Goal: Task Accomplishment & Management: Use online tool/utility

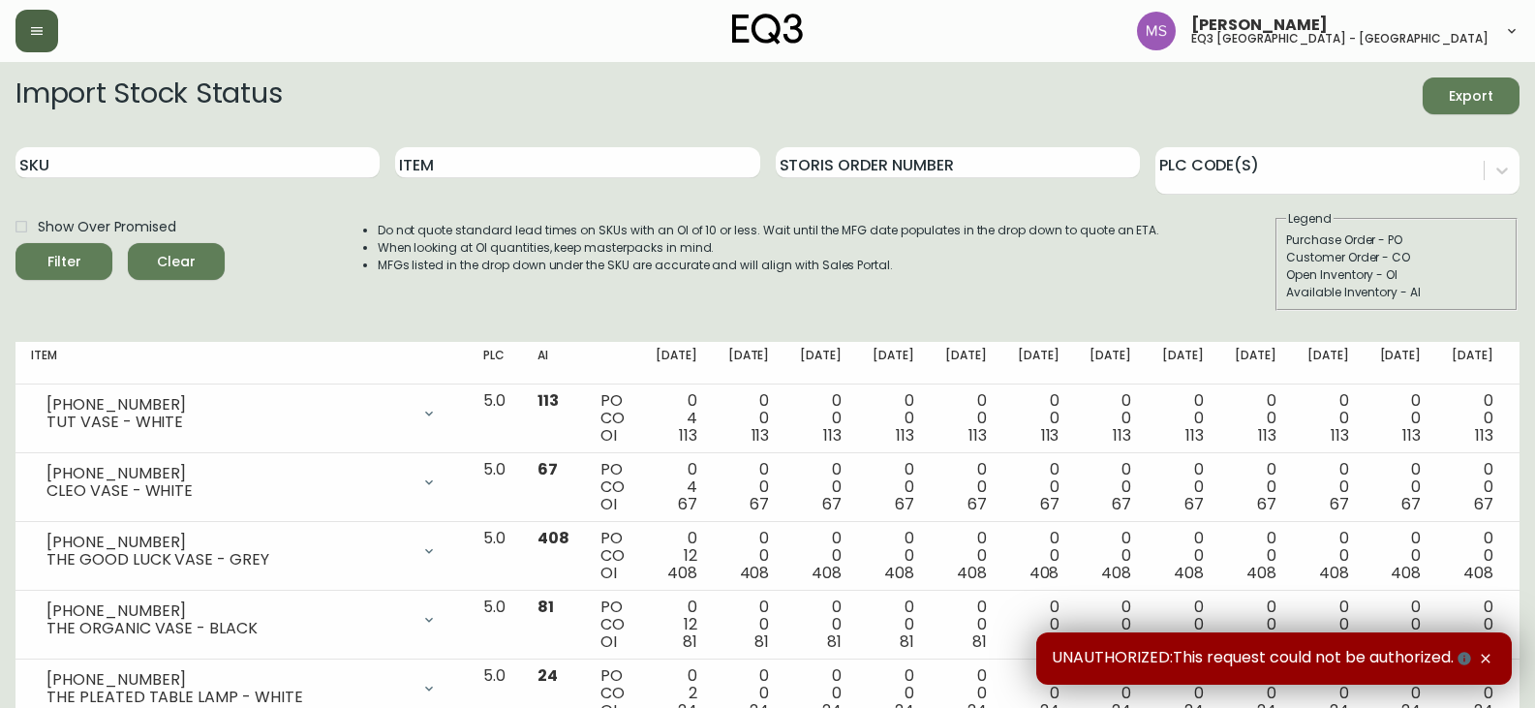
click at [37, 27] on icon "button" at bounding box center [37, 31] width 12 height 8
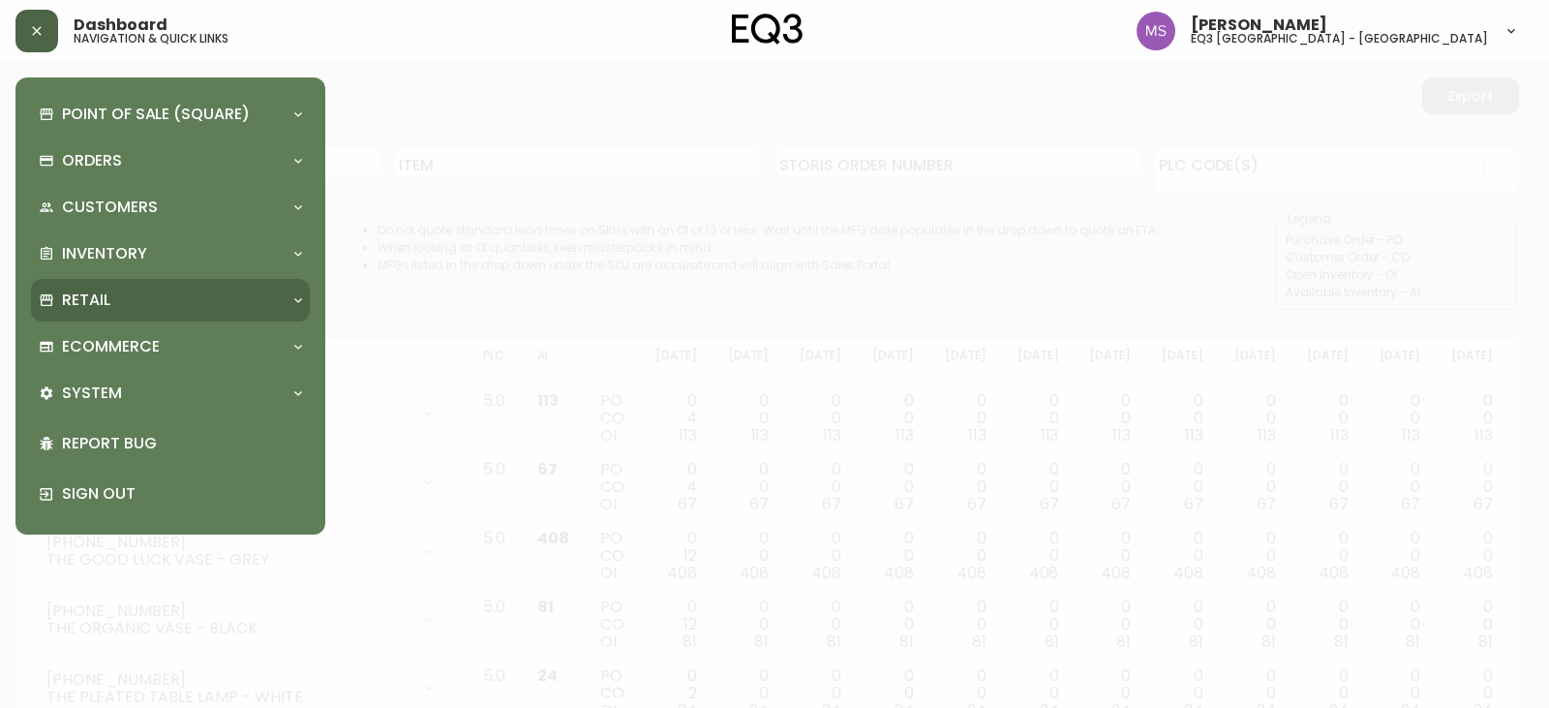
click at [93, 298] on p "Retail" at bounding box center [86, 300] width 48 height 21
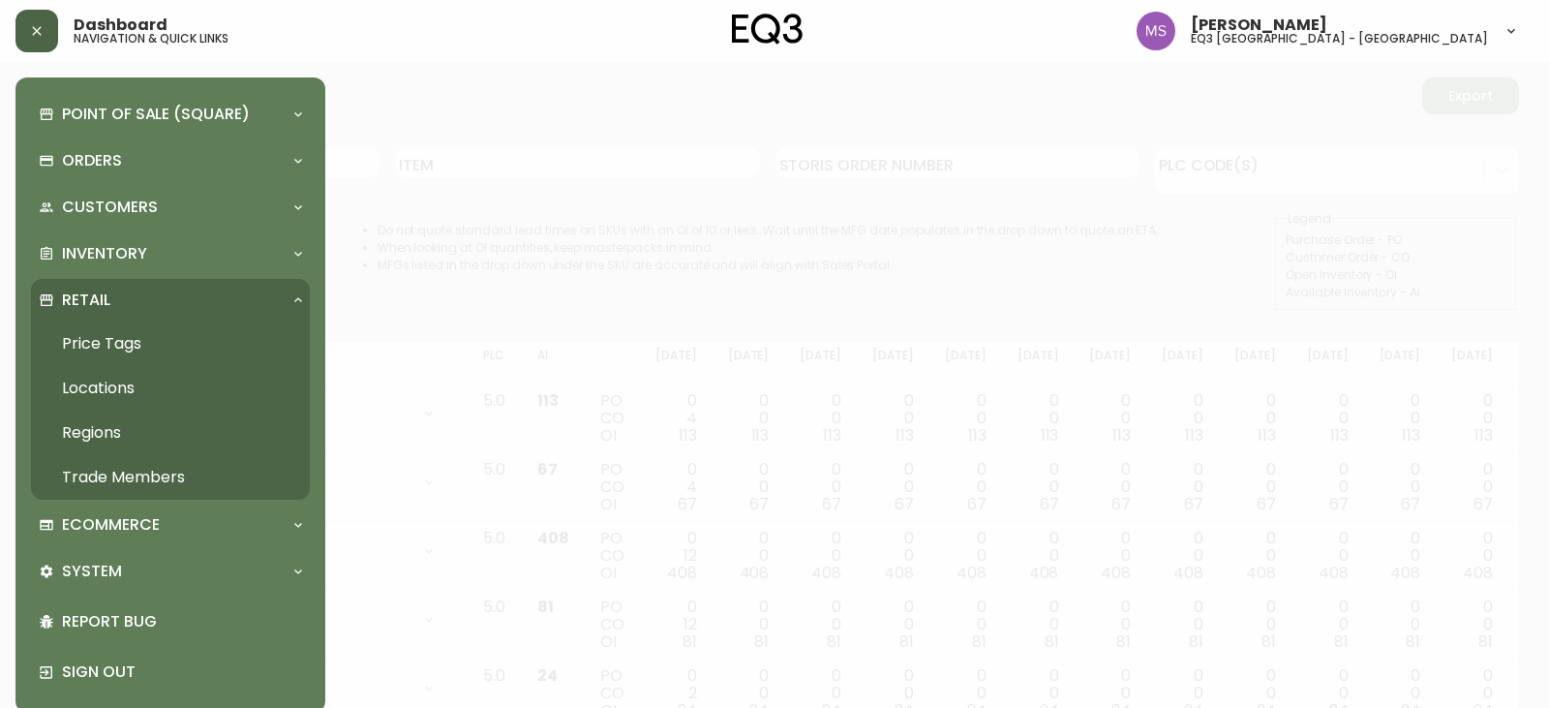
click at [110, 336] on link "Price Tags" at bounding box center [170, 344] width 279 height 45
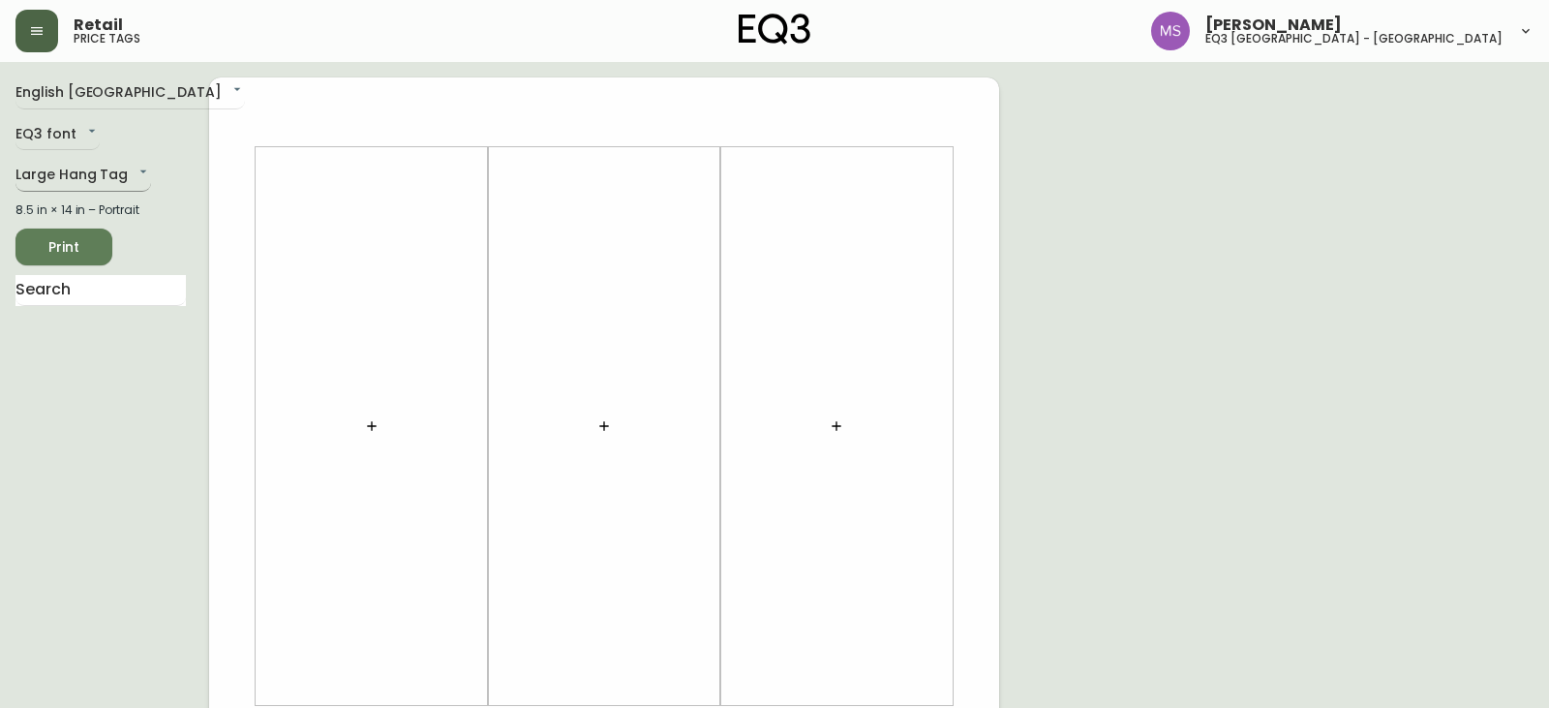
click at [125, 170] on body "Retail price tags [PERSON_NAME] eq3 [GEOGRAPHIC_DATA] - st laurent English [GEO…" at bounding box center [774, 689] width 1549 height 1379
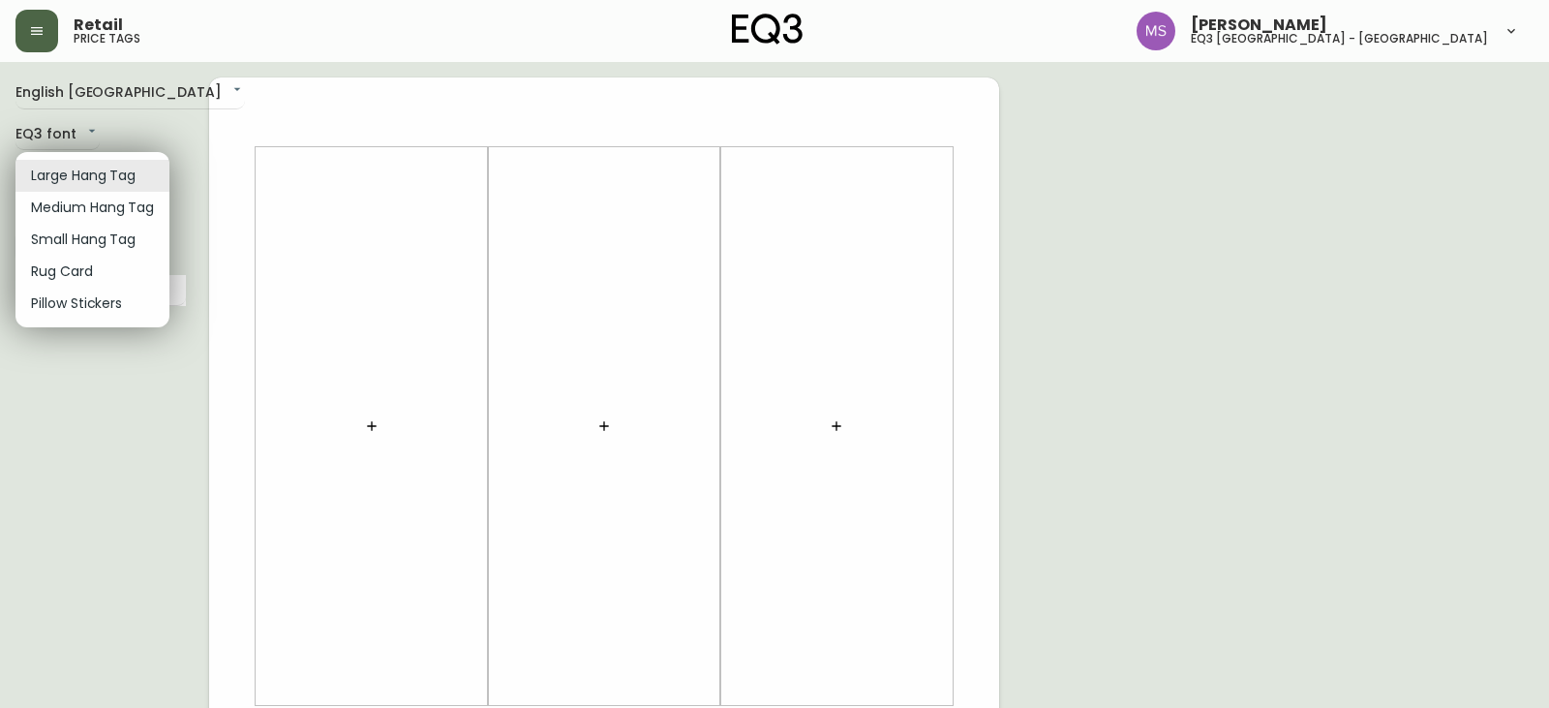
click at [108, 242] on li "Small Hang Tag" at bounding box center [92, 240] width 154 height 32
type input "small"
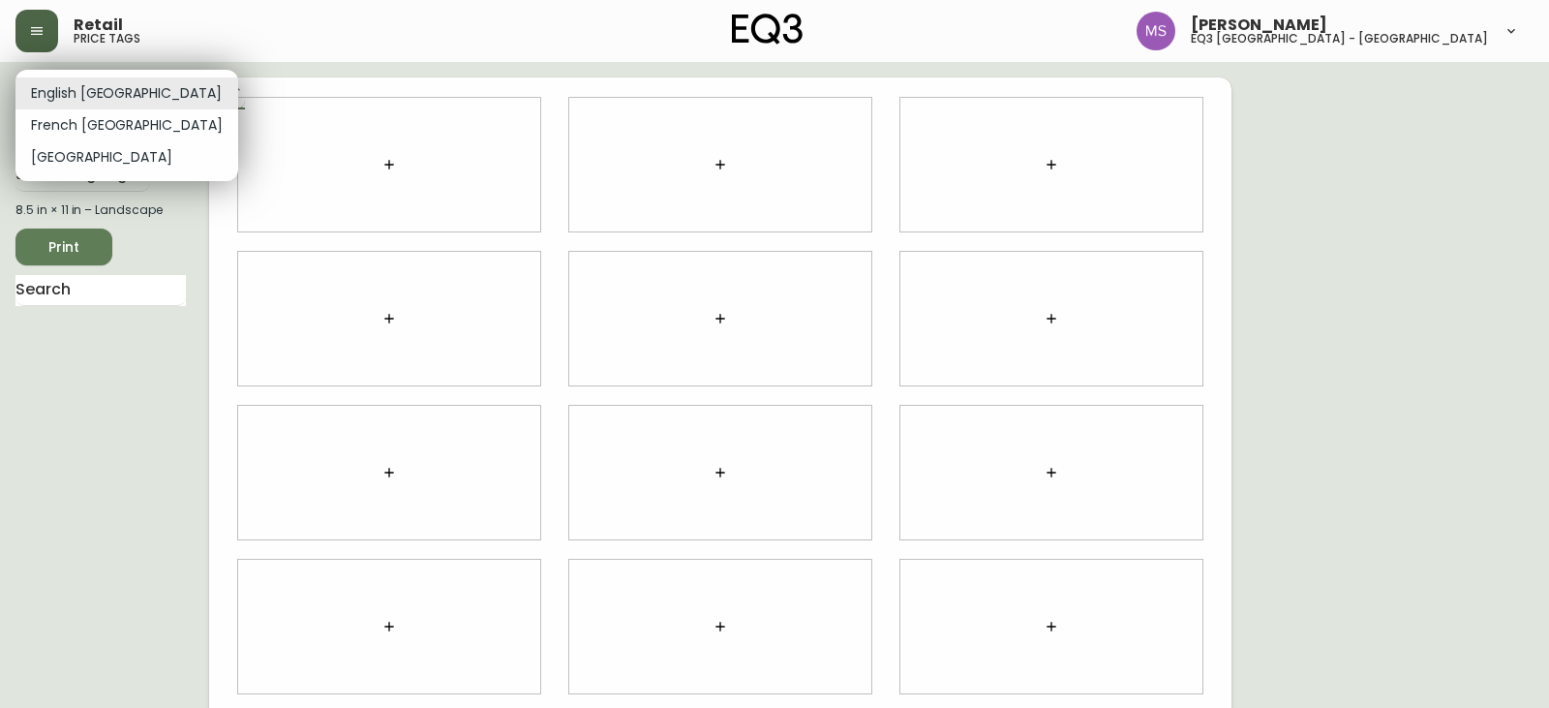
click at [38, 96] on body "Retail price tags [PERSON_NAME] eq3 [GEOGRAPHIC_DATA] - st laurent English [GEO…" at bounding box center [774, 434] width 1549 height 868
click at [59, 126] on li "French [GEOGRAPHIC_DATA]" at bounding box center [126, 125] width 223 height 32
type input "fr_CA"
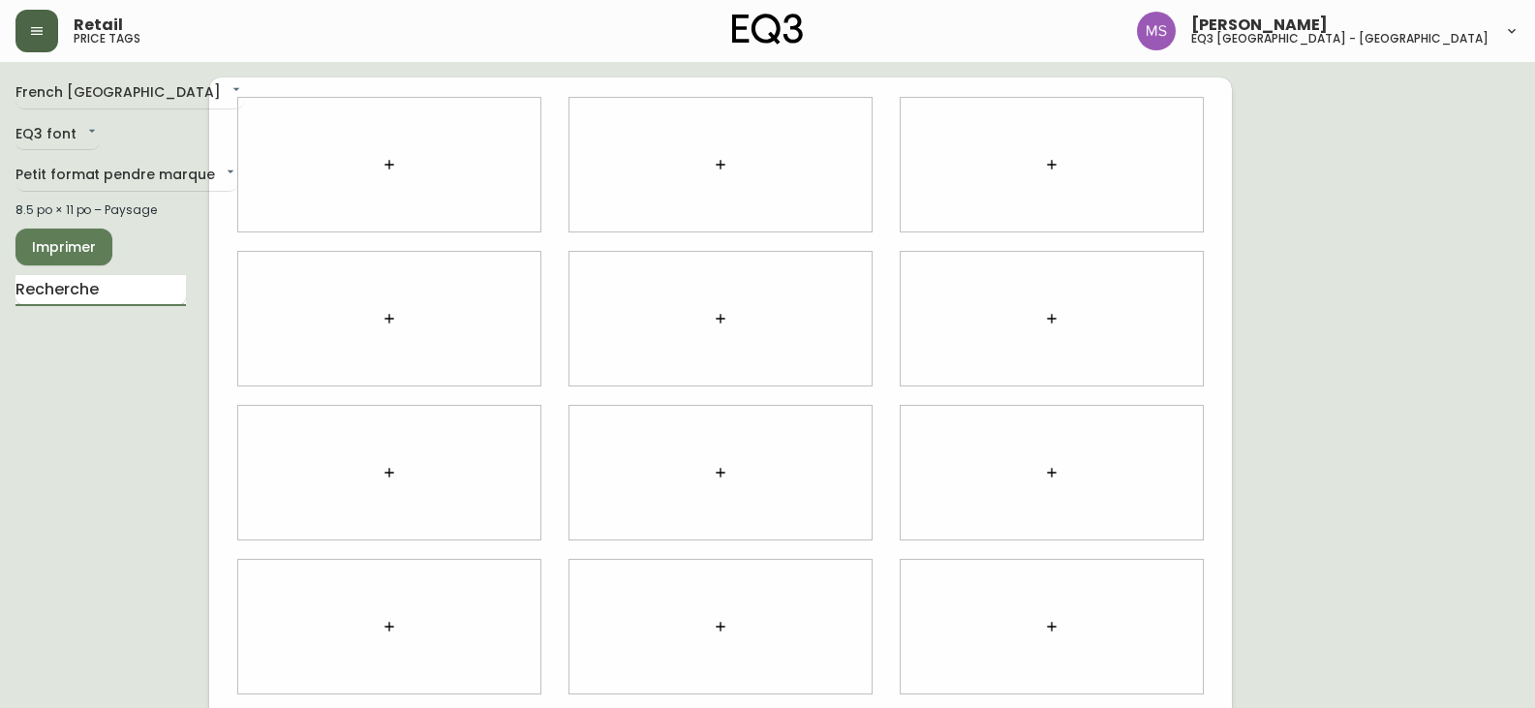
click at [117, 291] on input "text" at bounding box center [100, 290] width 170 height 31
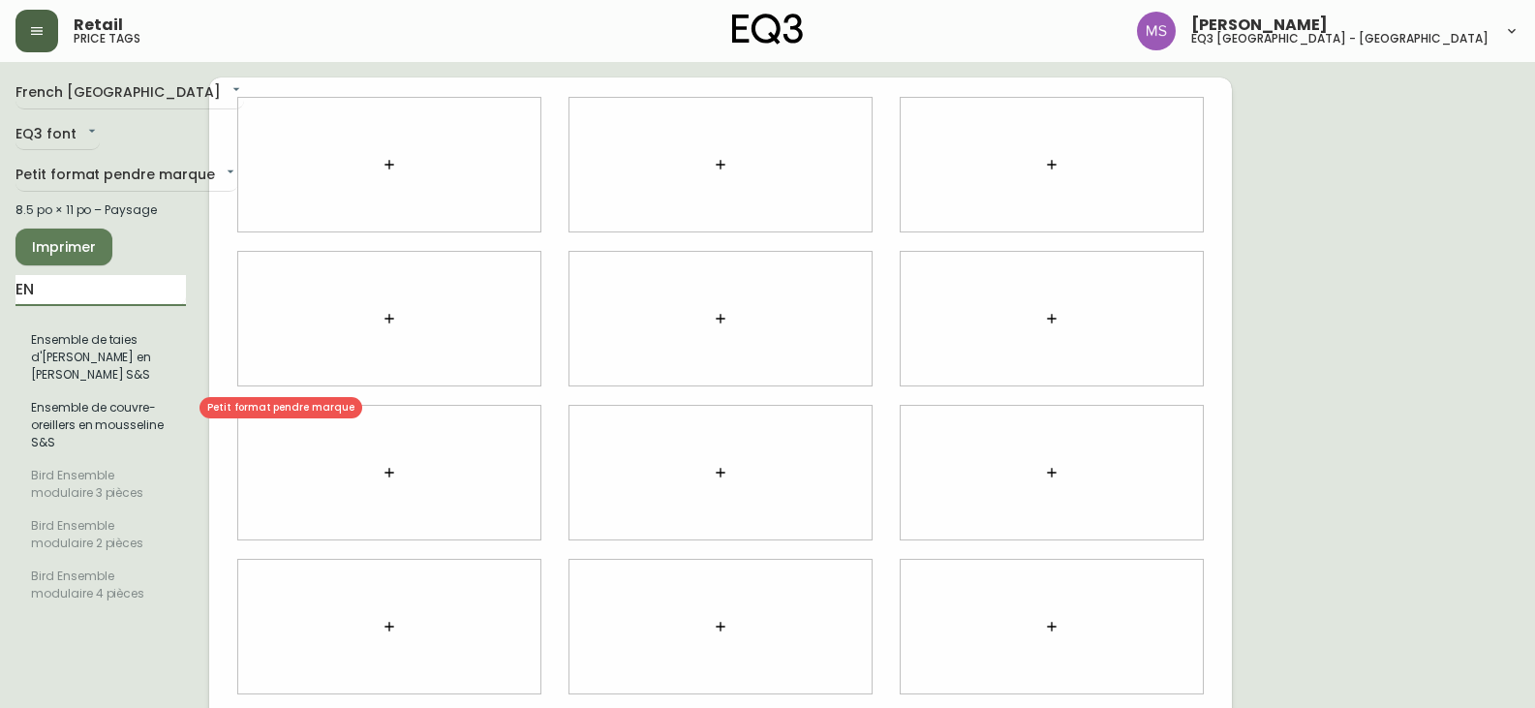
type input "E"
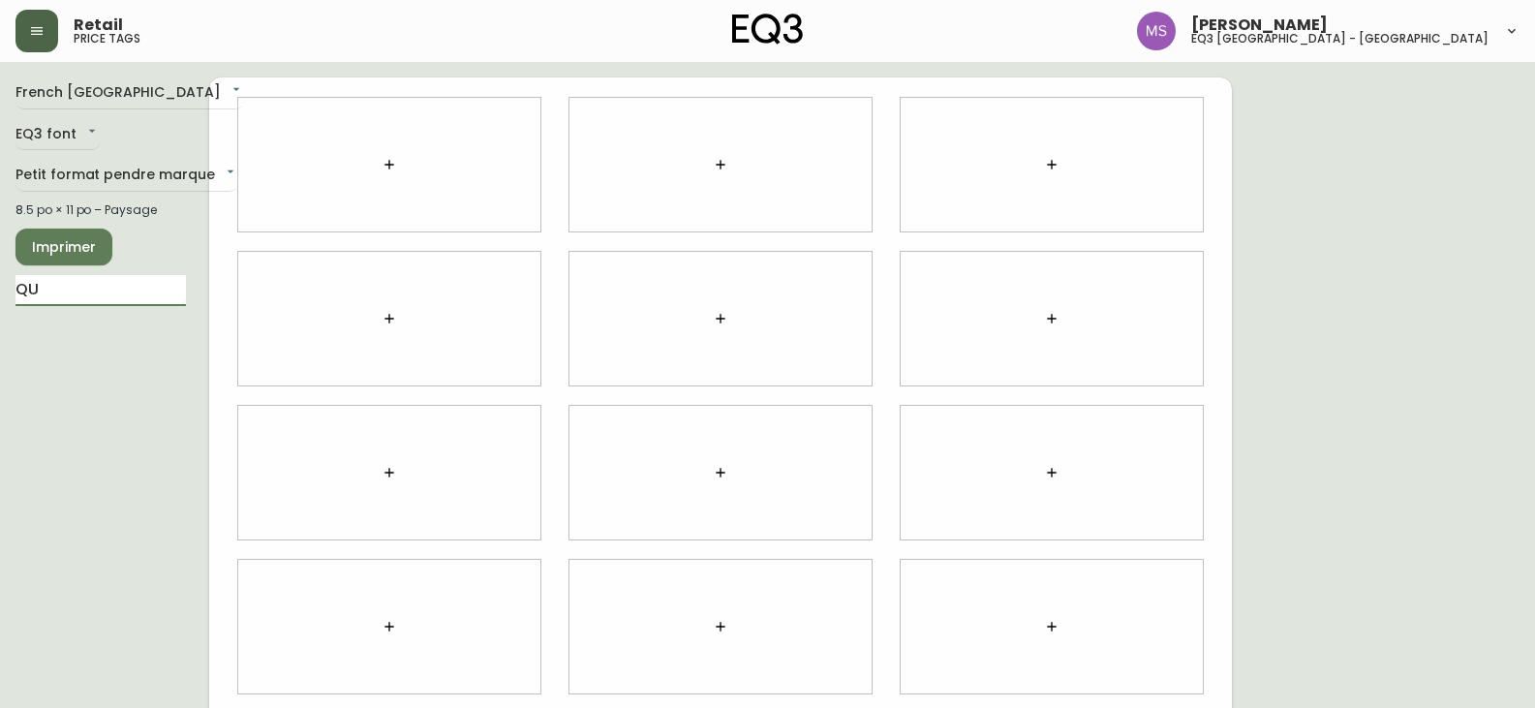
type input "Q"
type input "M"
click at [81, 134] on body "Retail price tags [PERSON_NAME] eq3 [GEOGRAPHIC_DATA] - [GEOGRAPHIC_DATA][PERSO…" at bounding box center [774, 434] width 1549 height 868
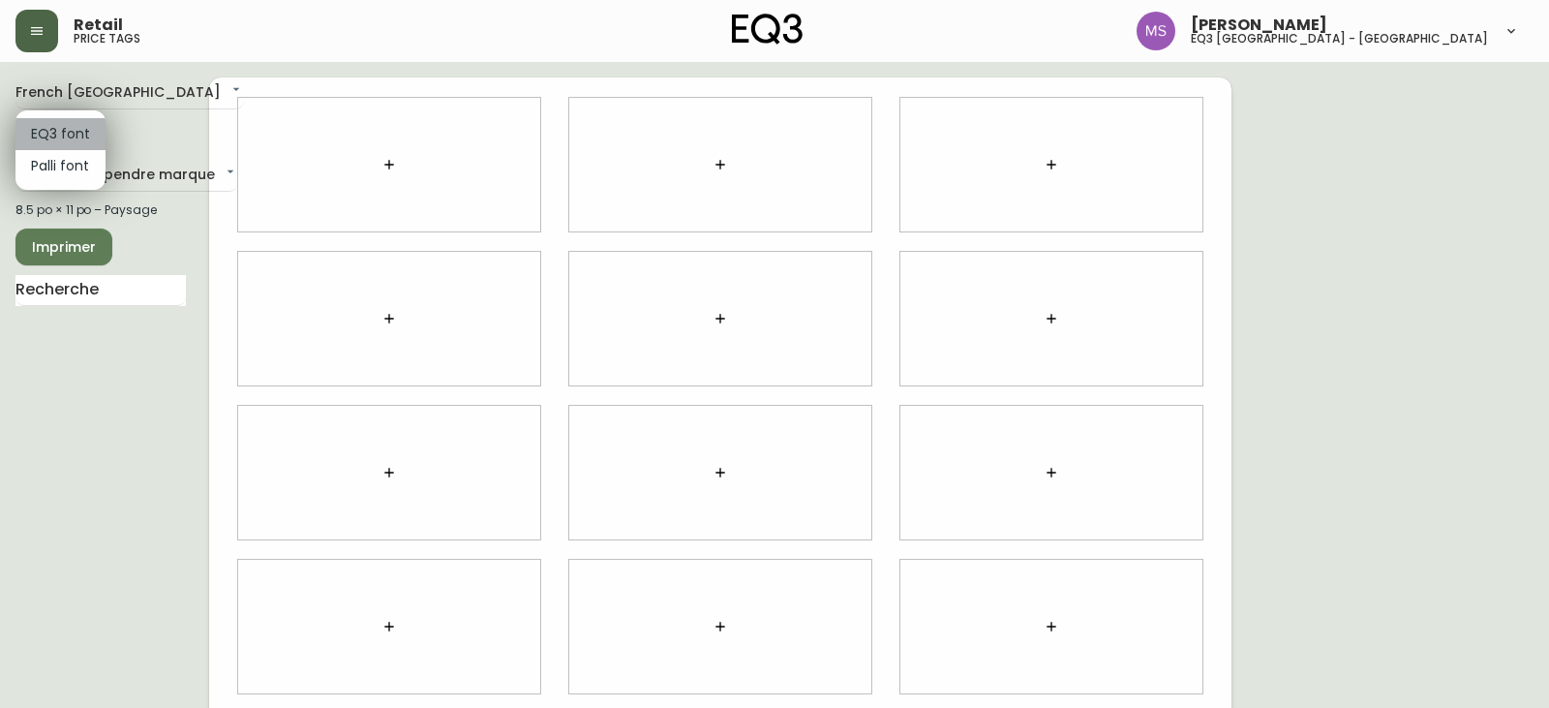
click at [81, 133] on li "EQ3 font" at bounding box center [60, 134] width 90 height 32
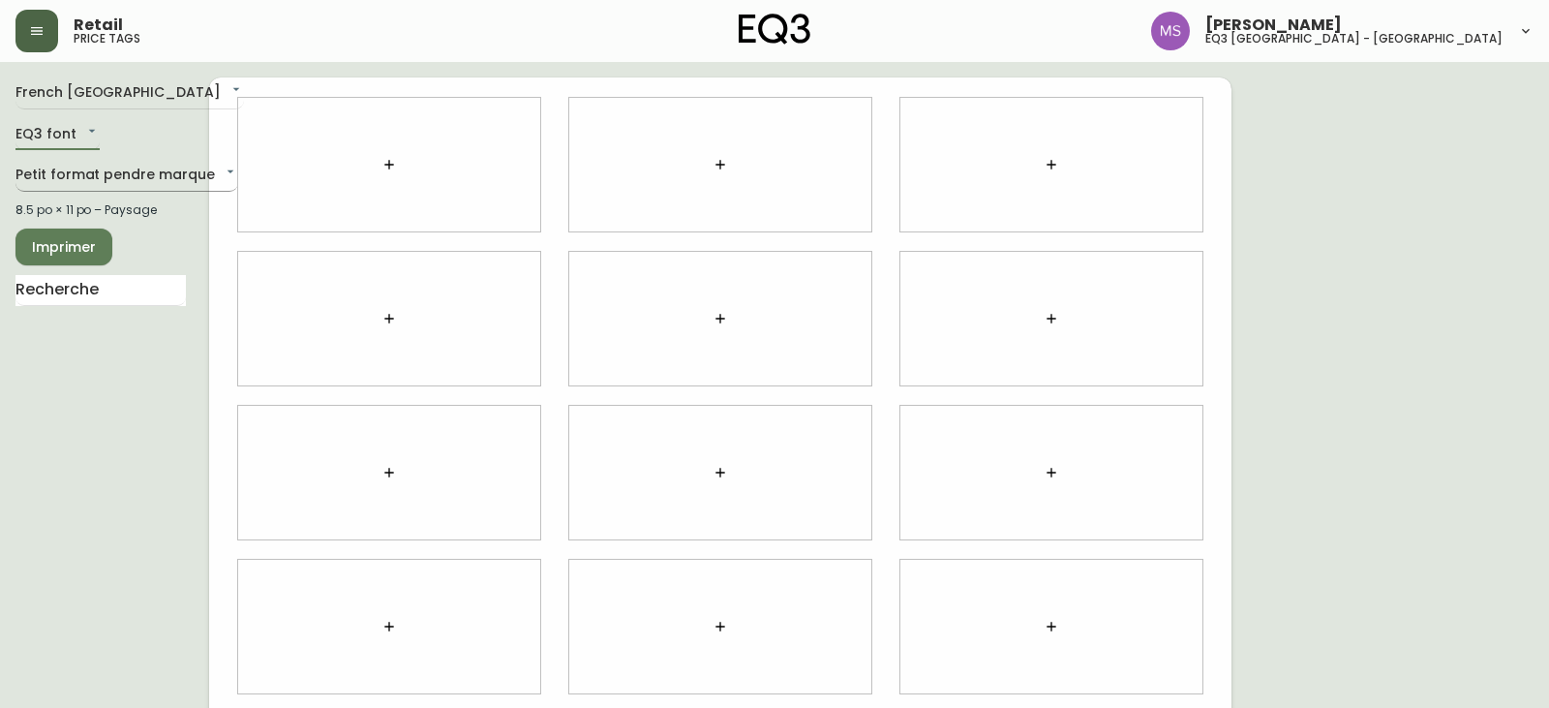
click at [183, 177] on body "Retail price tags [PERSON_NAME] eq3 [GEOGRAPHIC_DATA] - [GEOGRAPHIC_DATA][PERSO…" at bounding box center [774, 434] width 1549 height 868
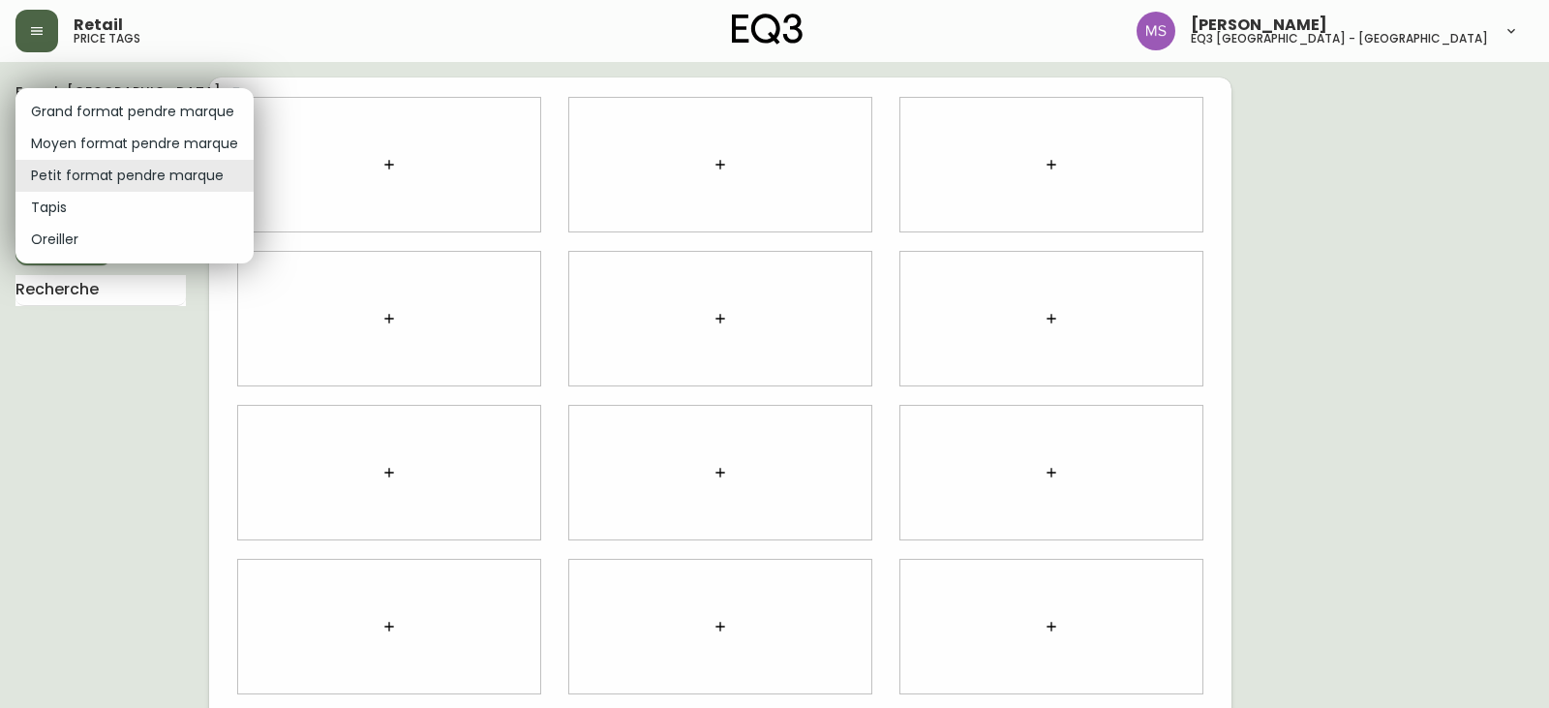
click at [414, 145] on div at bounding box center [774, 354] width 1549 height 708
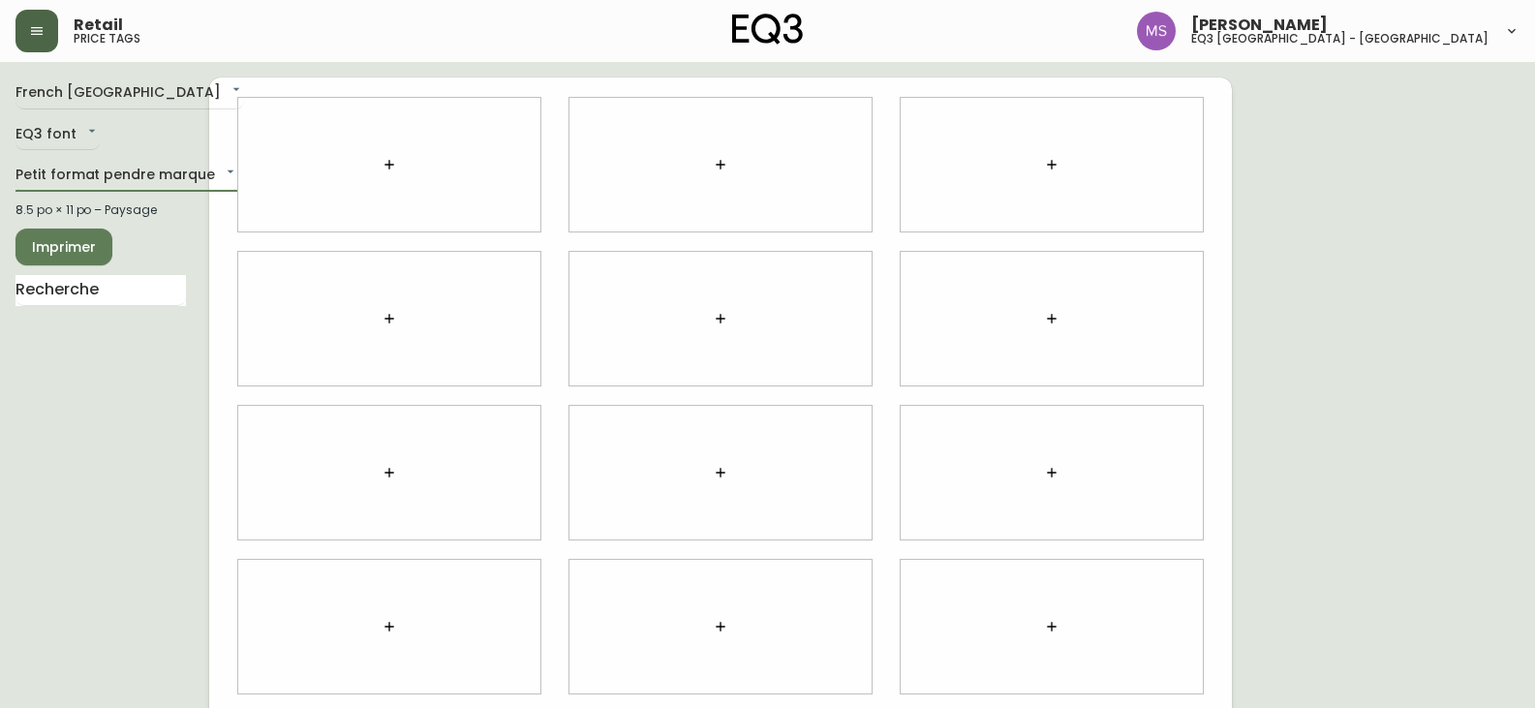
click at [386, 167] on icon "button" at bounding box center [389, 164] width 15 height 15
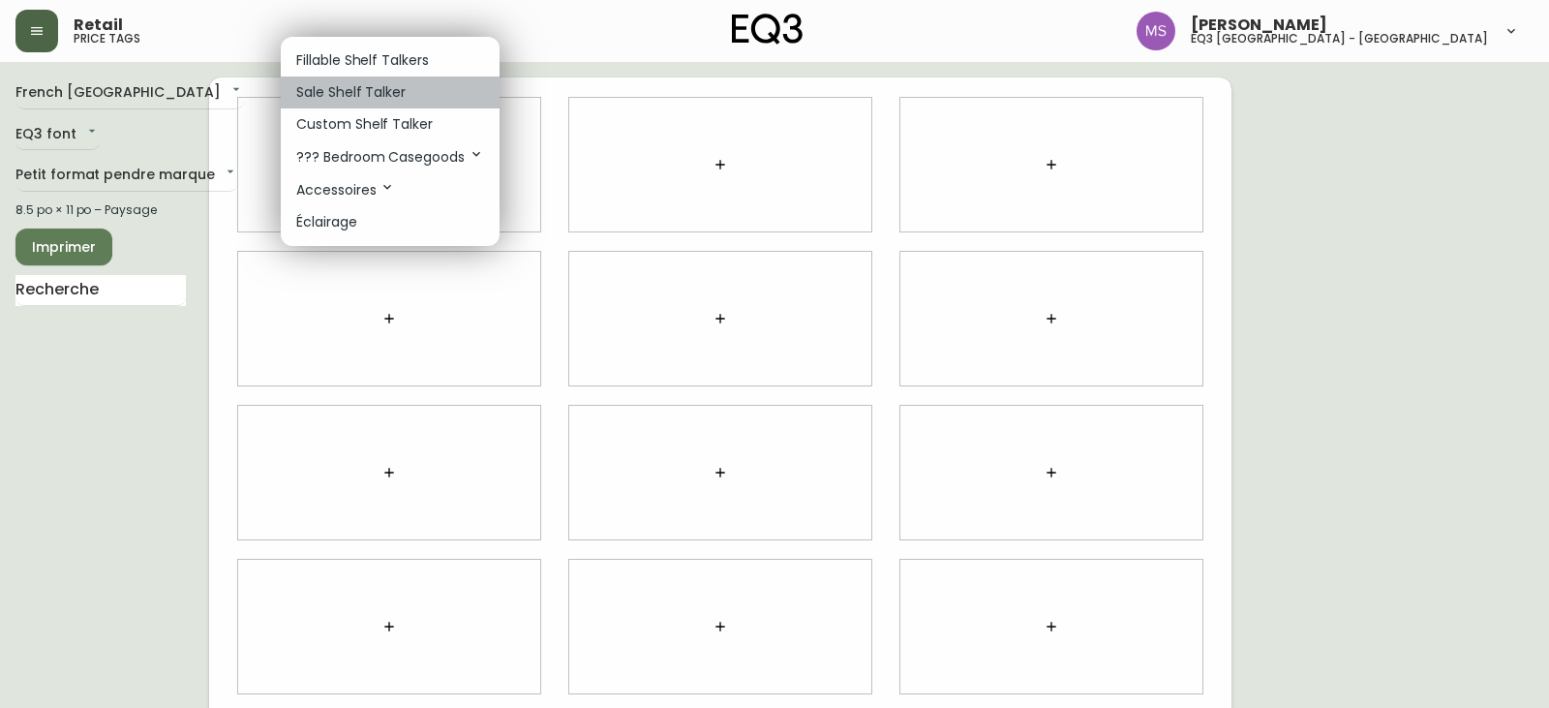
click at [351, 91] on p "Sale Shelf Talker" at bounding box center [350, 92] width 109 height 20
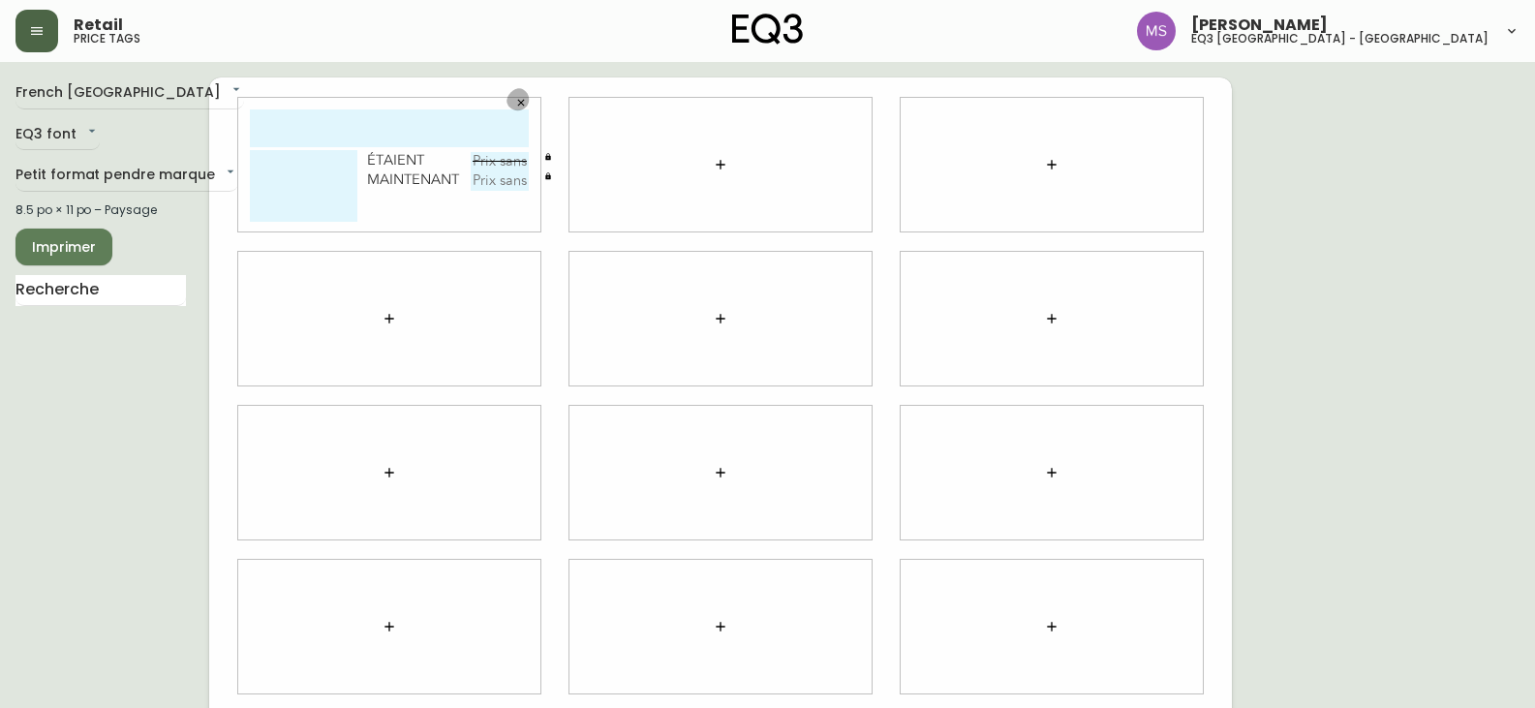
click at [520, 100] on icon "button" at bounding box center [521, 103] width 12 height 12
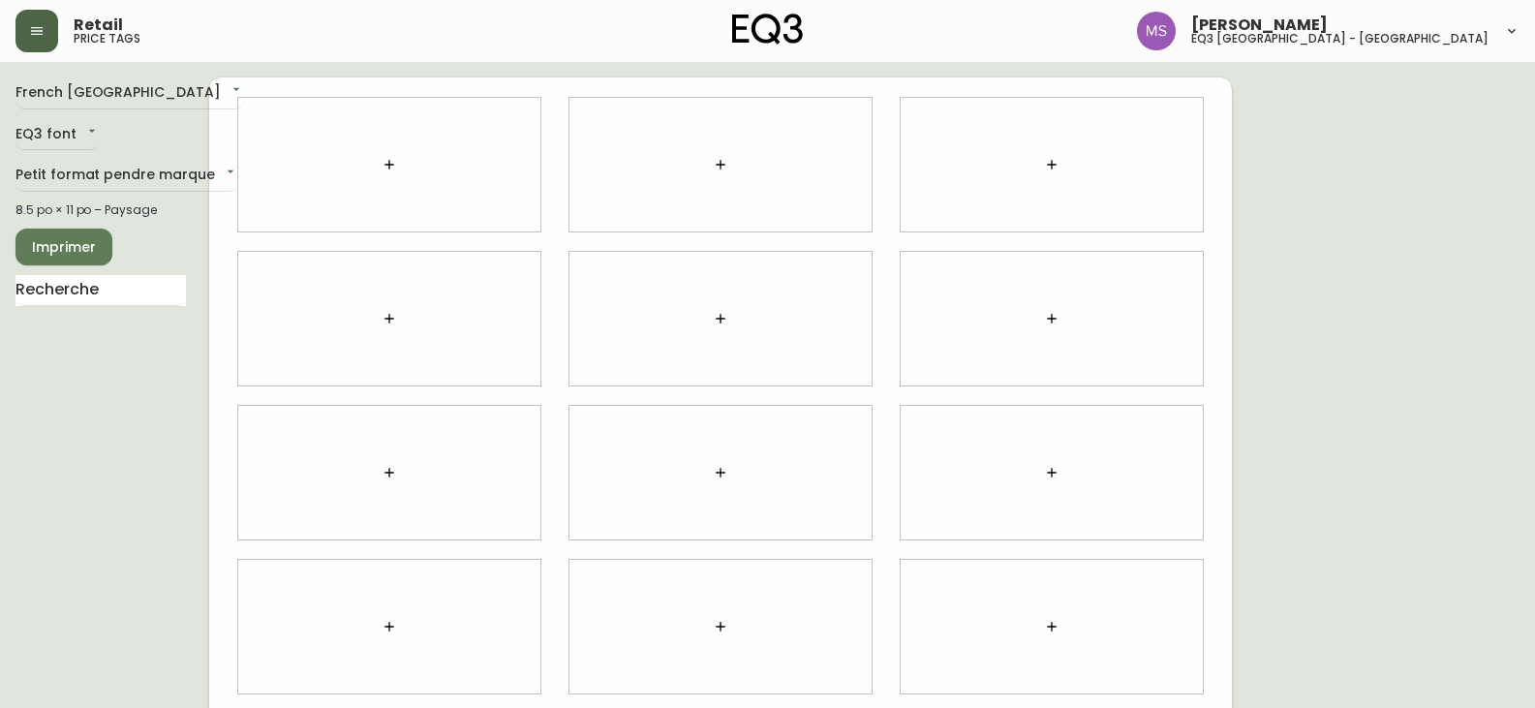
click at [393, 171] on icon "button" at bounding box center [389, 164] width 15 height 15
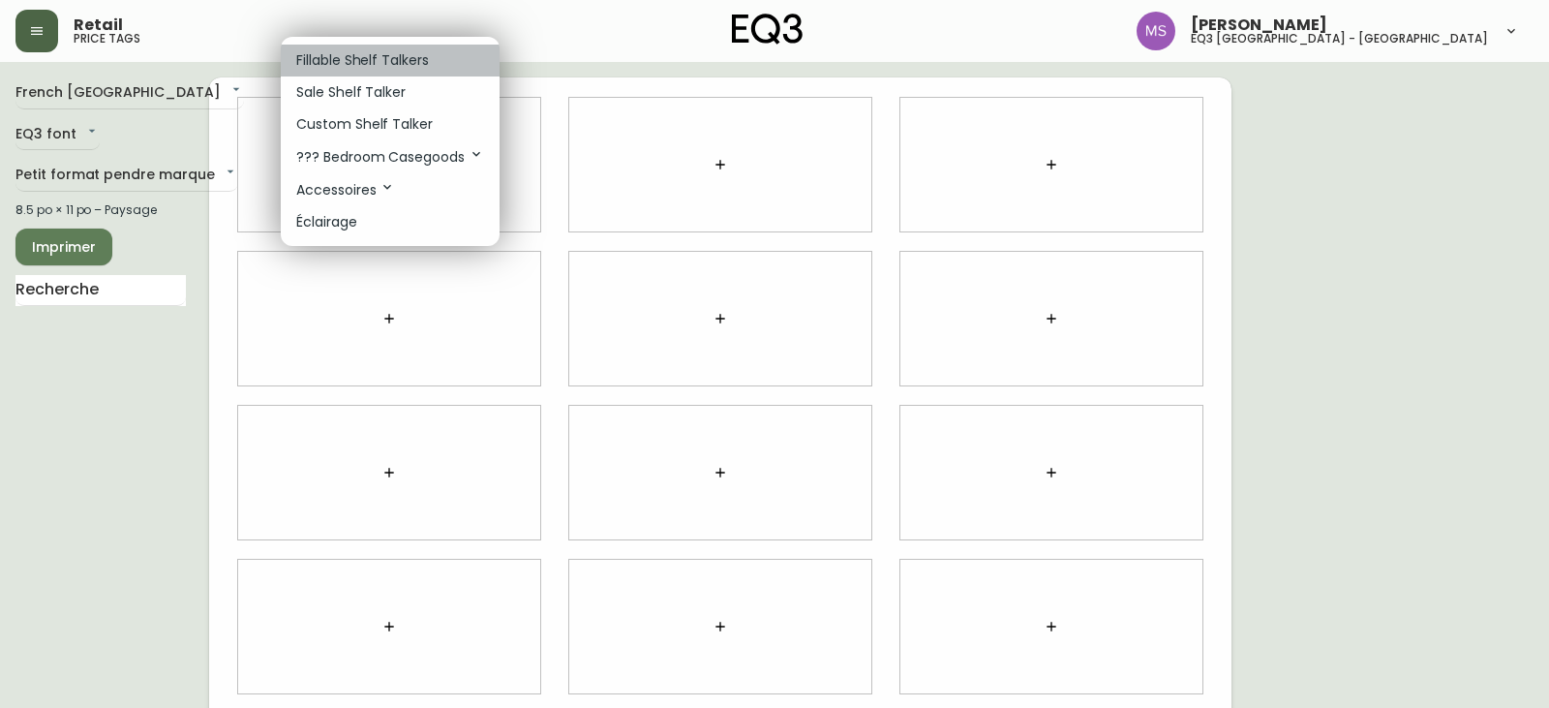
click at [383, 53] on p "Fillable Shelf Talkers" at bounding box center [362, 60] width 133 height 20
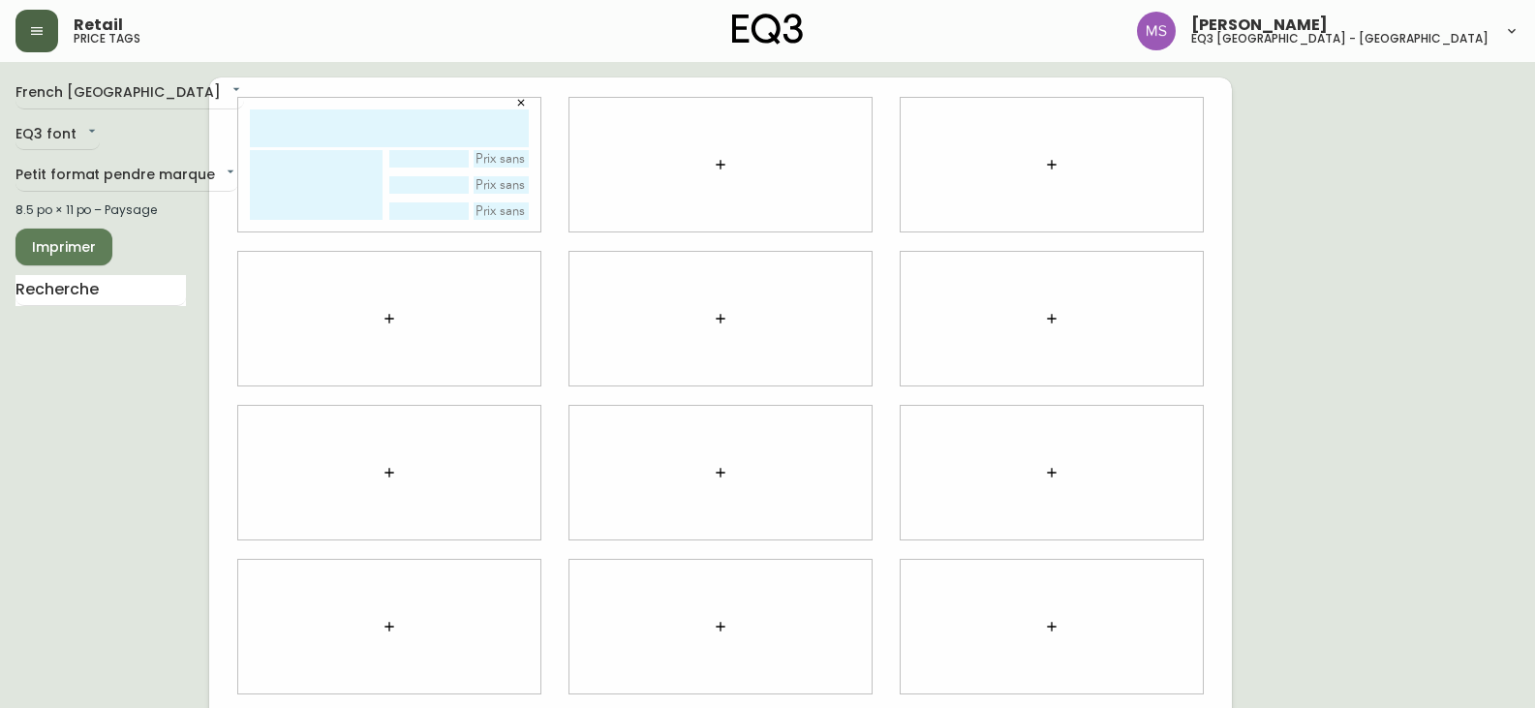
click at [452, 156] on input "text" at bounding box center [428, 158] width 78 height 17
click at [520, 166] on input "text" at bounding box center [502, 158] width 56 height 17
click at [350, 131] on input "text" at bounding box center [389, 128] width 279 height 38
type input "S"
type input "h"
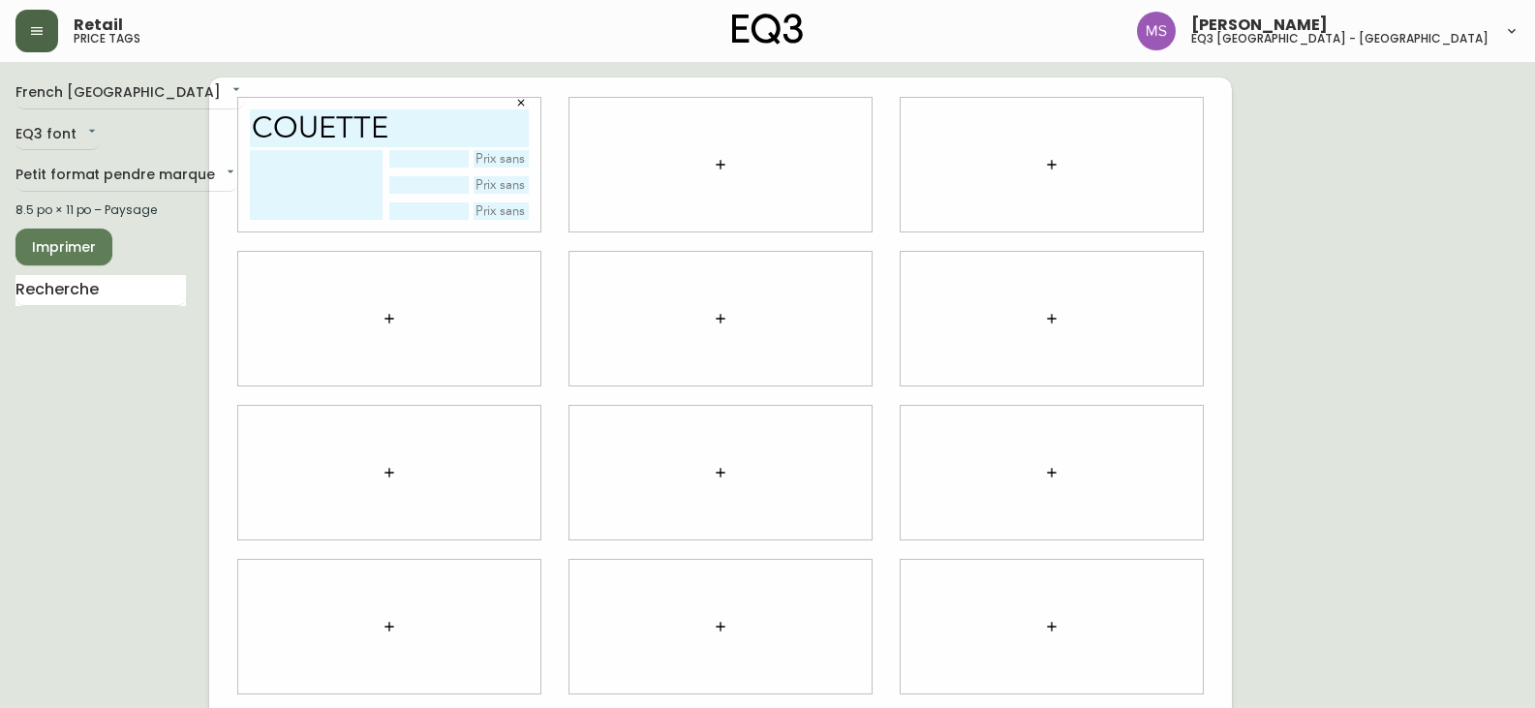
type input "couette"
click at [259, 162] on textarea at bounding box center [316, 185] width 133 height 70
type textarea "f"
type textarea "F"
type textarea "100% Flax linen"
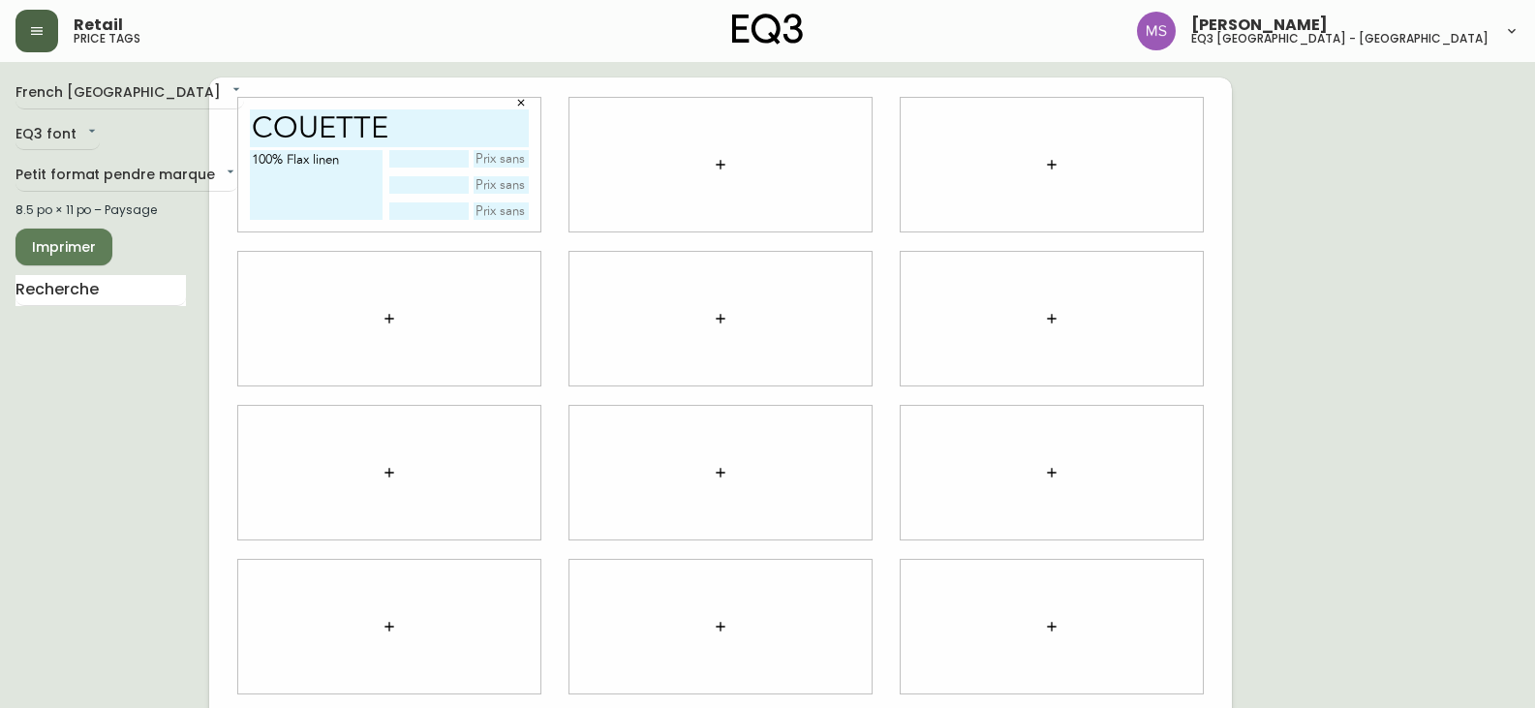
click at [468, 162] on input "text" at bounding box center [428, 158] width 78 height 17
click at [502, 158] on input "text" at bounding box center [502, 158] width 56 height 17
click at [361, 162] on textarea "100% Flax linen" at bounding box center [316, 185] width 133 height 70
click at [491, 163] on input "text" at bounding box center [502, 158] width 56 height 17
type input "270$"
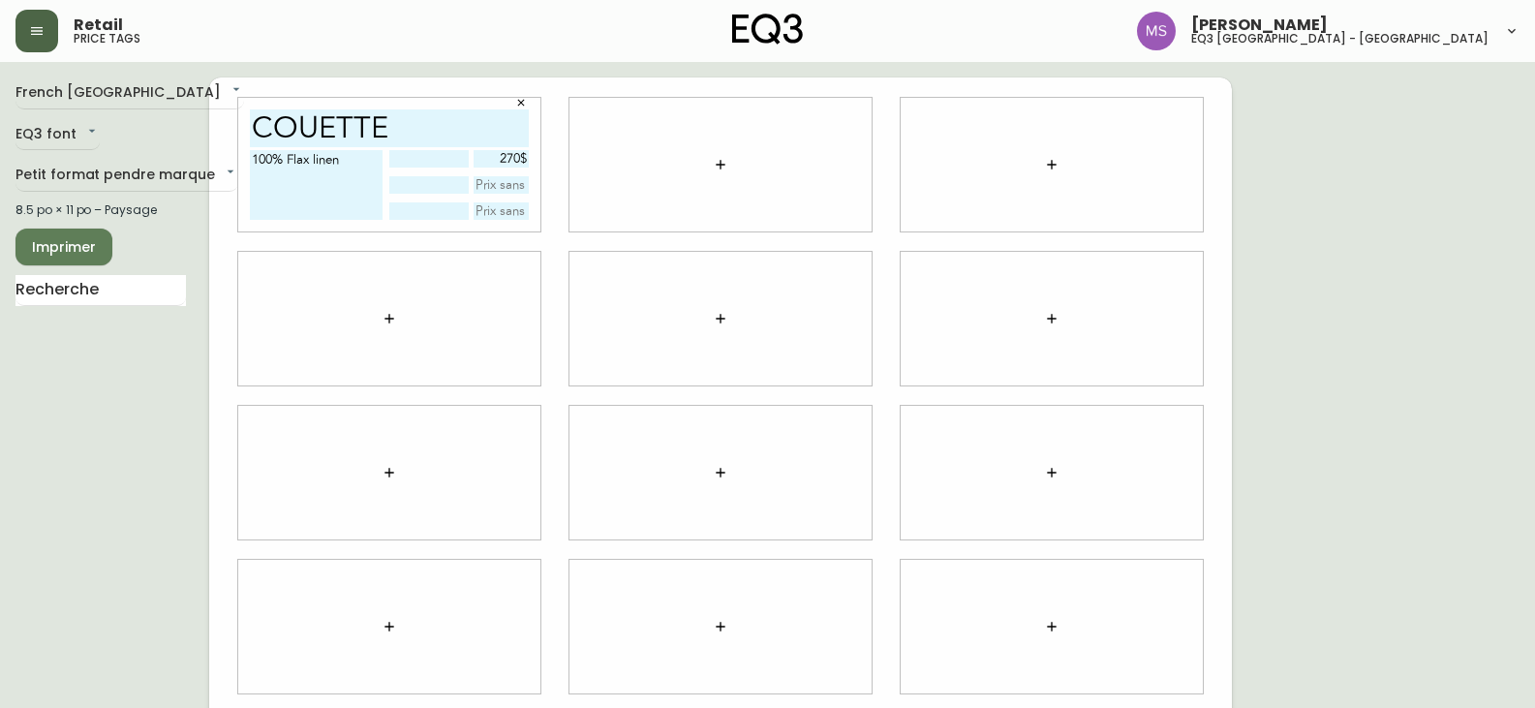
click at [509, 189] on input "text" at bounding box center [502, 184] width 56 height 17
click at [259, 195] on textarea "100% Flax linen" at bounding box center [316, 185] width 133 height 70
click at [348, 164] on textarea "100% Flax linen" at bounding box center [316, 185] width 133 height 70
click at [450, 129] on input "couette" at bounding box center [389, 128] width 279 height 38
type input "couette"
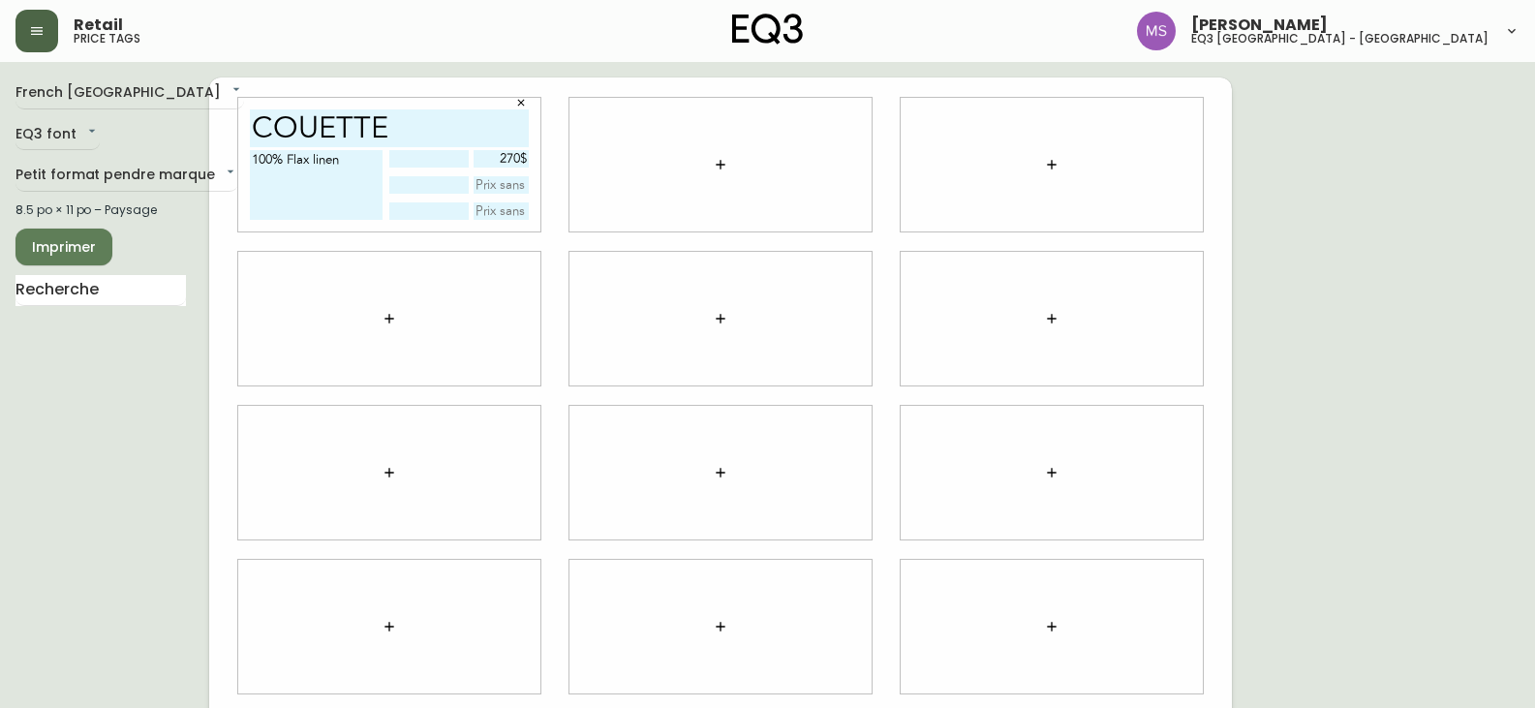
click at [362, 166] on textarea "100% Flax linen" at bounding box center [316, 185] width 133 height 70
type textarea "100% Flax linen"
click at [445, 164] on input "text" at bounding box center [428, 158] width 78 height 17
click at [333, 210] on textarea "100% Flax linen" at bounding box center [316, 185] width 133 height 70
click at [449, 156] on input "Grand" at bounding box center [428, 158] width 78 height 17
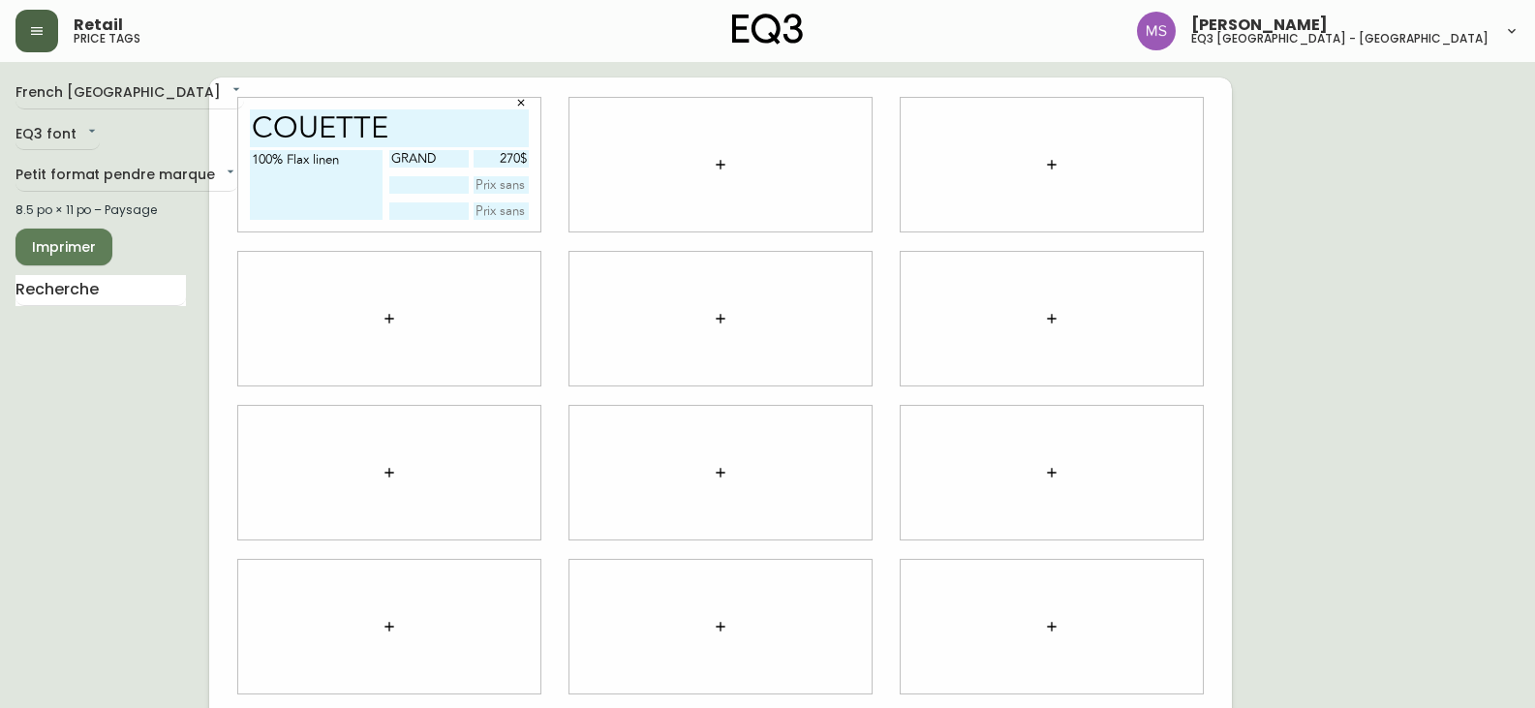
type input "GRAND"
click at [353, 200] on textarea "100% Flax linen" at bounding box center [316, 185] width 133 height 70
drag, startPoint x: 431, startPoint y: 133, endPoint x: 432, endPoint y: 121, distance: 11.7
click at [432, 123] on input "couette" at bounding box center [389, 128] width 279 height 38
type input "couette s&s"
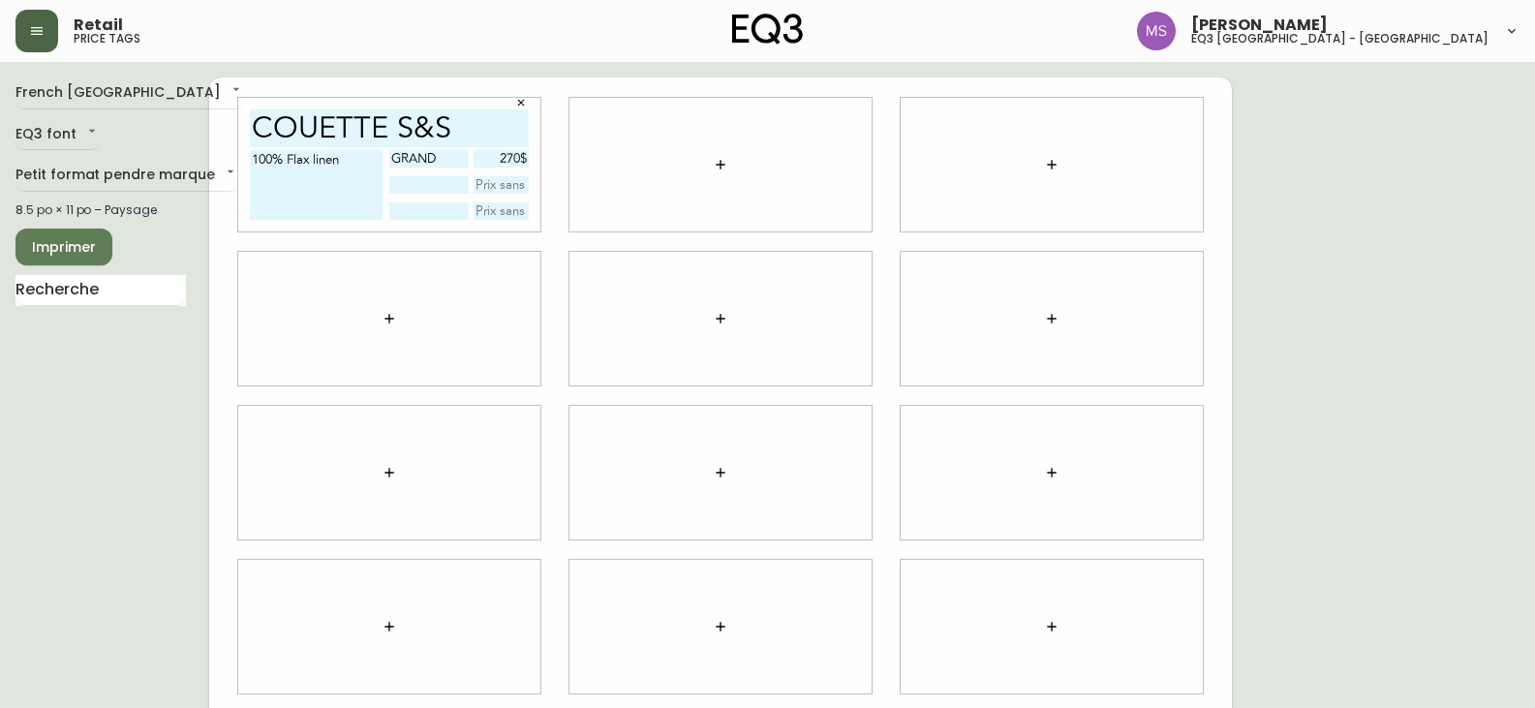
click at [351, 189] on textarea "100% Flax linen" at bounding box center [316, 185] width 133 height 70
click at [53, 296] on input "text" at bounding box center [100, 290] width 170 height 31
type input "SILK& SNOW"
click at [128, 291] on input "SILK& SNOW" at bounding box center [100, 290] width 170 height 31
drag, startPoint x: 63, startPoint y: 305, endPoint x: 0, endPoint y: 325, distance: 66.2
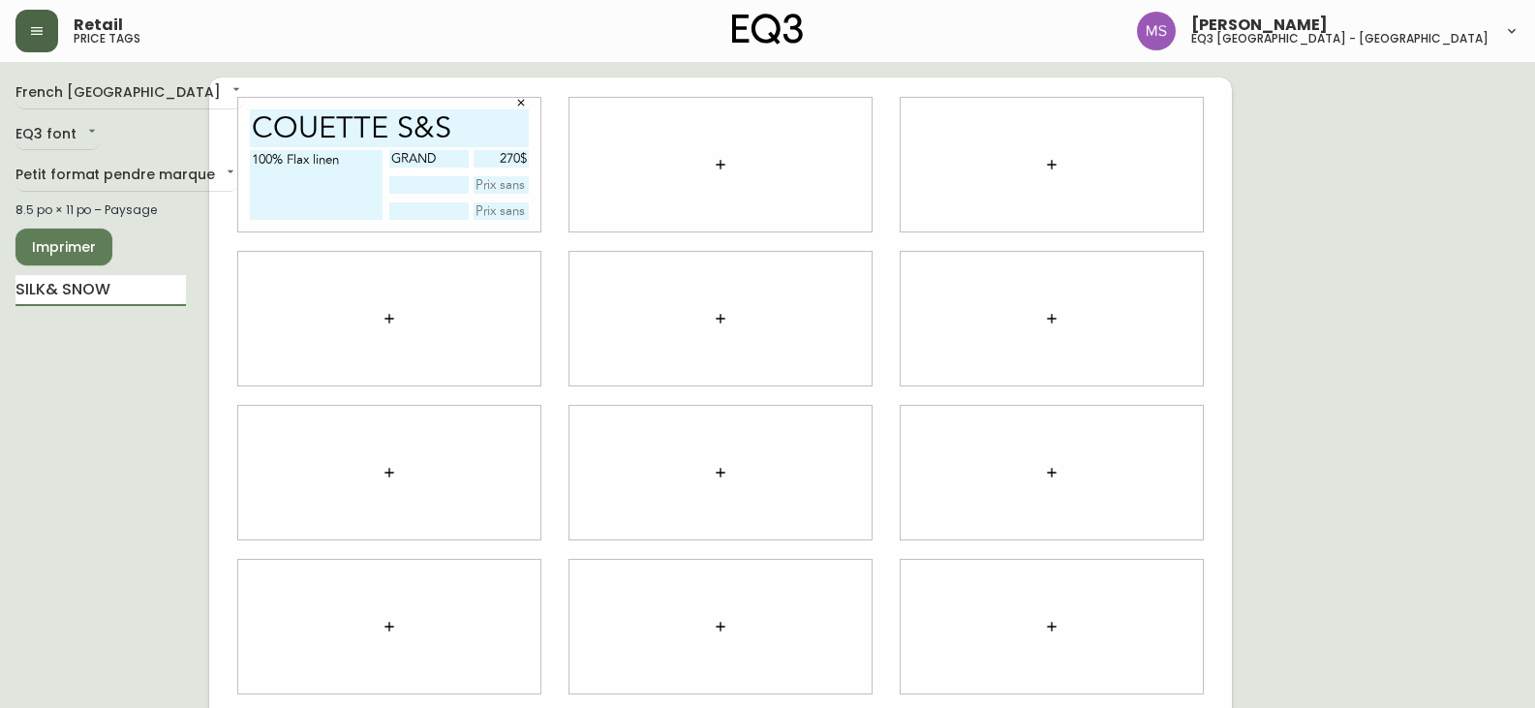
click at [0, 325] on main "French Canada fr_CA EQ3 font EQ3 Petit format pendre marque small 8.5 po × 11 p…" at bounding box center [767, 465] width 1535 height 806
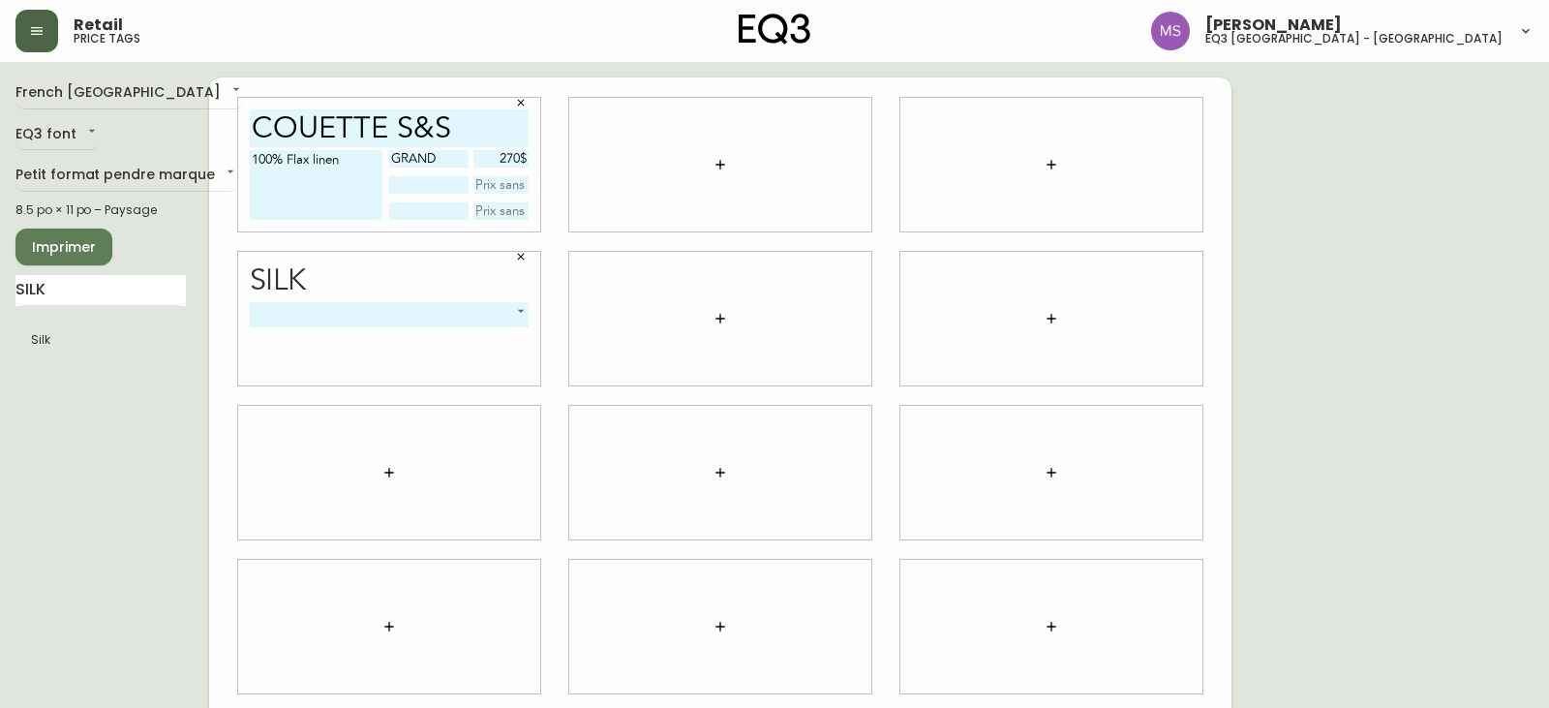
click at [520, 313] on body "Retail price tags [PERSON_NAME] eq3 [GEOGRAPHIC_DATA] - st [PERSON_NAME][GEOGRA…" at bounding box center [774, 434] width 1549 height 868
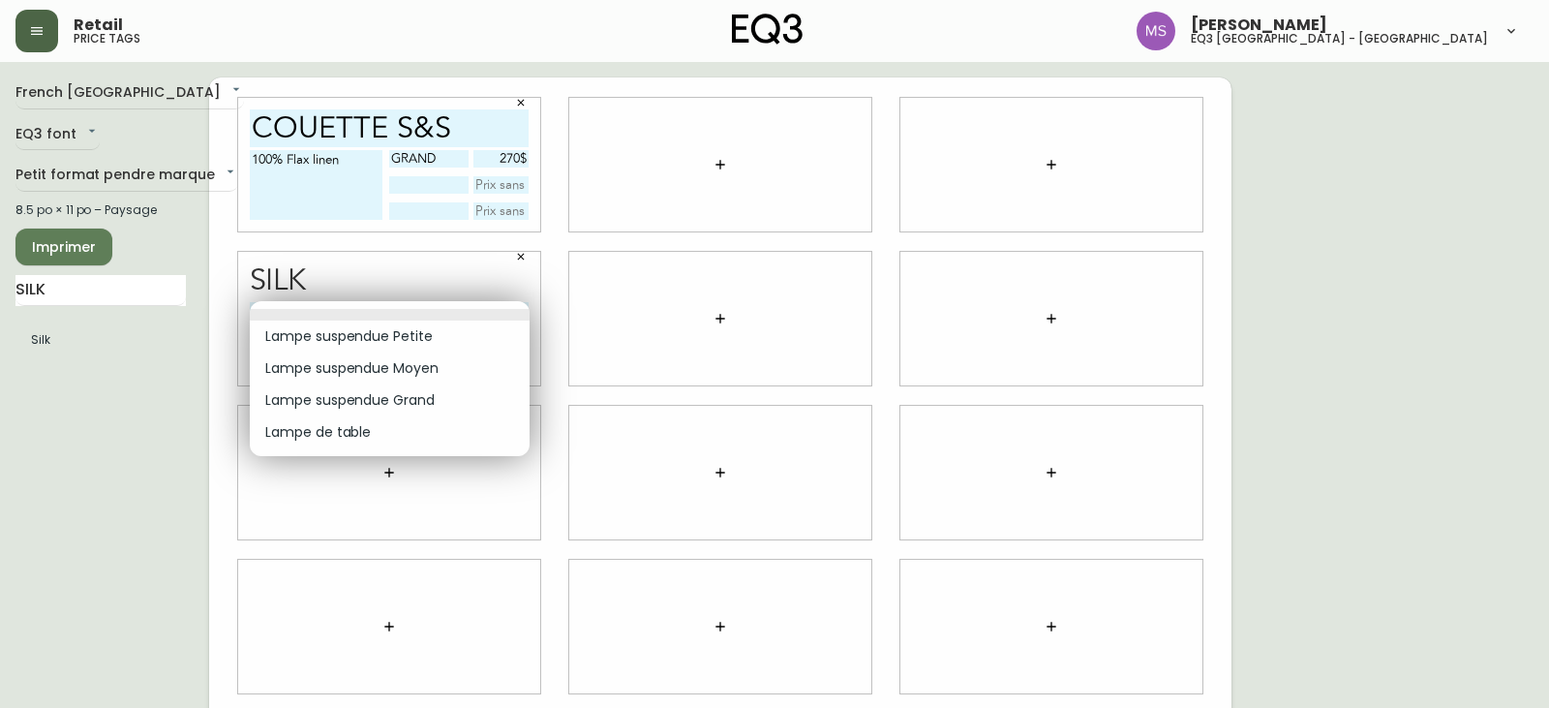
click at [521, 256] on div at bounding box center [774, 354] width 1549 height 708
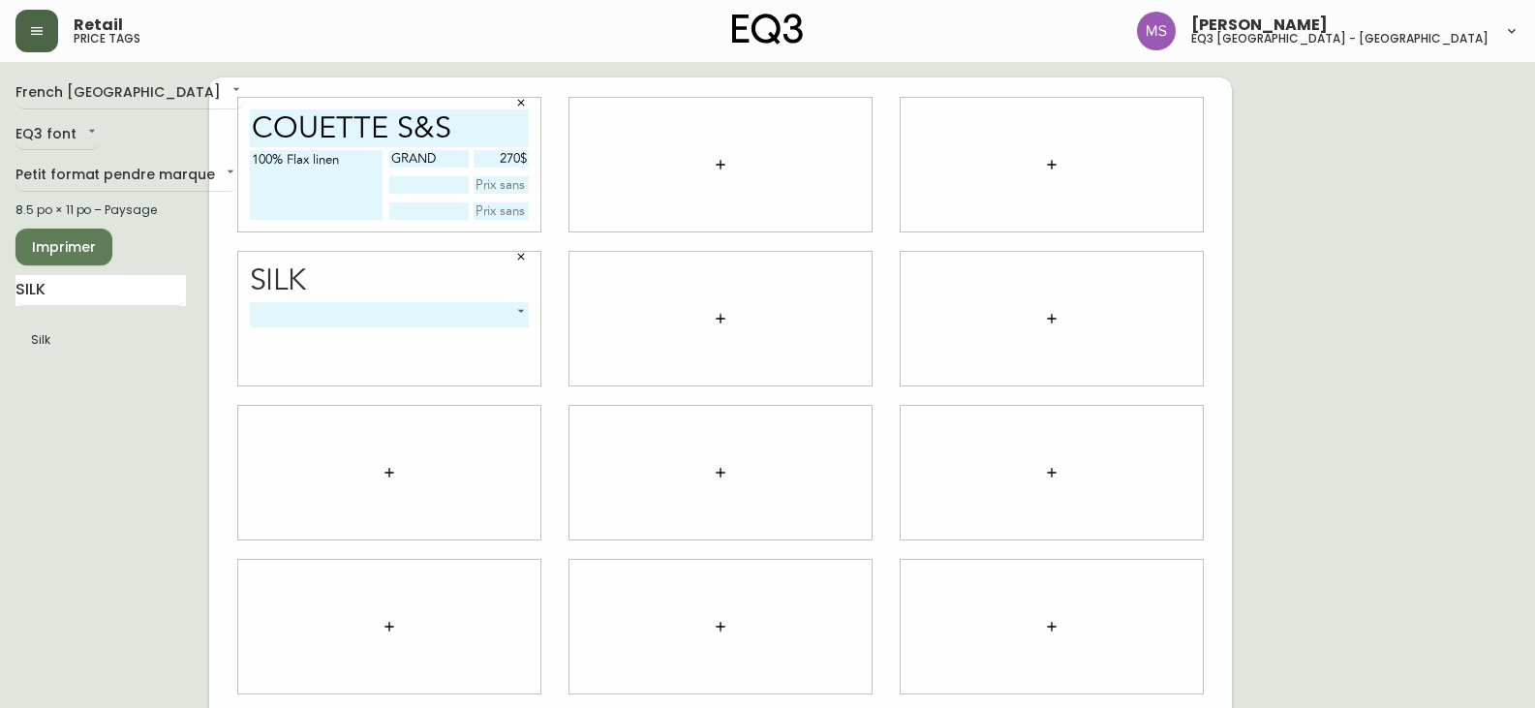
click at [521, 256] on icon "button" at bounding box center [521, 257] width 12 height 12
click at [108, 276] on input "SILK" at bounding box center [100, 290] width 170 height 31
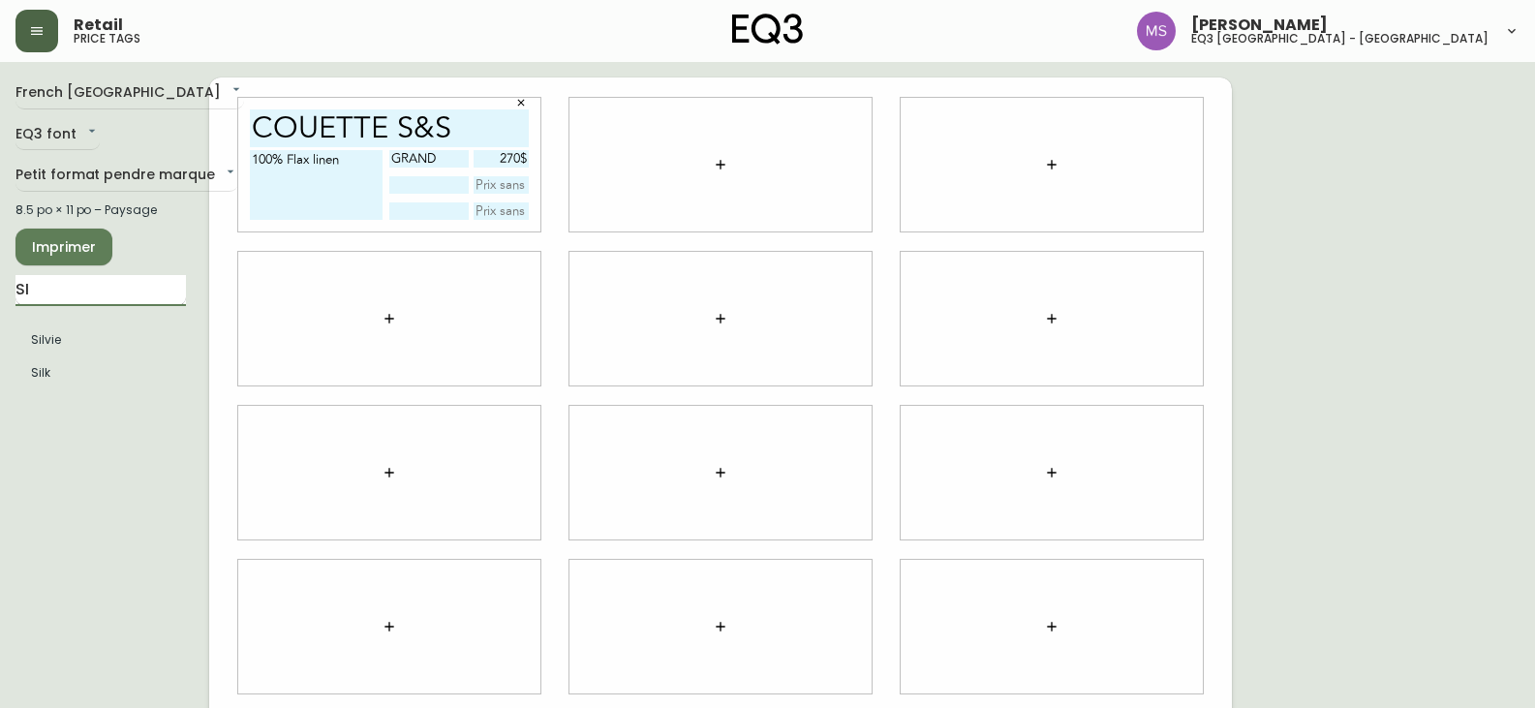
type input "S"
click at [114, 355] on li "Couette en Duvet S&S" at bounding box center [100, 339] width 170 height 33
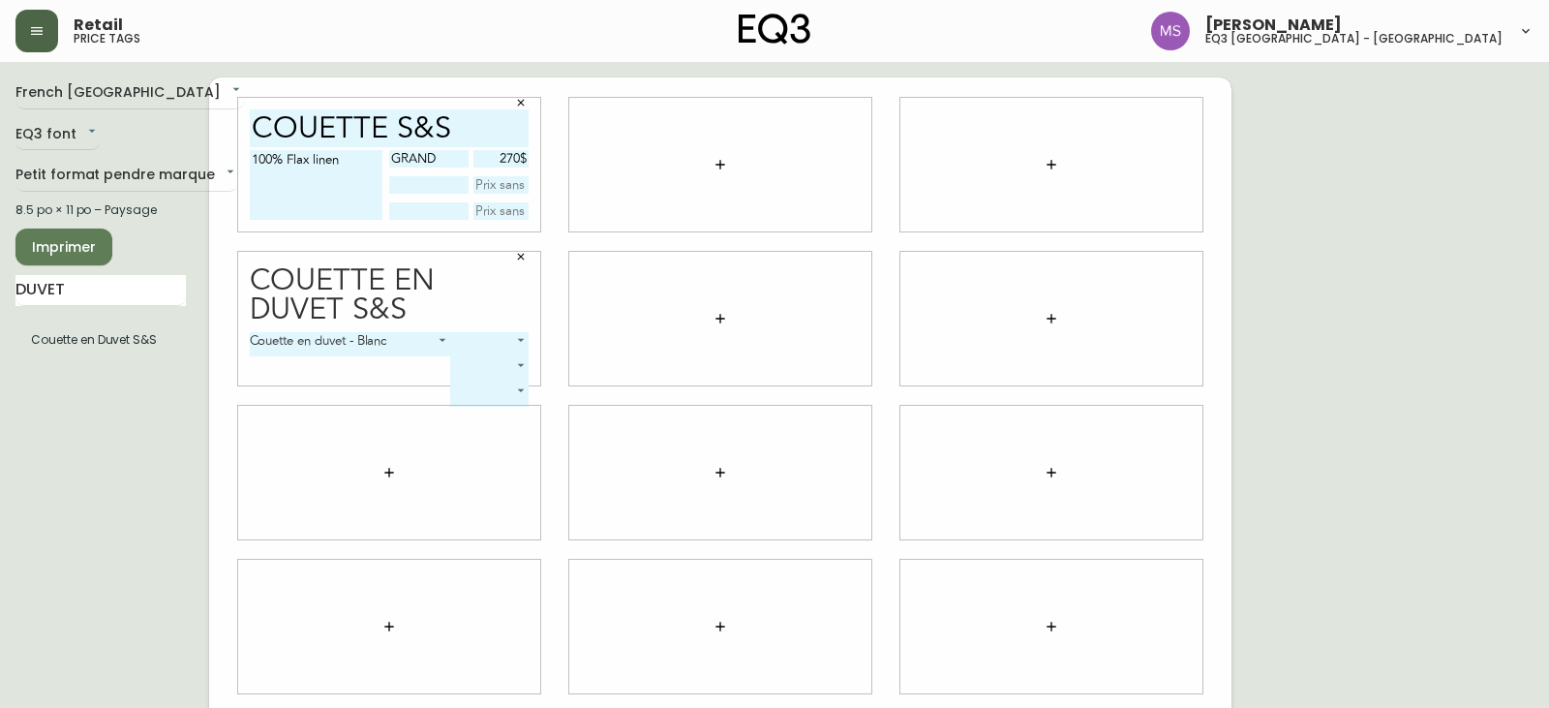
click at [444, 334] on body "Retail price tags [PERSON_NAME] eq3 [GEOGRAPHIC_DATA] - [GEOGRAPHIC_DATA][PERSO…" at bounding box center [774, 434] width 1549 height 868
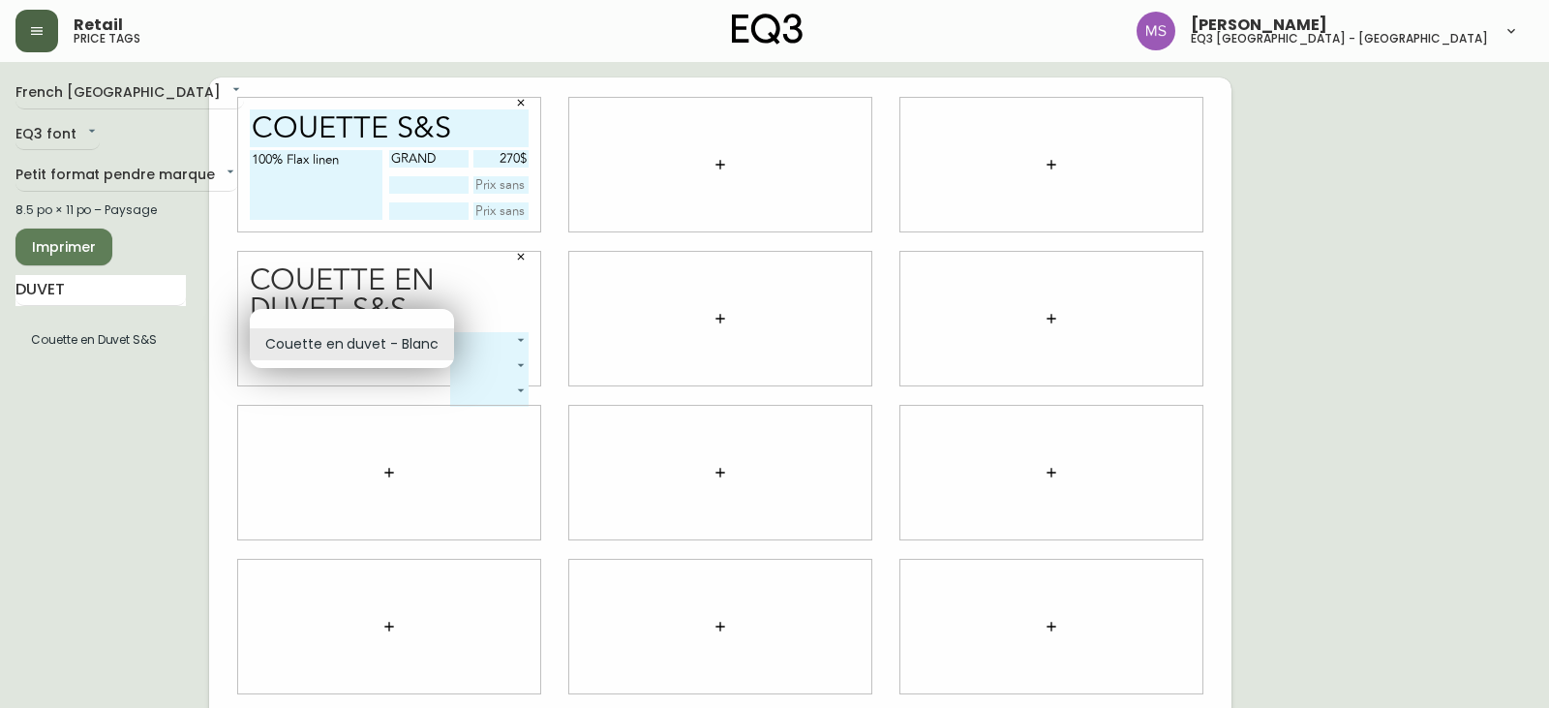
click at [522, 252] on div at bounding box center [774, 354] width 1549 height 708
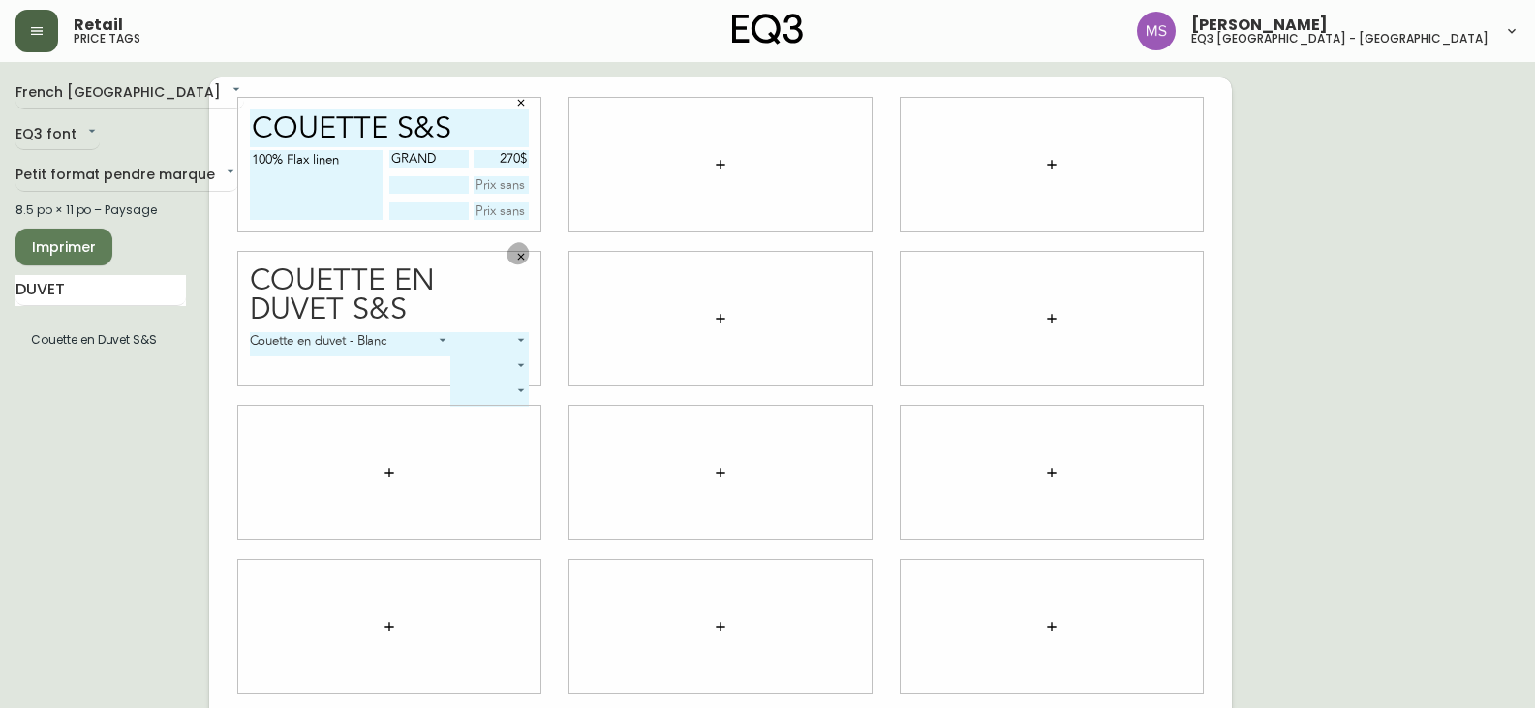
click at [517, 255] on icon "button" at bounding box center [521, 257] width 12 height 12
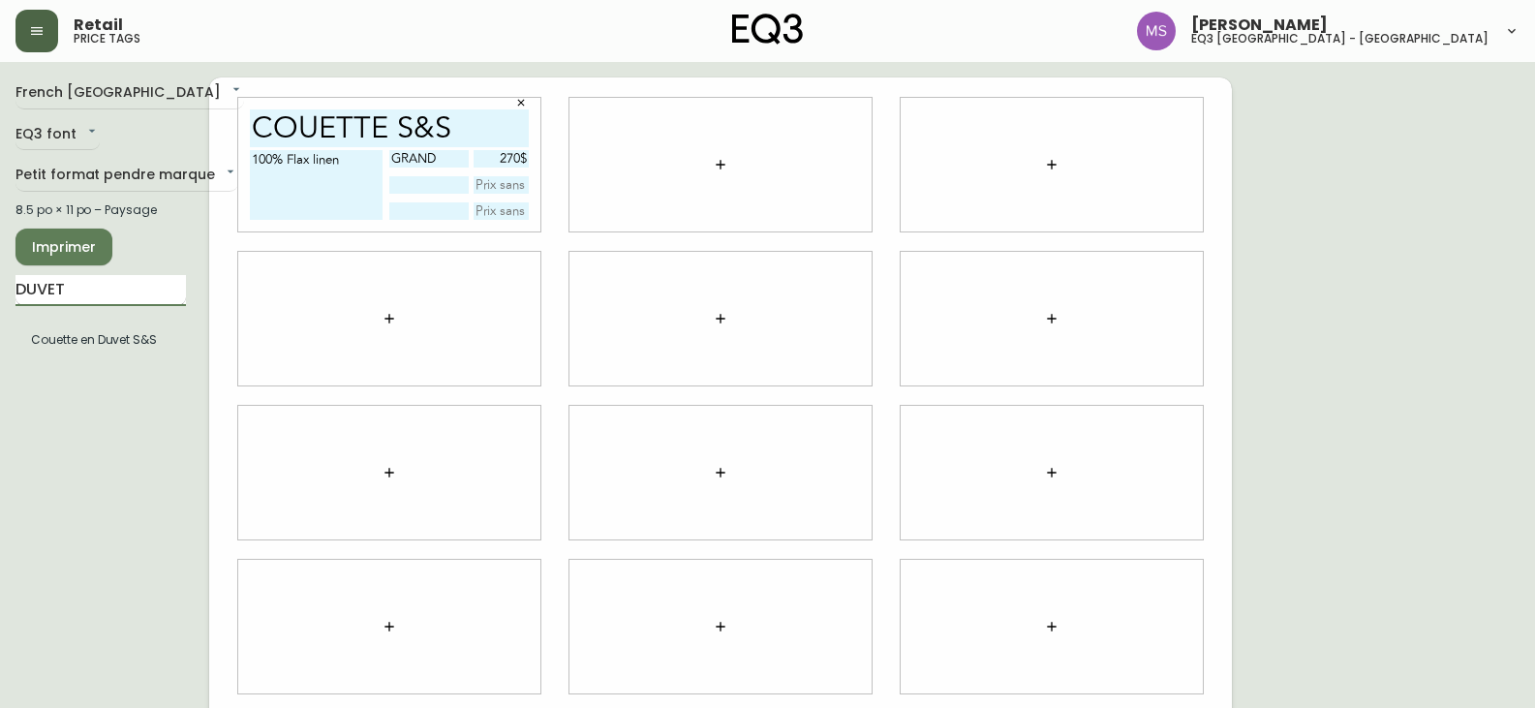
click at [71, 293] on input "DUVET" at bounding box center [100, 290] width 170 height 31
type input "D"
type input "HOUSSE"
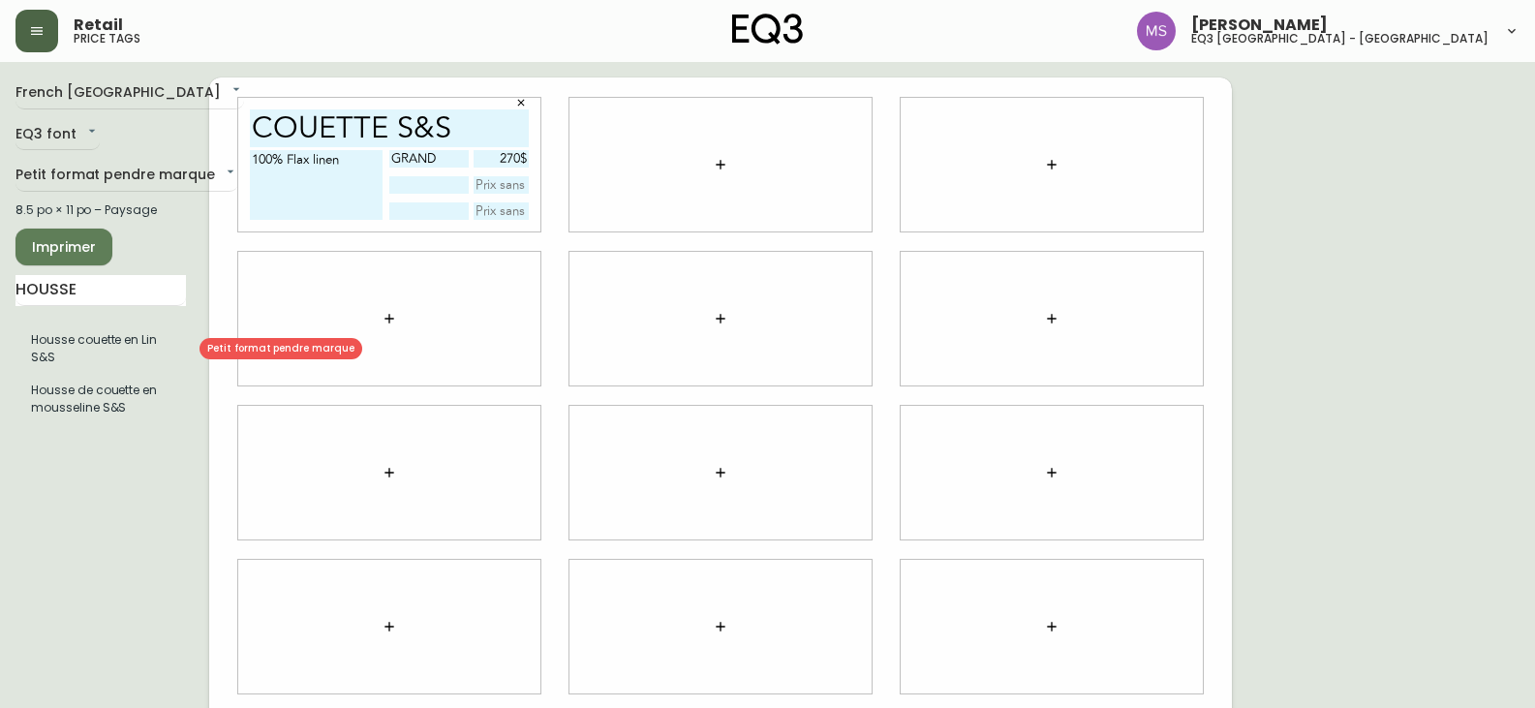
click at [46, 348] on li "Housse couette en Lin S&S" at bounding box center [100, 348] width 170 height 50
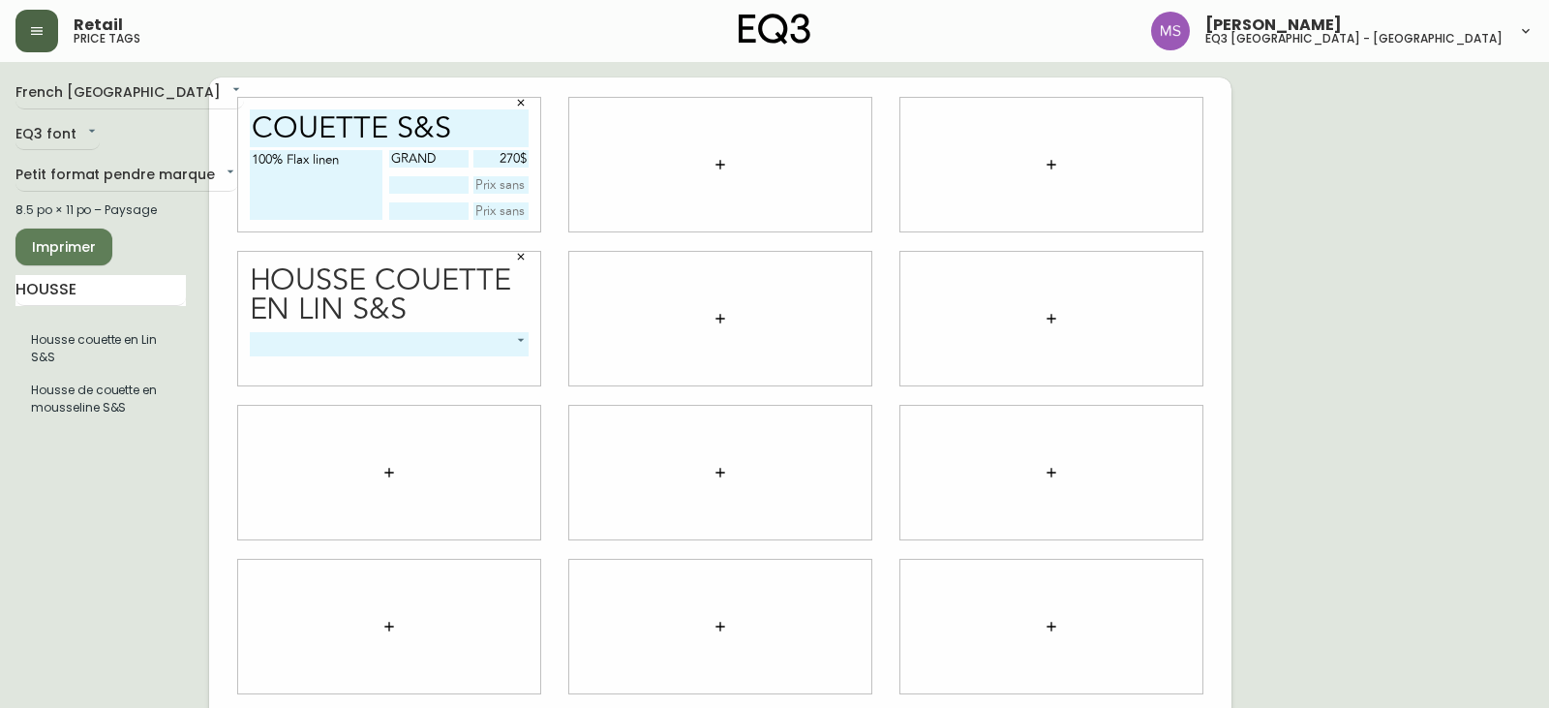
click at [522, 338] on body "Retail price tags [PERSON_NAME] eq3 [GEOGRAPHIC_DATA] - st [PERSON_NAME][GEOGRA…" at bounding box center [774, 434] width 1549 height 868
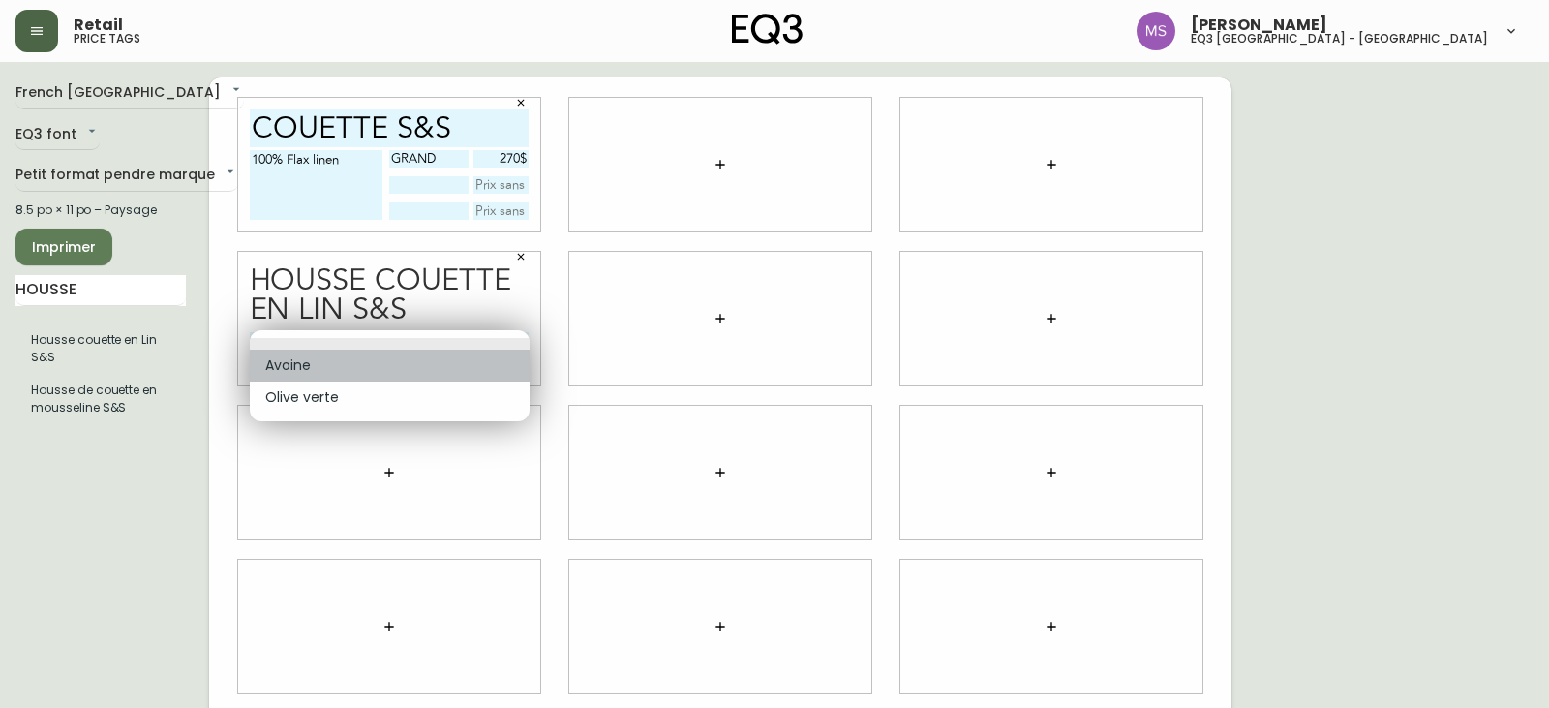
click at [269, 369] on li "Avoine" at bounding box center [390, 366] width 280 height 32
type input "0"
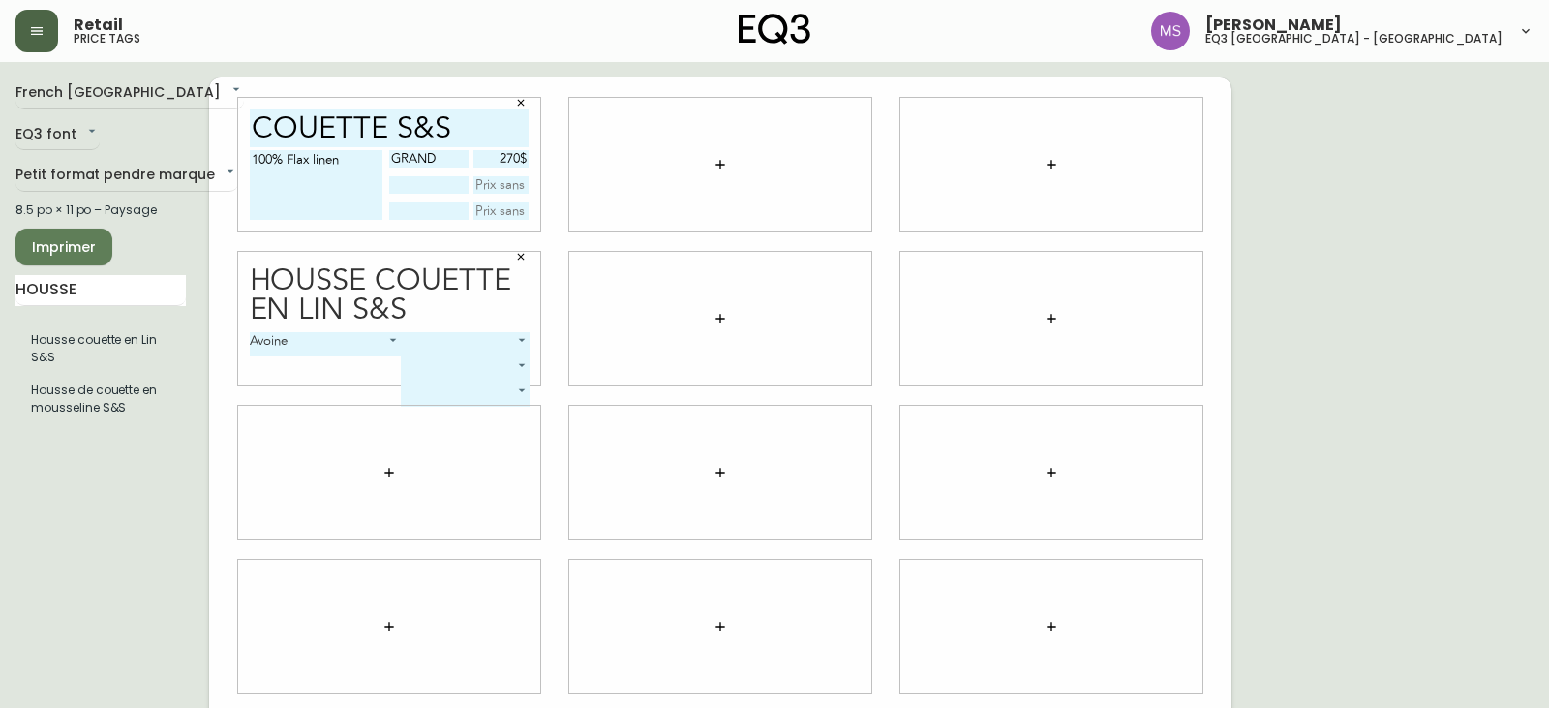
click at [519, 335] on body "Retail price tags [PERSON_NAME] eq3 [GEOGRAPHIC_DATA] - st [PERSON_NAME][GEOGRA…" at bounding box center [774, 434] width 1549 height 868
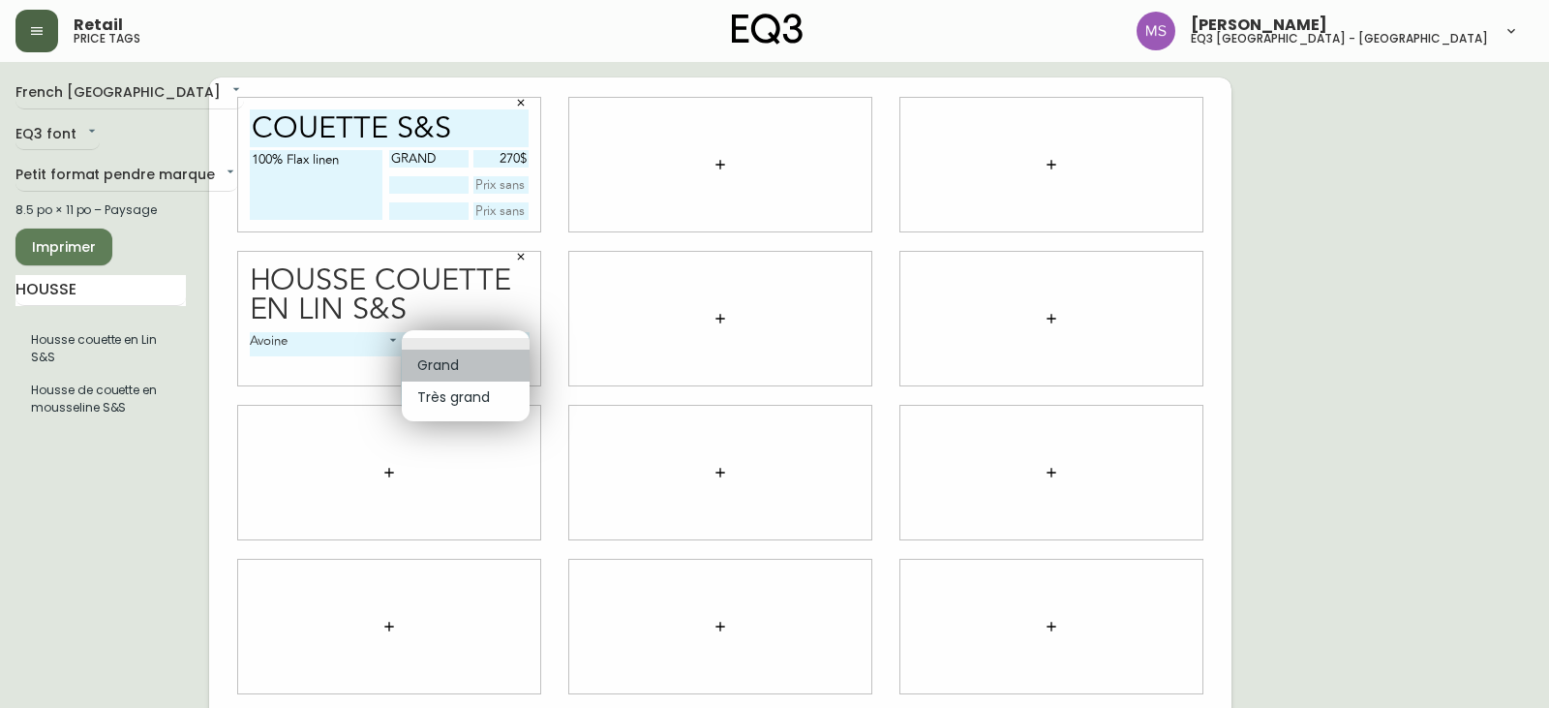
click at [445, 365] on li "Grand" at bounding box center [466, 366] width 128 height 32
type input "0"
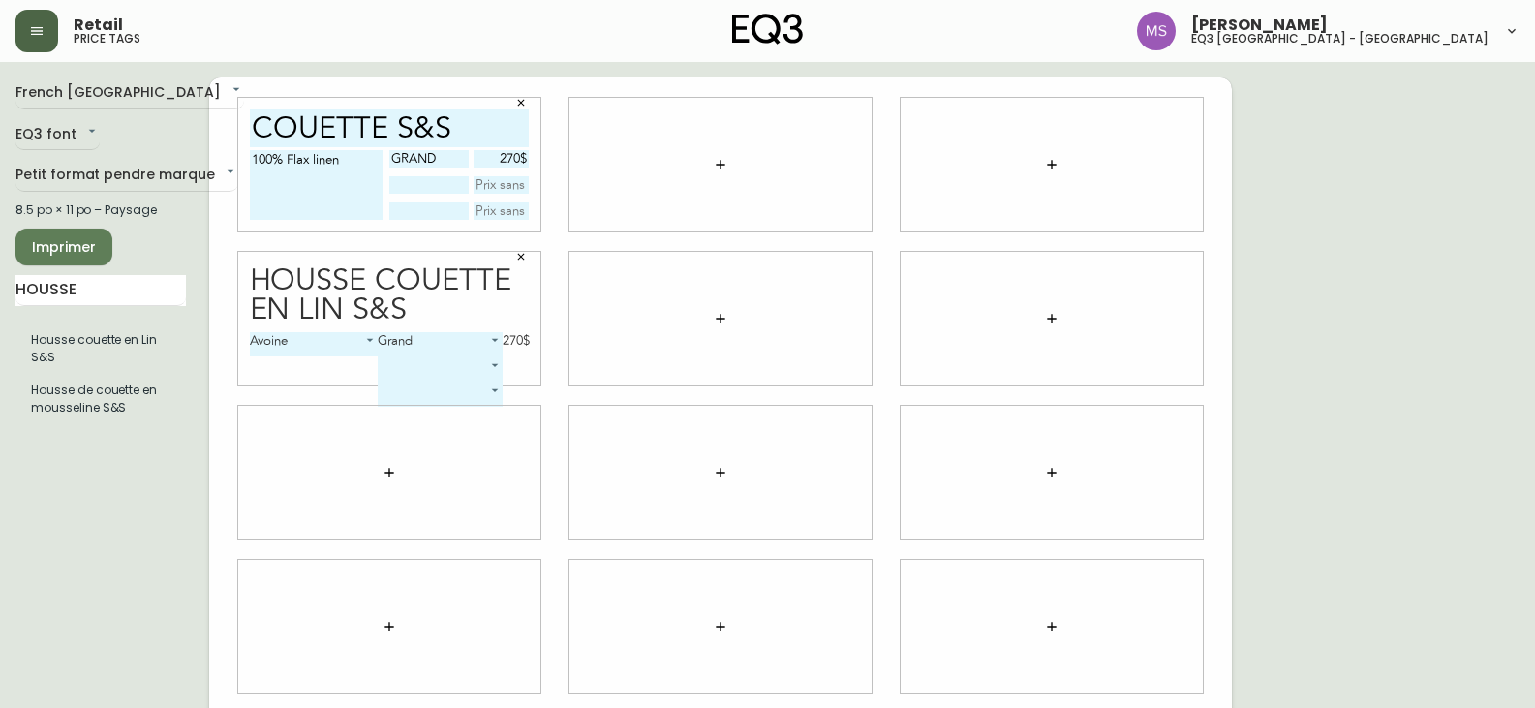
click at [519, 100] on icon "button" at bounding box center [521, 103] width 12 height 12
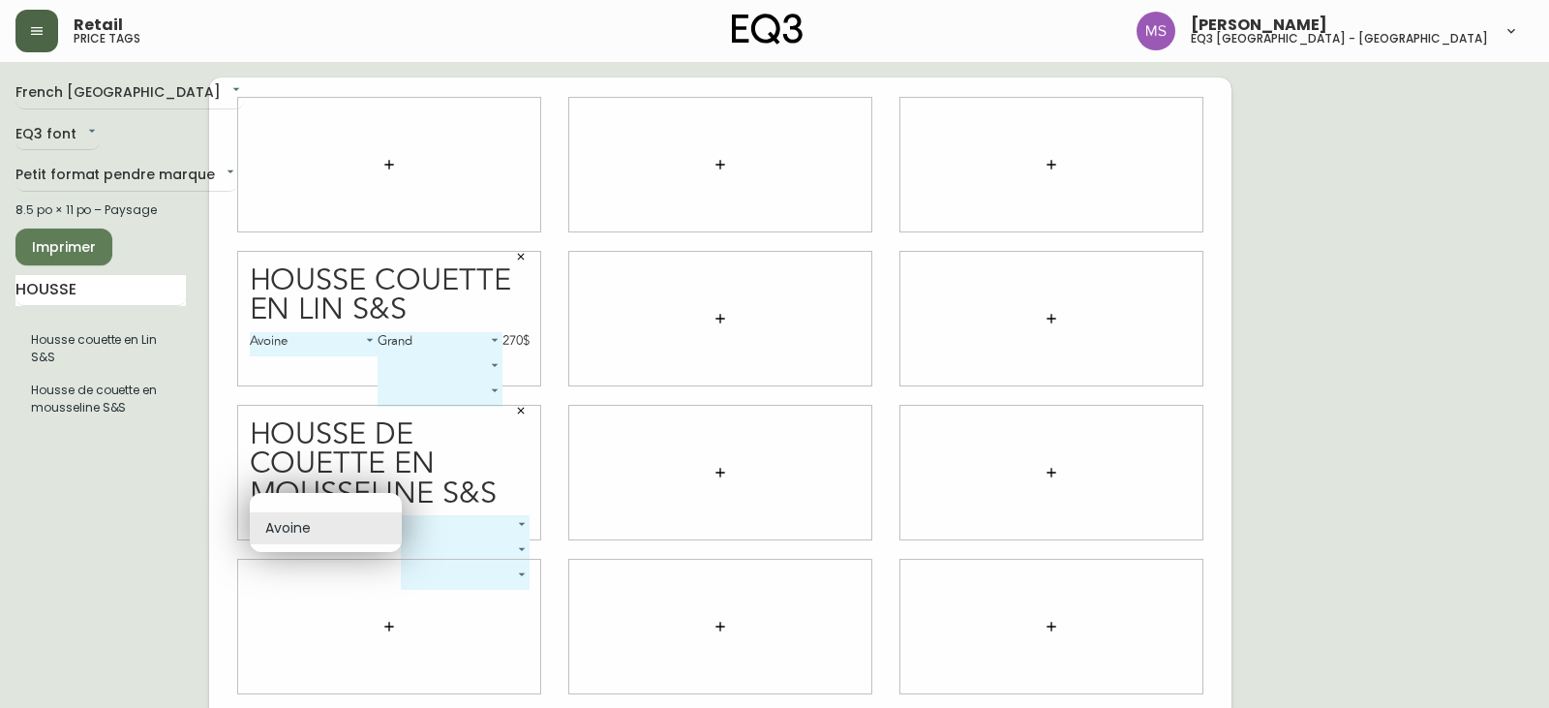
click at [391, 528] on body "Retail price tags [PERSON_NAME] eq3 [GEOGRAPHIC_DATA] - st [PERSON_NAME][GEOGRA…" at bounding box center [774, 434] width 1549 height 868
click at [519, 406] on div at bounding box center [774, 354] width 1549 height 708
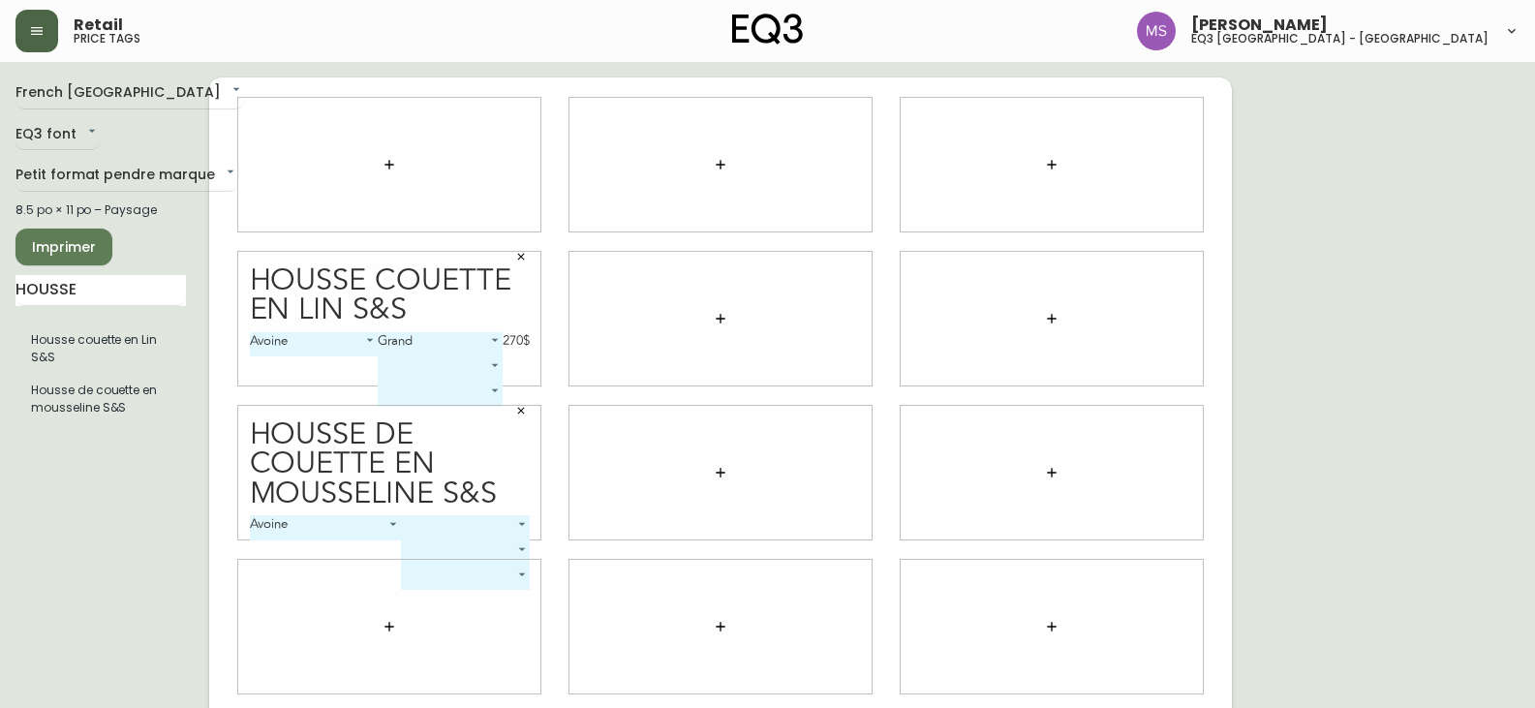
click at [524, 406] on icon "button" at bounding box center [521, 411] width 12 height 12
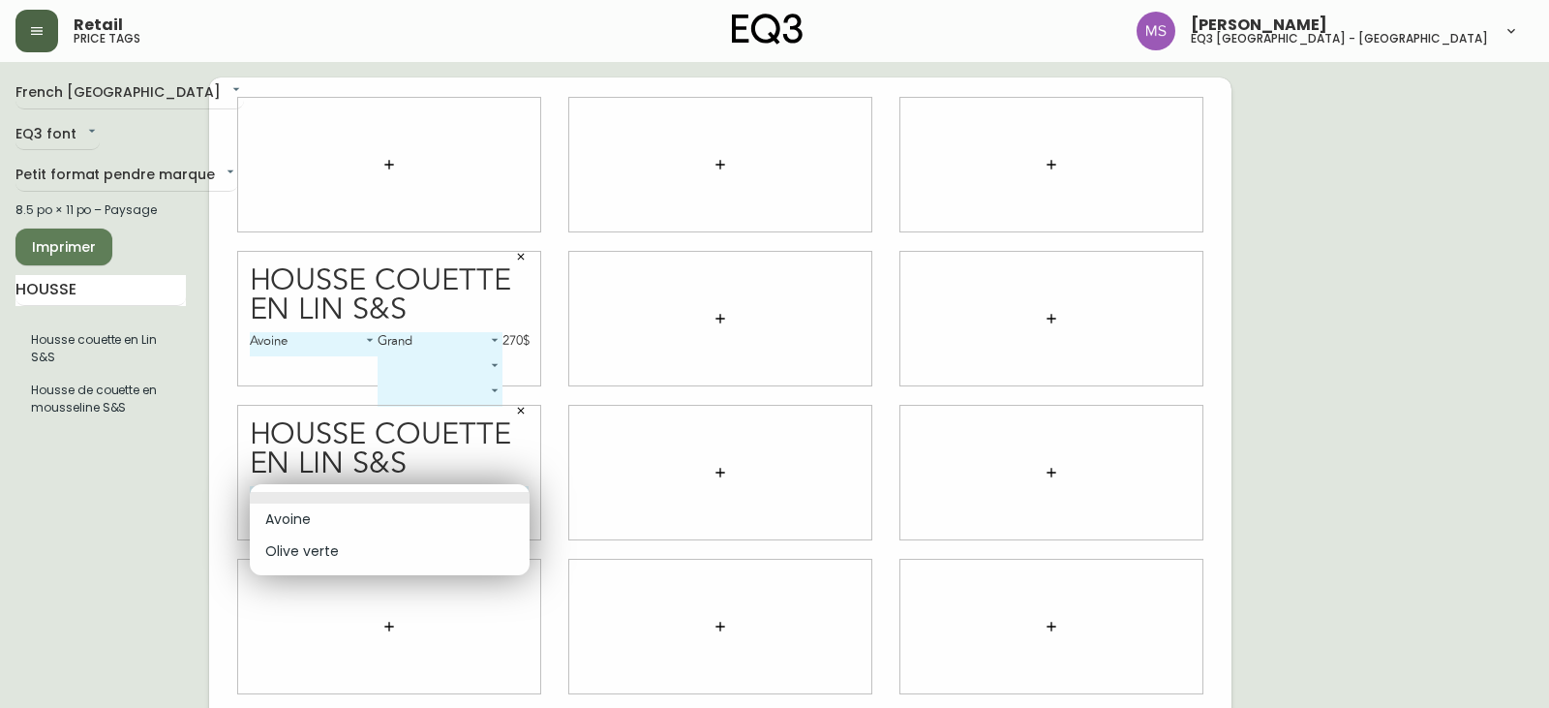
click at [519, 493] on body "Retail price tags [PERSON_NAME] eq3 [GEOGRAPHIC_DATA] - st [PERSON_NAME][GEOGRA…" at bounding box center [774, 434] width 1549 height 868
click at [273, 553] on li "Olive verte" at bounding box center [390, 552] width 280 height 32
type input "1"
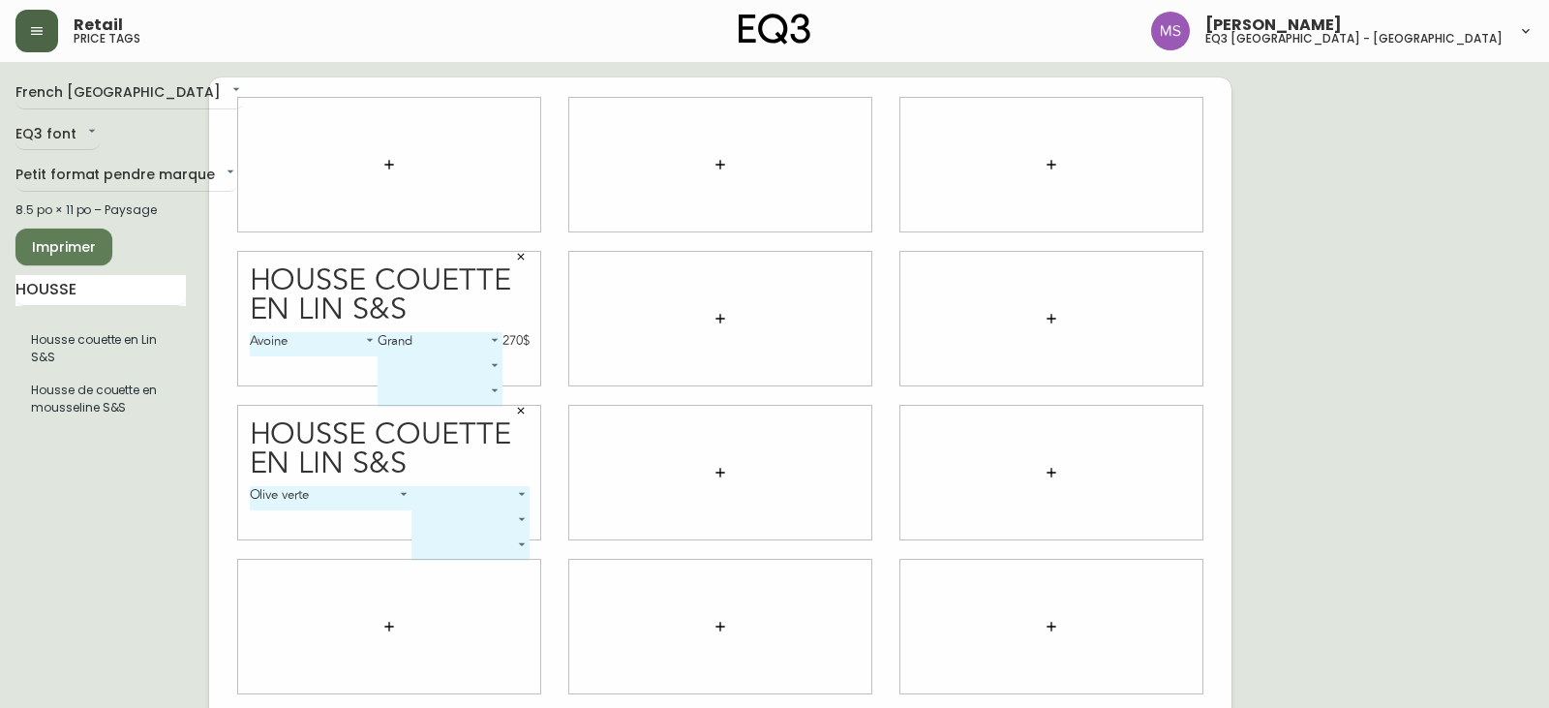
click at [402, 496] on body "Retail price tags [PERSON_NAME] eq3 [GEOGRAPHIC_DATA] - [GEOGRAPHIC_DATA][PERSO…" at bounding box center [774, 434] width 1549 height 868
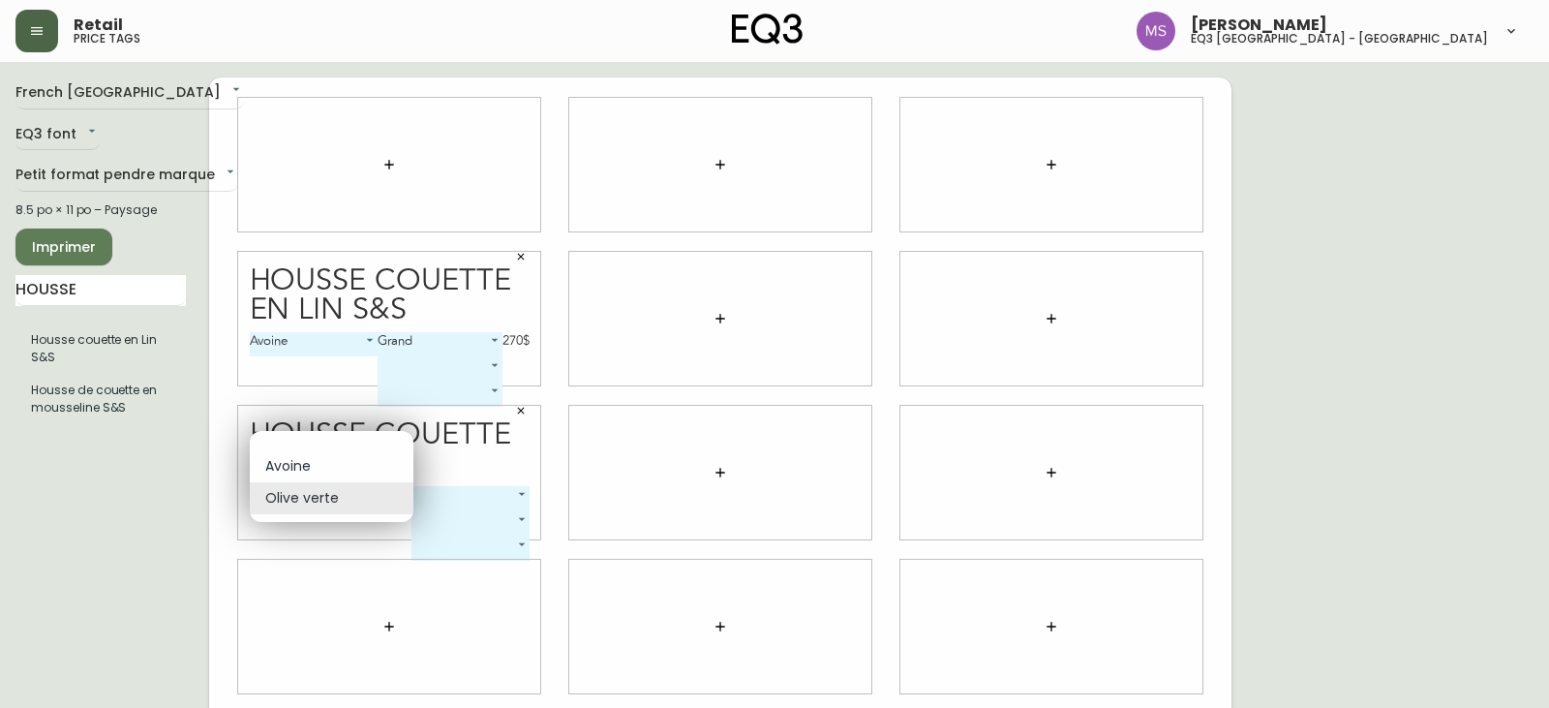
click at [402, 496] on li "Olive verte" at bounding box center [332, 498] width 164 height 32
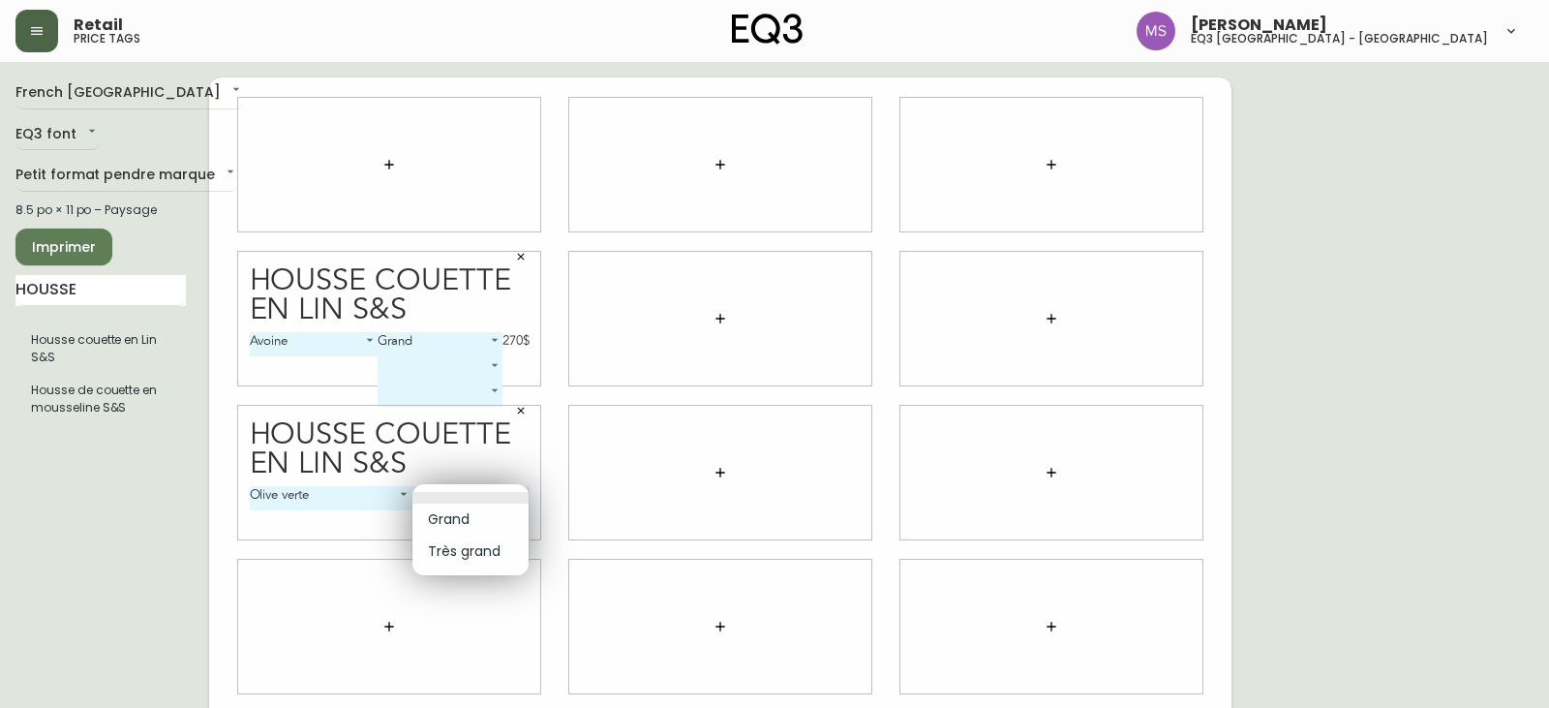
click at [520, 493] on body "Retail price tags [PERSON_NAME] eq3 [GEOGRAPHIC_DATA] - [GEOGRAPHIC_DATA][PERSO…" at bounding box center [774, 434] width 1549 height 868
click at [450, 517] on li "Grand" at bounding box center [471, 520] width 116 height 32
type input "0"
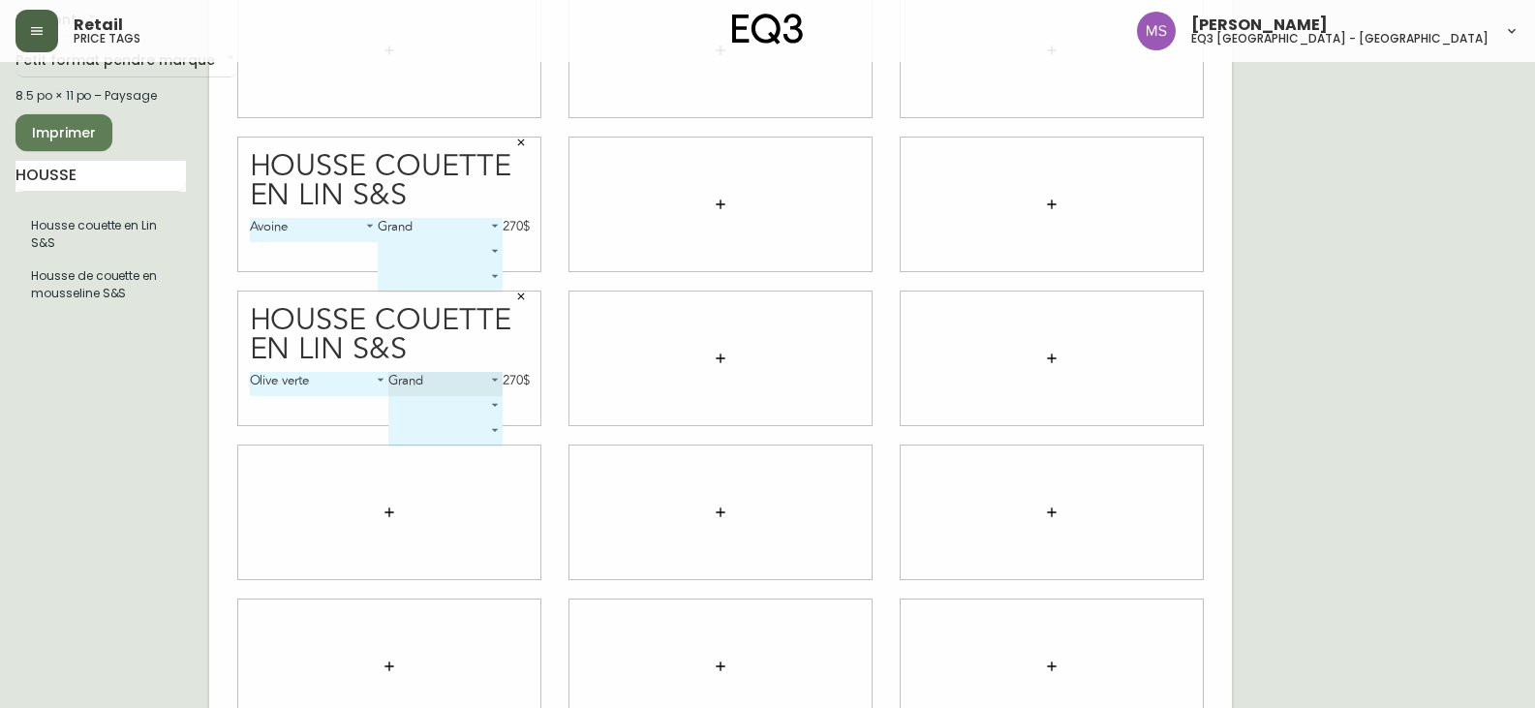
scroll to position [160, 0]
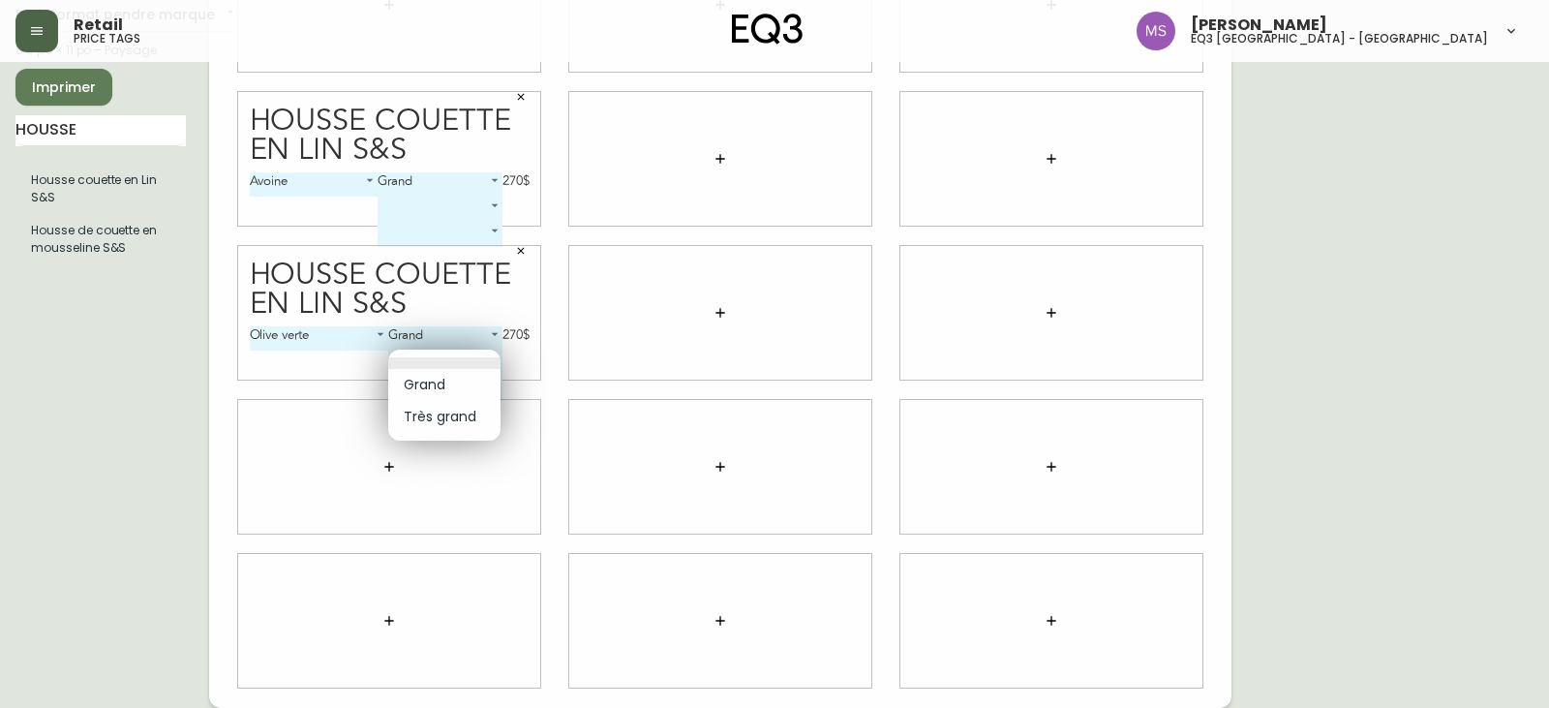
click at [491, 357] on body "Retail price tags [PERSON_NAME] eq3 [GEOGRAPHIC_DATA] - st [PERSON_NAME][GEOGRA…" at bounding box center [774, 274] width 1549 height 868
click at [455, 416] on li "Très grand" at bounding box center [444, 417] width 112 height 32
type input "1"
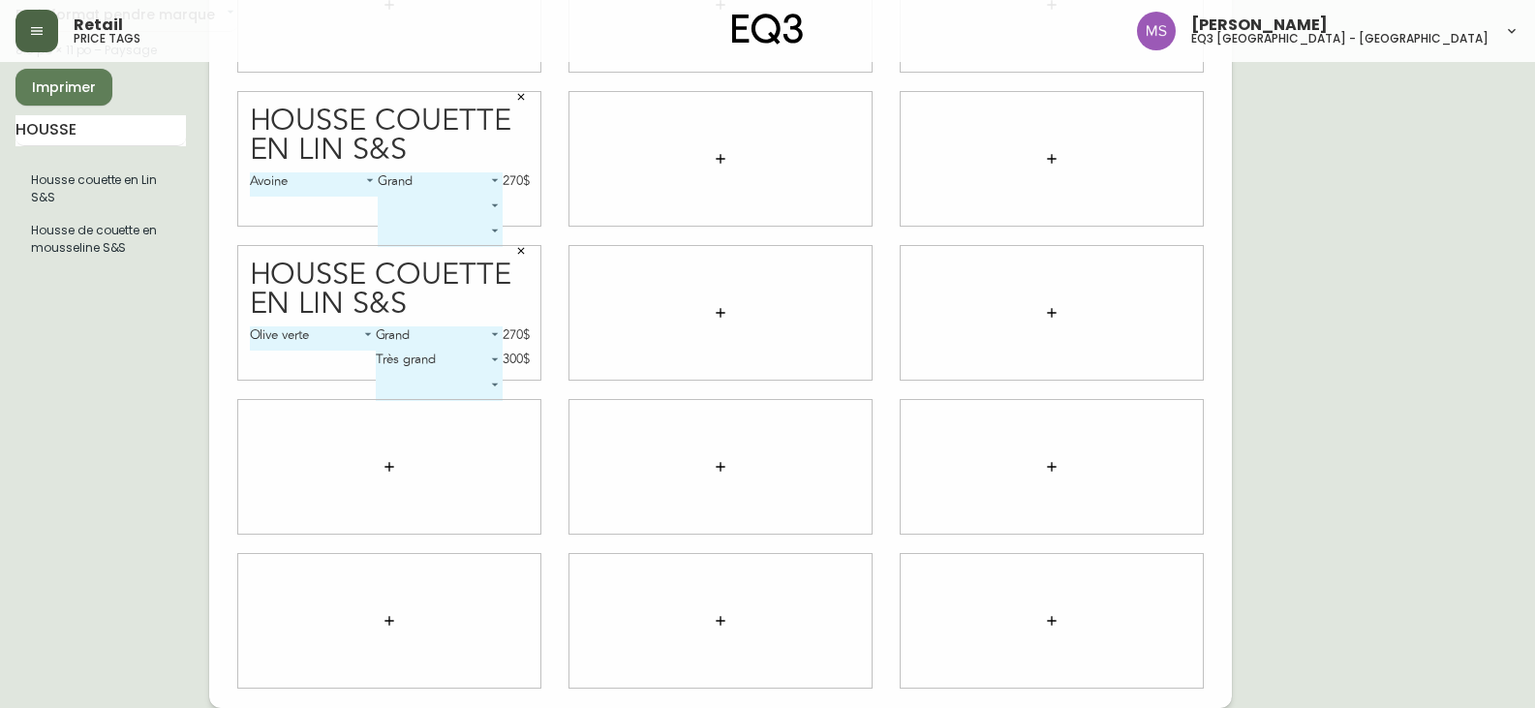
click at [445, 457] on div at bounding box center [389, 467] width 302 height 134
click at [91, 120] on input "HOUSSE" at bounding box center [100, 130] width 170 height 31
type input "H"
type input "E"
click at [103, 363] on div "French Canada fr_CA EQ3 font EQ3 Petit format pendre marque small 8.5 po × 11 p…" at bounding box center [112, 313] width 194 height 790
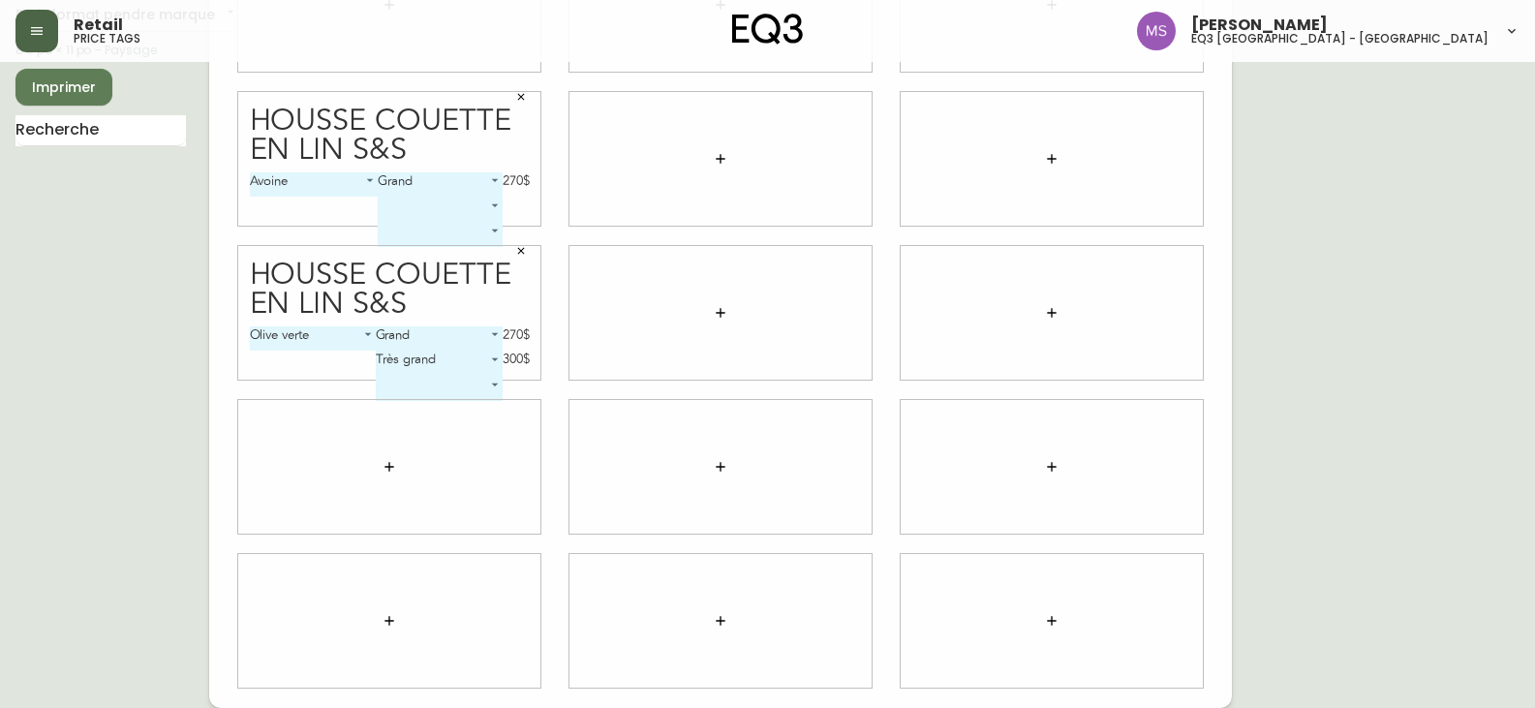
click at [88, 235] on div "French Canada fr_CA EQ3 font EQ3 Petit format pendre marque small 8.5 po × 11 p…" at bounding box center [112, 313] width 194 height 790
click at [62, 133] on input "text" at bounding box center [100, 130] width 170 height 31
type input "[GEOGRAPHIC_DATA]"
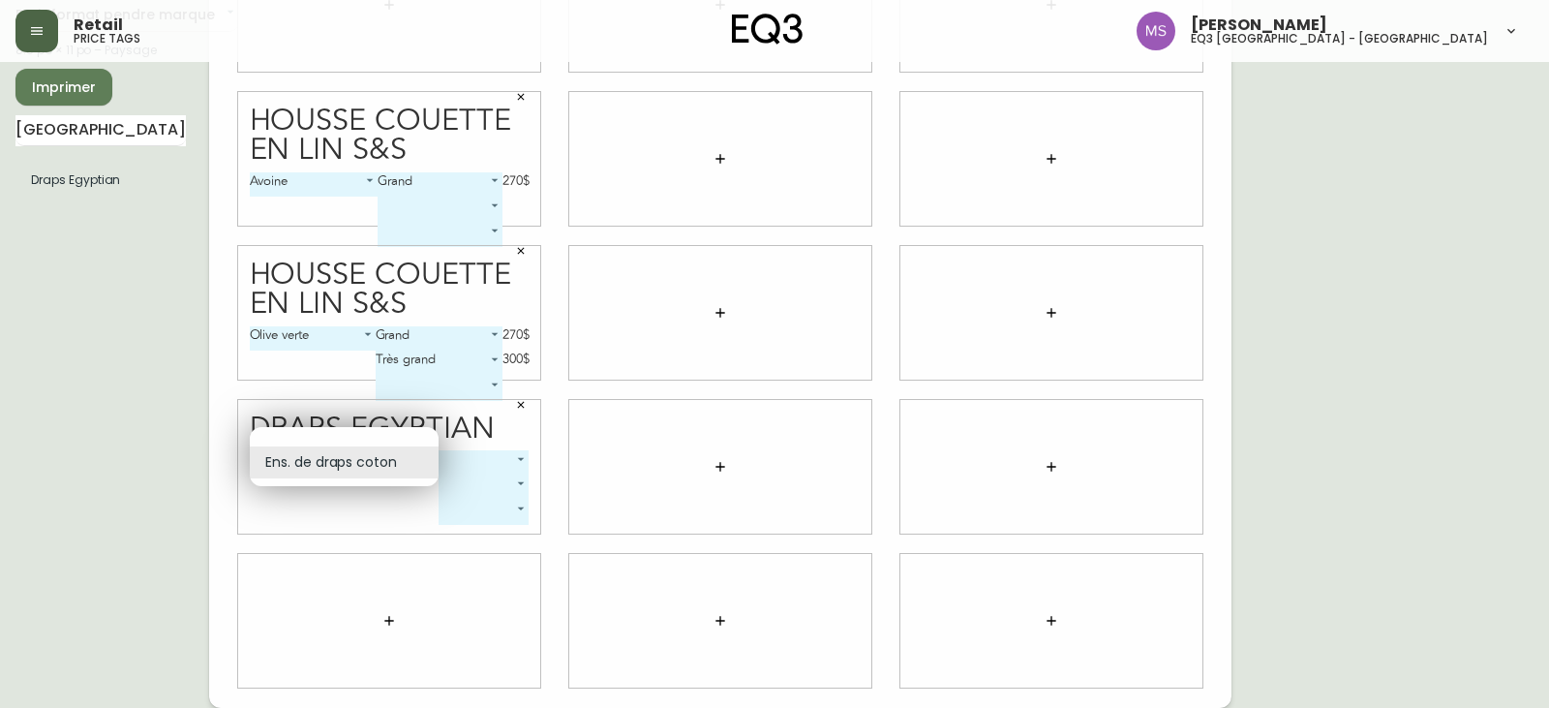
click at [433, 457] on body "Retail price tags [PERSON_NAME] eq3 [GEOGRAPHIC_DATA] - [GEOGRAPHIC_DATA][PERSO…" at bounding box center [774, 274] width 1549 height 868
click at [433, 457] on li "Ens. de draps coton" at bounding box center [344, 462] width 189 height 32
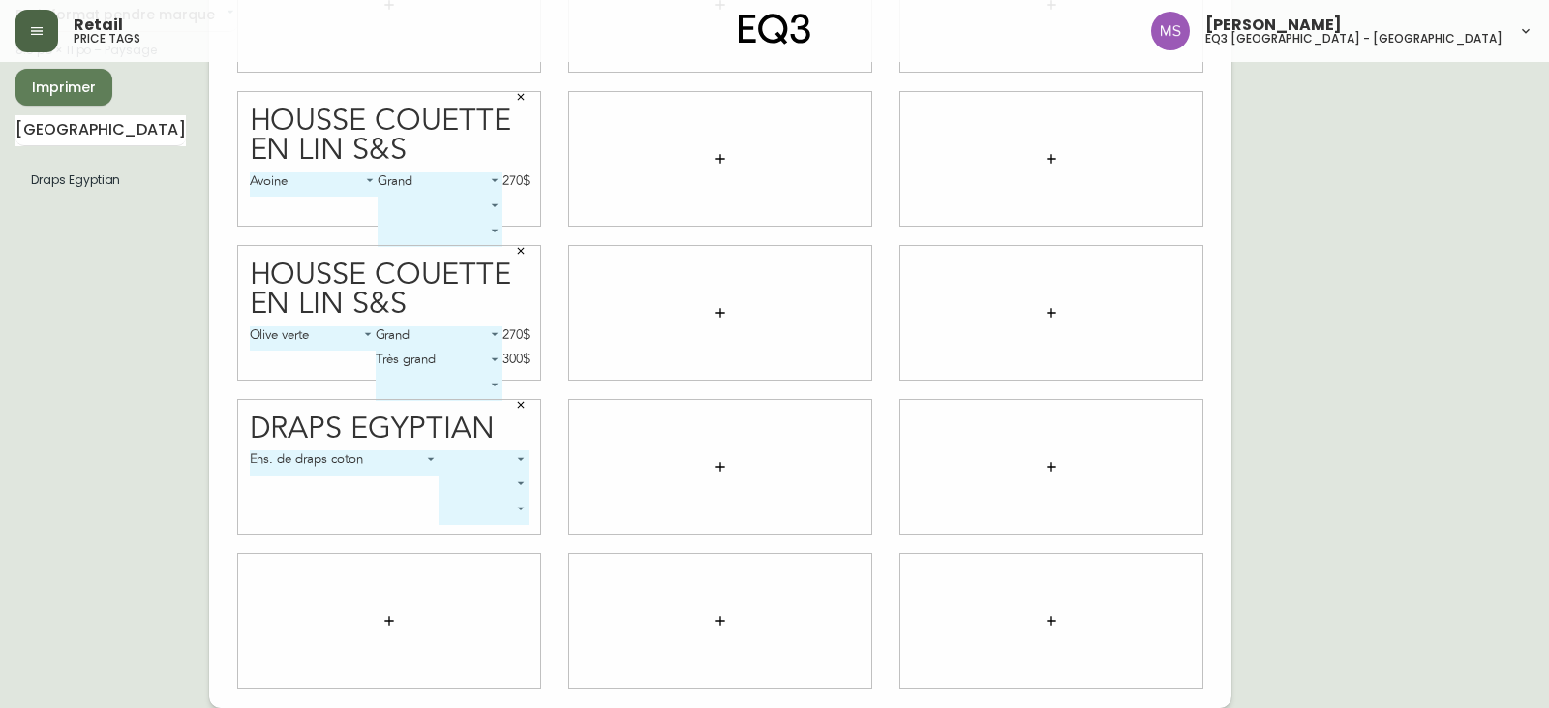
click at [526, 460] on body "Retail price tags [PERSON_NAME] eq3 [GEOGRAPHIC_DATA] - [GEOGRAPHIC_DATA][PERSO…" at bounding box center [774, 274] width 1549 height 868
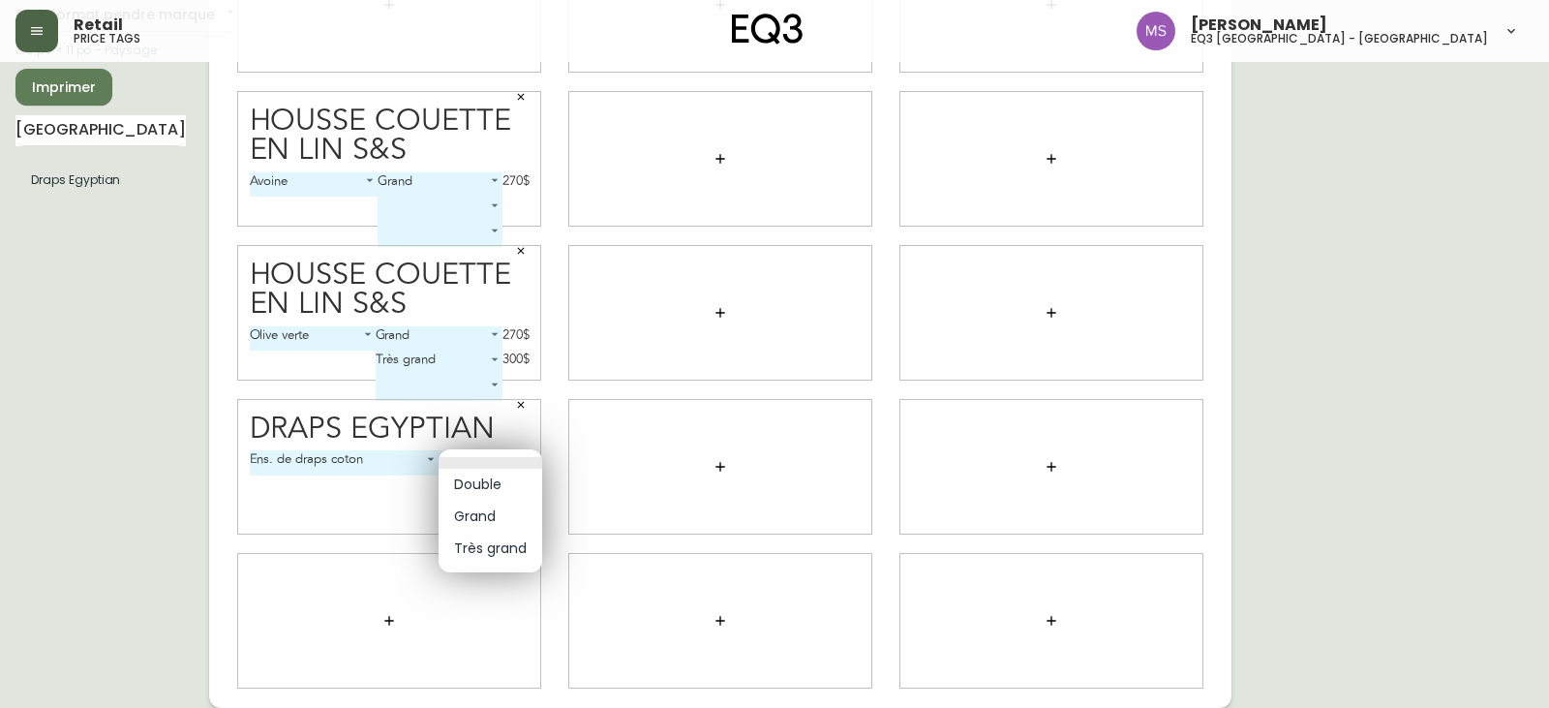
click at [472, 520] on li "Grand" at bounding box center [491, 517] width 104 height 32
type input "1"
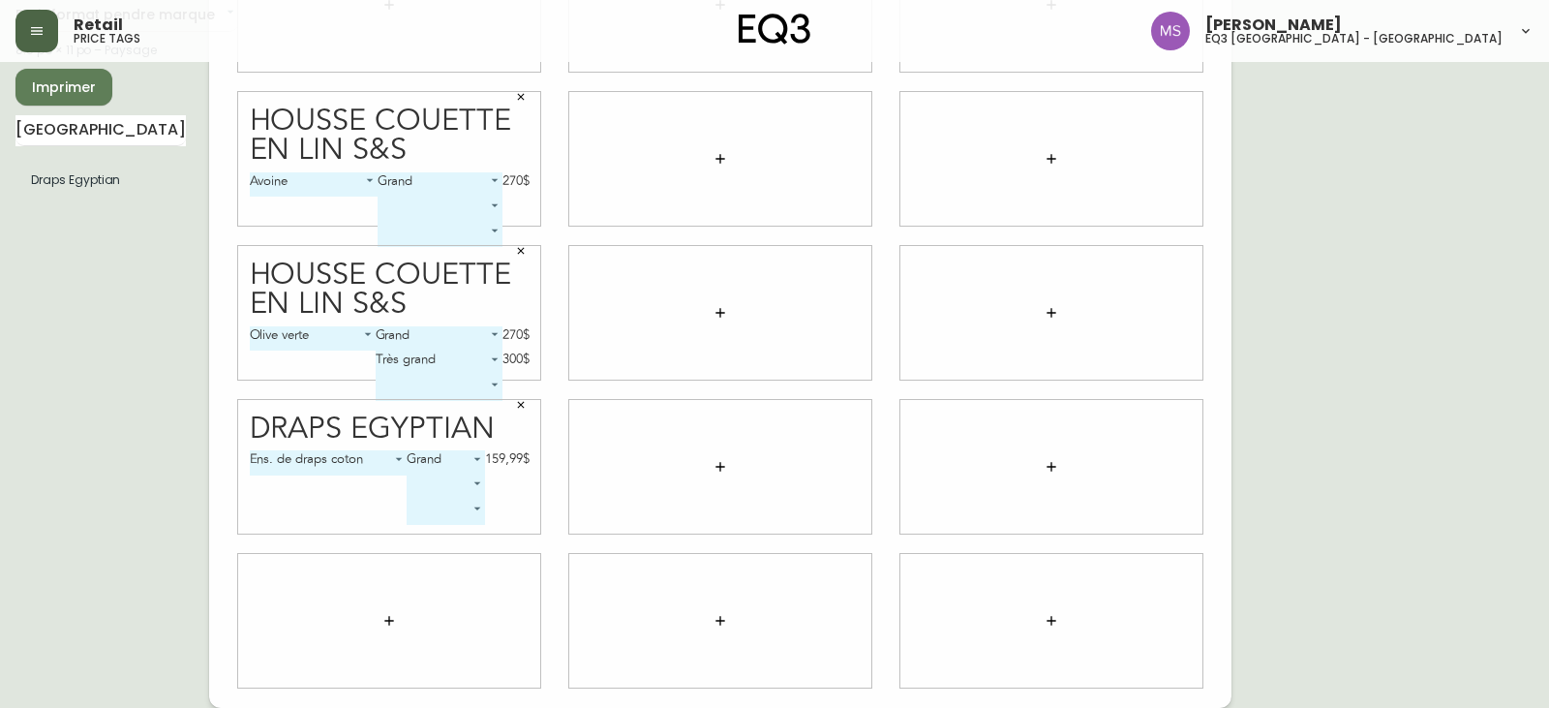
click at [475, 486] on body "Retail price tags [PERSON_NAME] eq3 [GEOGRAPHIC_DATA] - [GEOGRAPHIC_DATA][PERSO…" at bounding box center [774, 274] width 1549 height 868
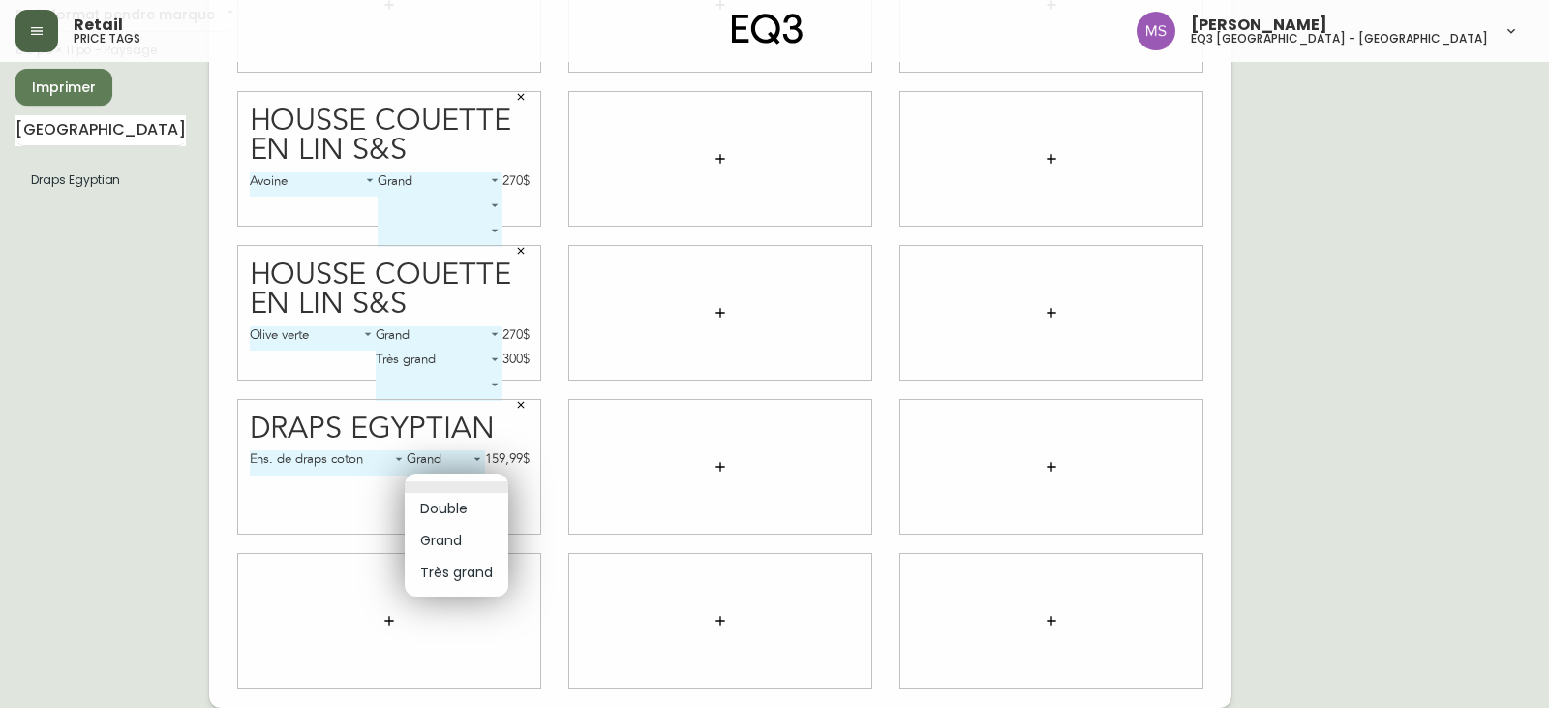
click at [327, 497] on div at bounding box center [774, 354] width 1549 height 708
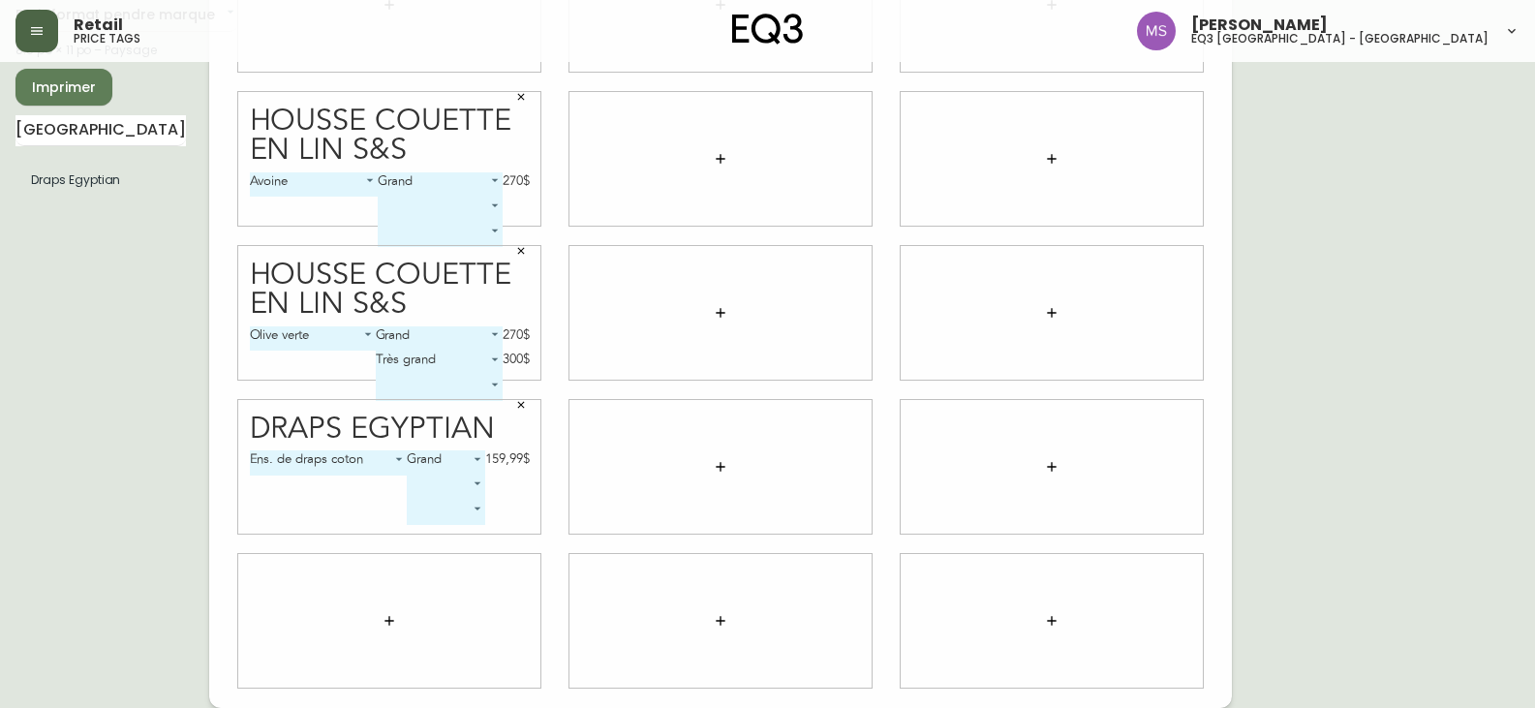
click at [518, 404] on icon "button" at bounding box center [521, 405] width 12 height 12
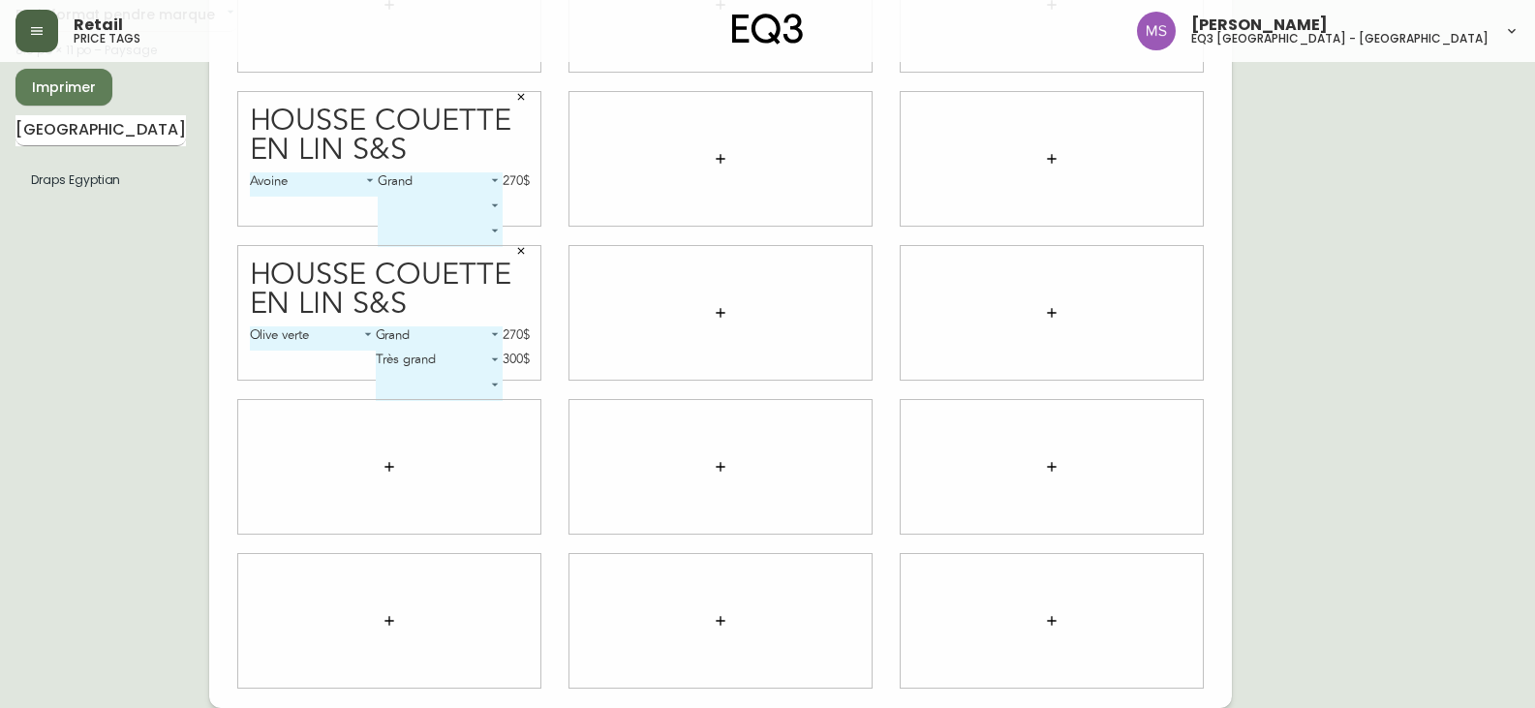
click at [74, 135] on input "[GEOGRAPHIC_DATA]" at bounding box center [100, 130] width 170 height 31
type input "E"
type input "M"
click at [520, 95] on icon "button" at bounding box center [521, 97] width 12 height 12
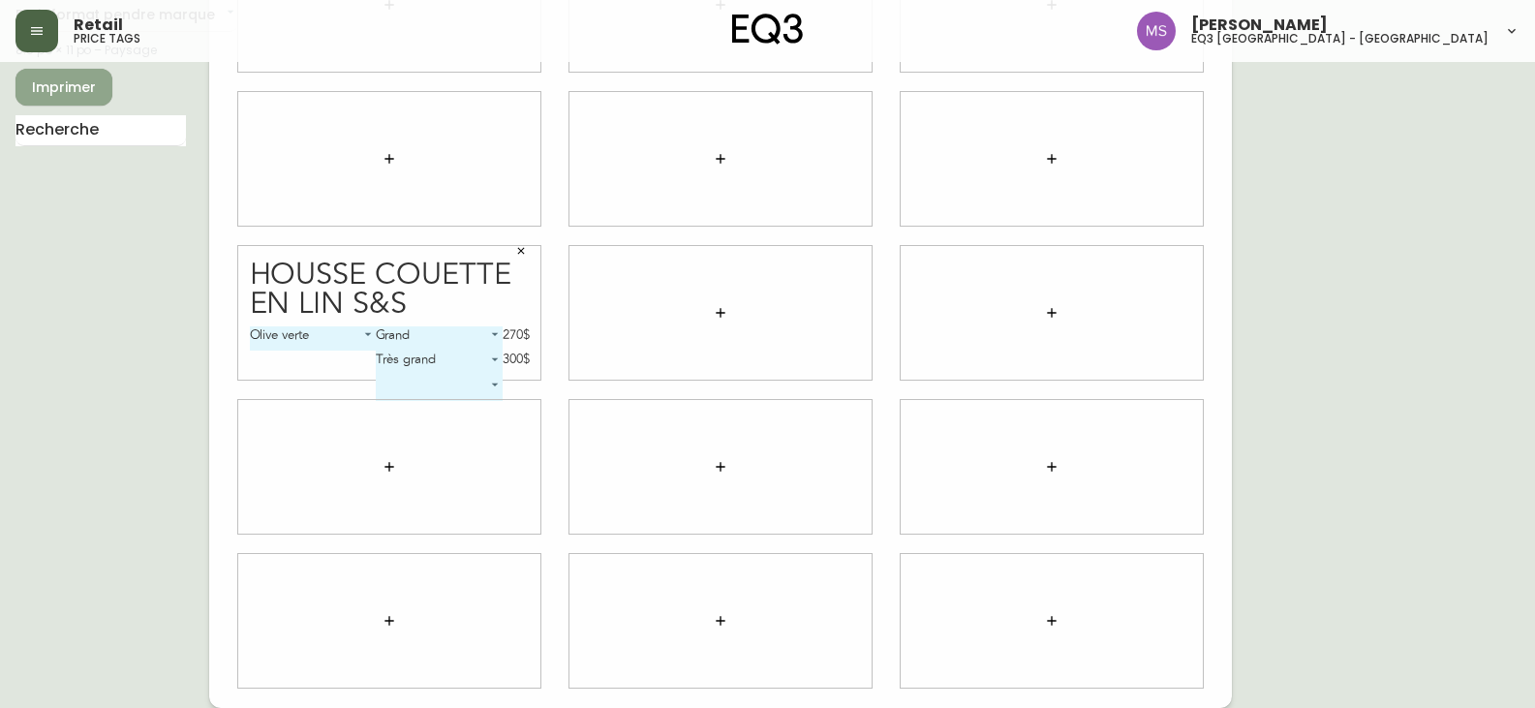
click at [51, 88] on span "Imprimer" at bounding box center [64, 88] width 66 height 24
click at [115, 133] on input "text" at bounding box center [100, 130] width 170 height 31
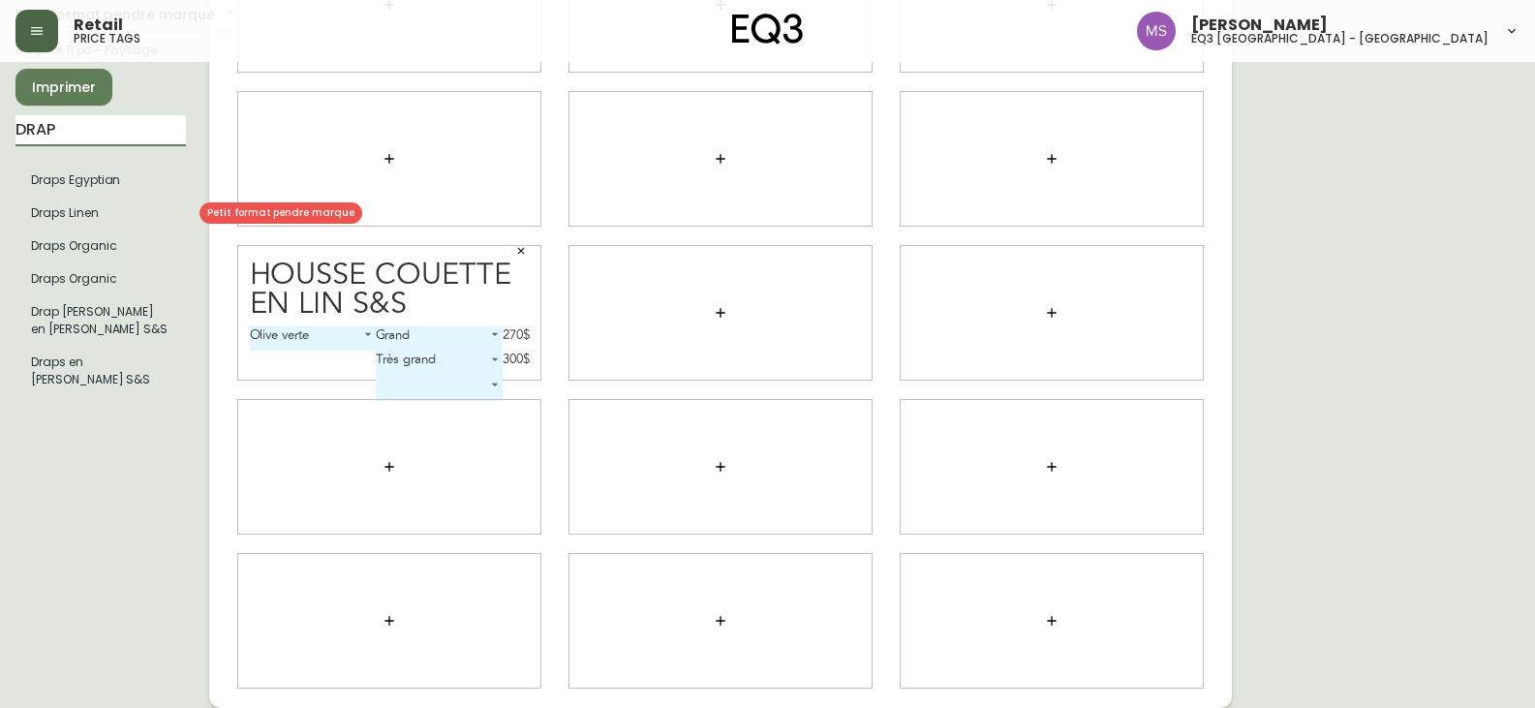
type input "DRAP"
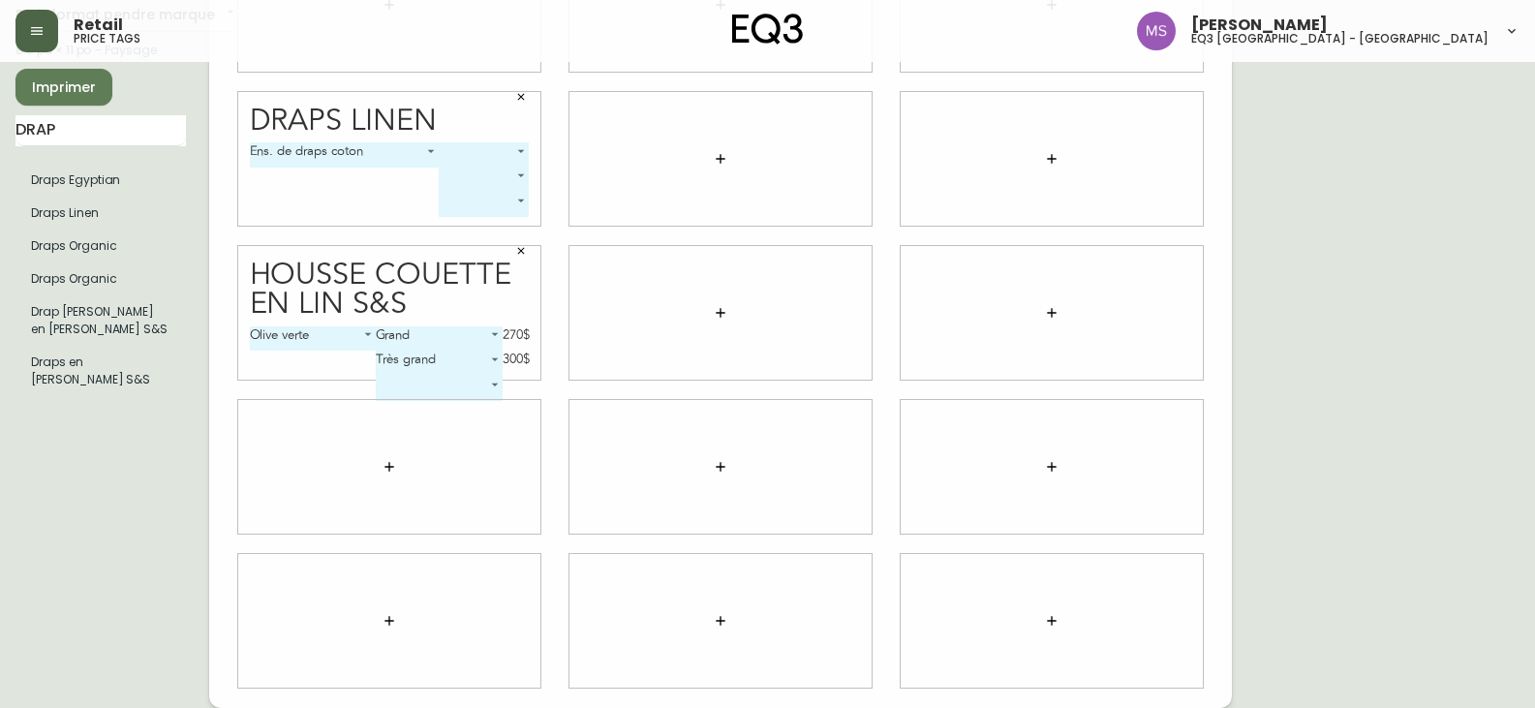
click at [512, 252] on button "button" at bounding box center [520, 250] width 29 height 29
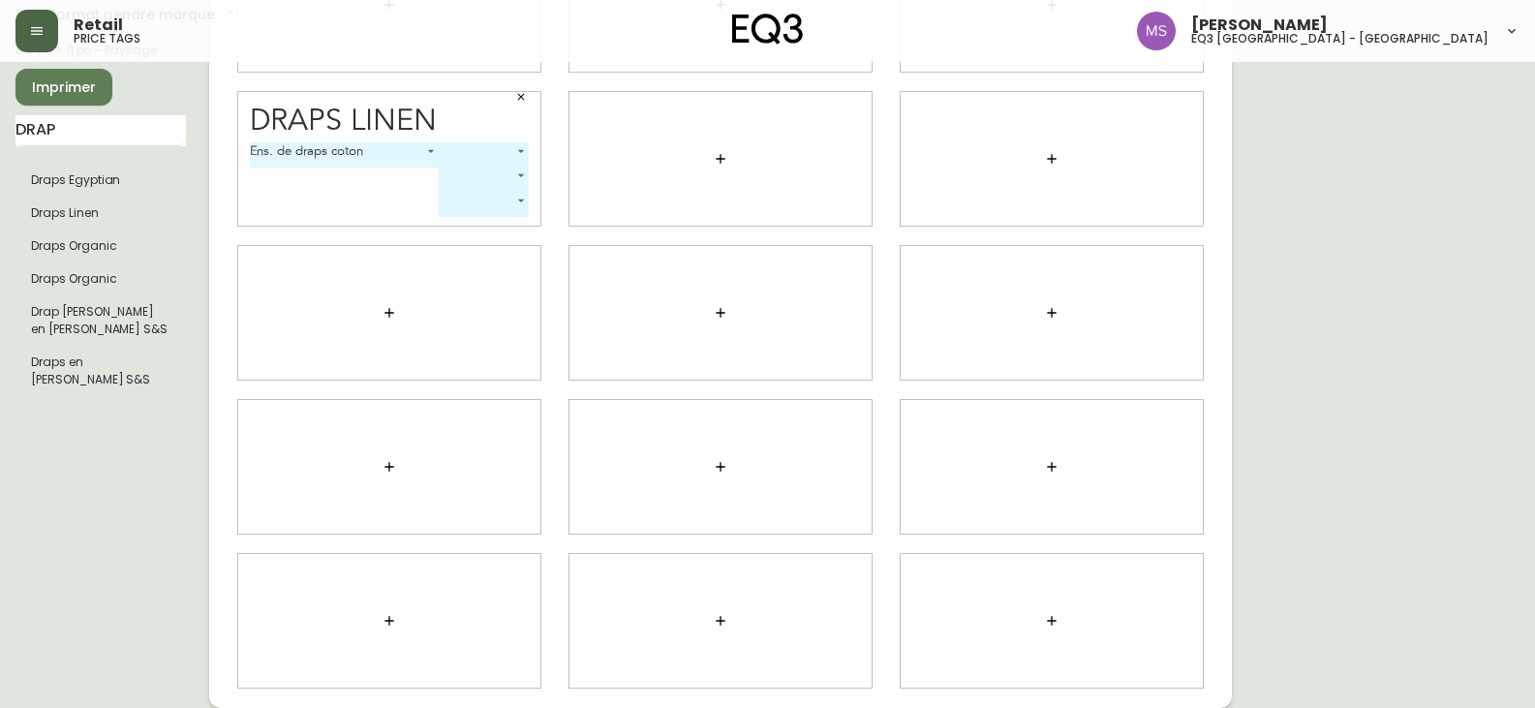
click at [521, 149] on body "Retail price tags [PERSON_NAME] eq3 [GEOGRAPHIC_DATA] - [GEOGRAPHIC_DATA][PERSO…" at bounding box center [767, 274] width 1535 height 868
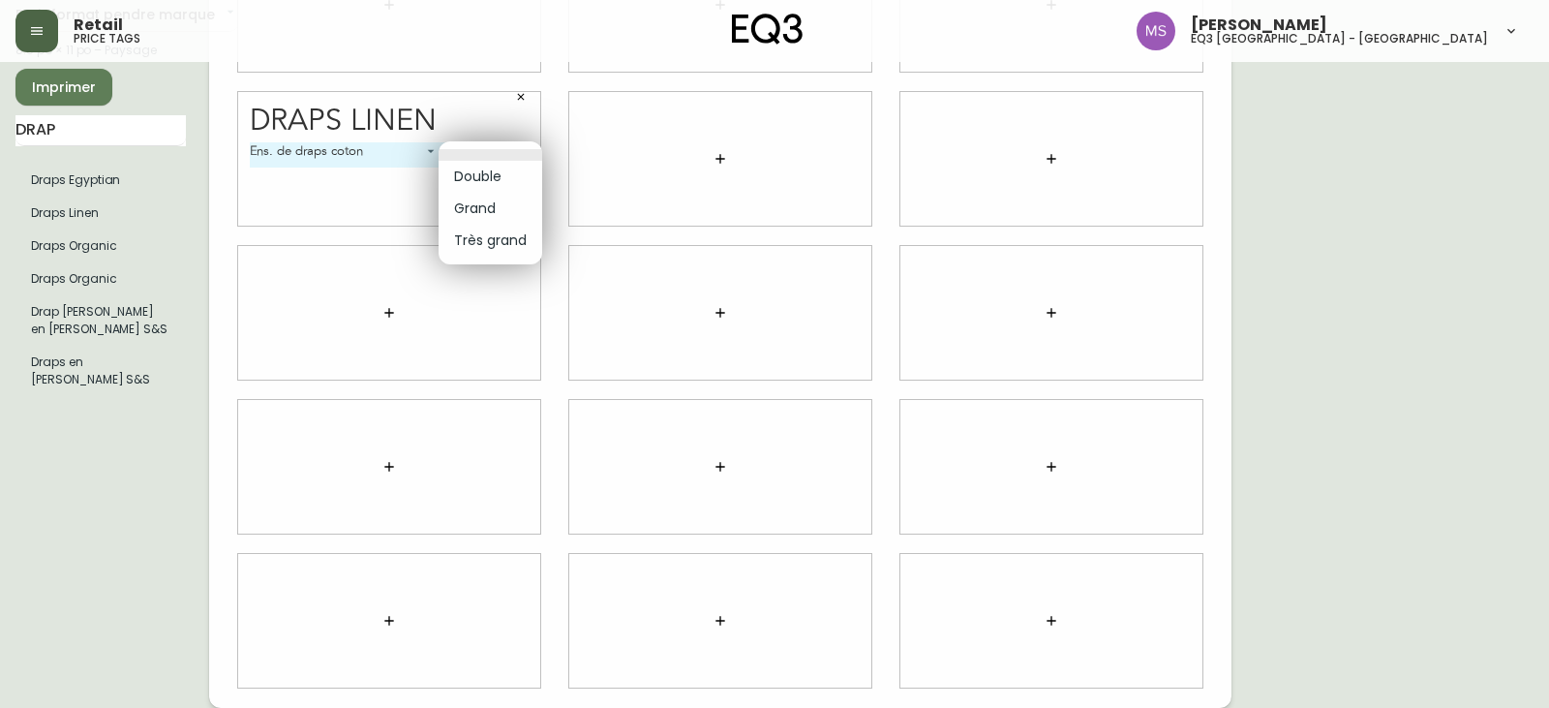
click at [484, 208] on li "Grand" at bounding box center [491, 209] width 104 height 32
type input "1"
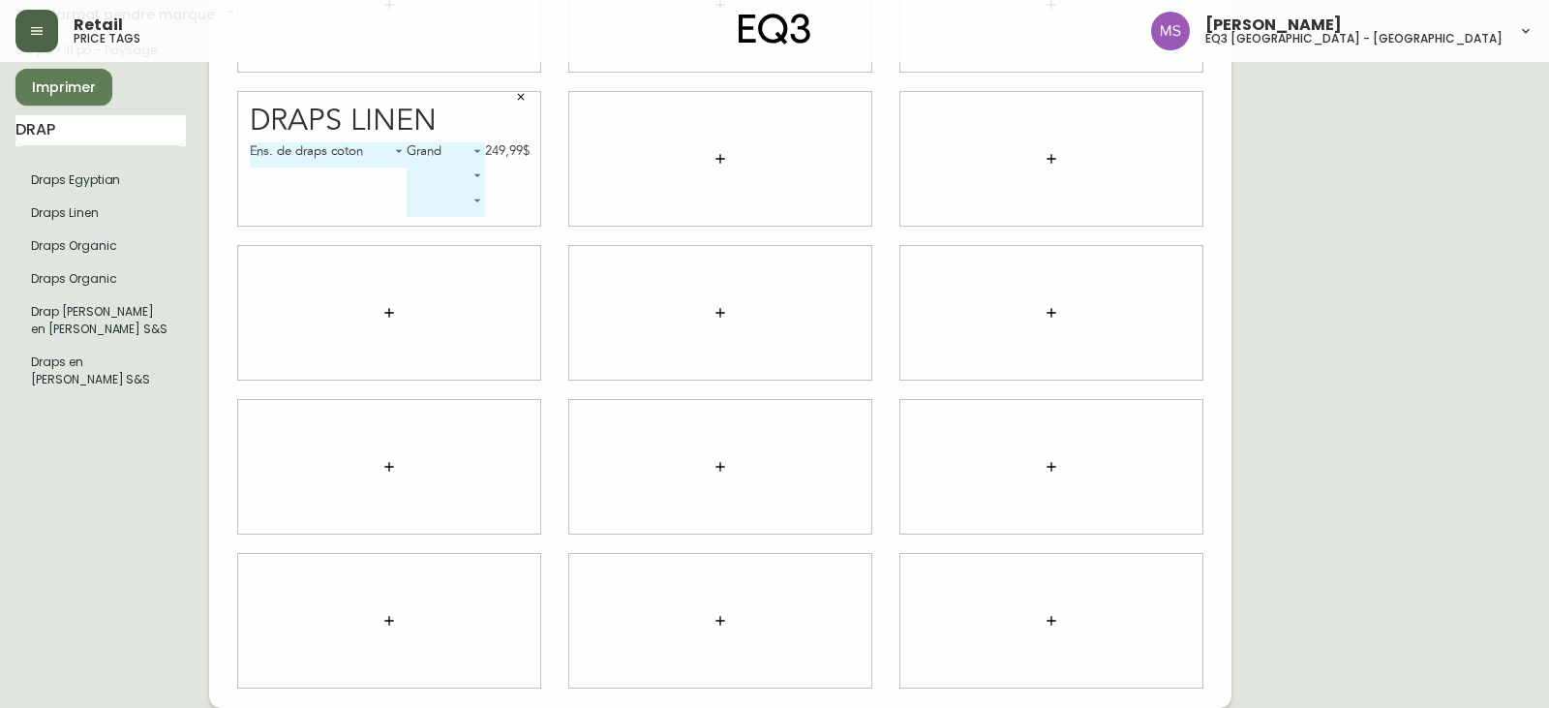
click at [477, 171] on body "Retail price tags [PERSON_NAME] eq3 [GEOGRAPHIC_DATA] - [GEOGRAPHIC_DATA][PERSO…" at bounding box center [774, 274] width 1549 height 868
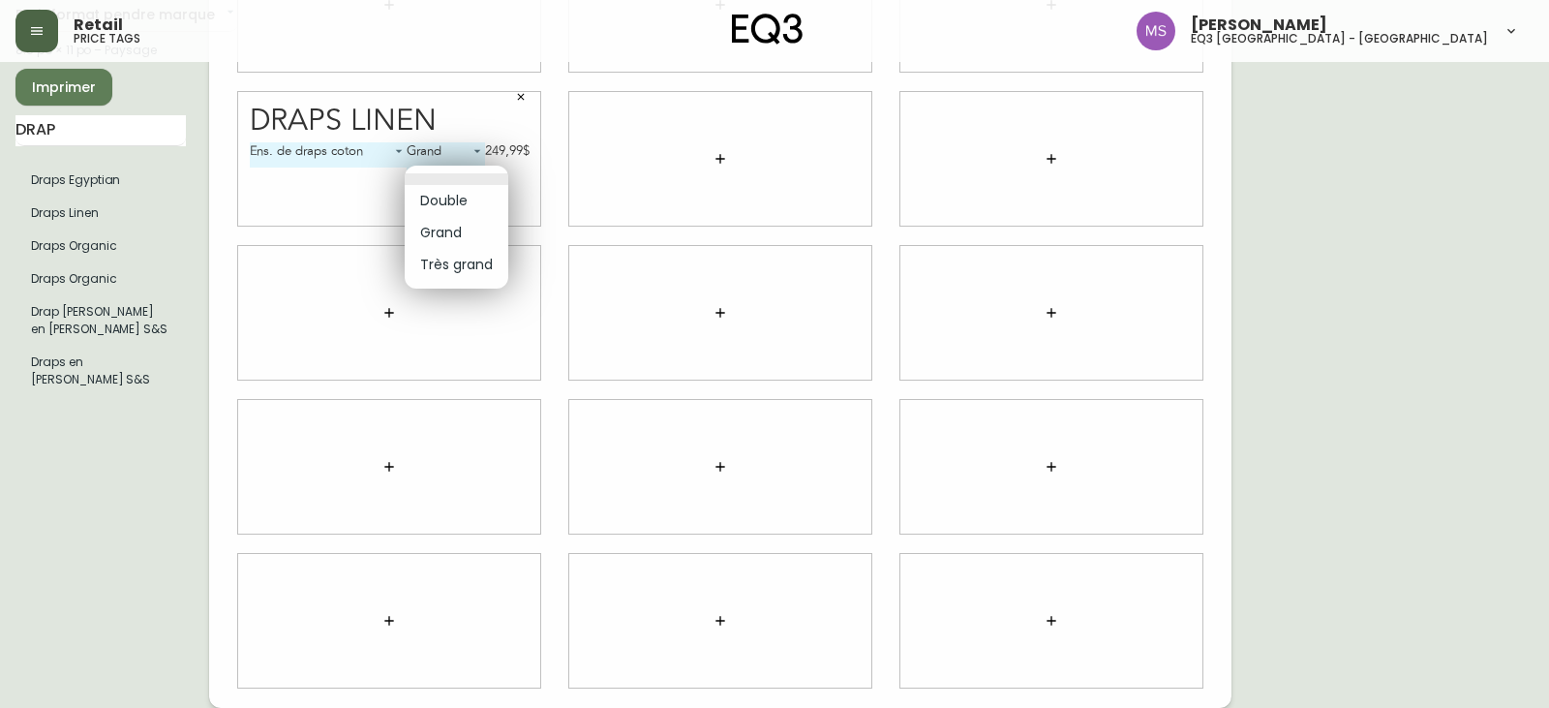
click at [470, 263] on li "Très grand" at bounding box center [457, 265] width 104 height 32
type input "2"
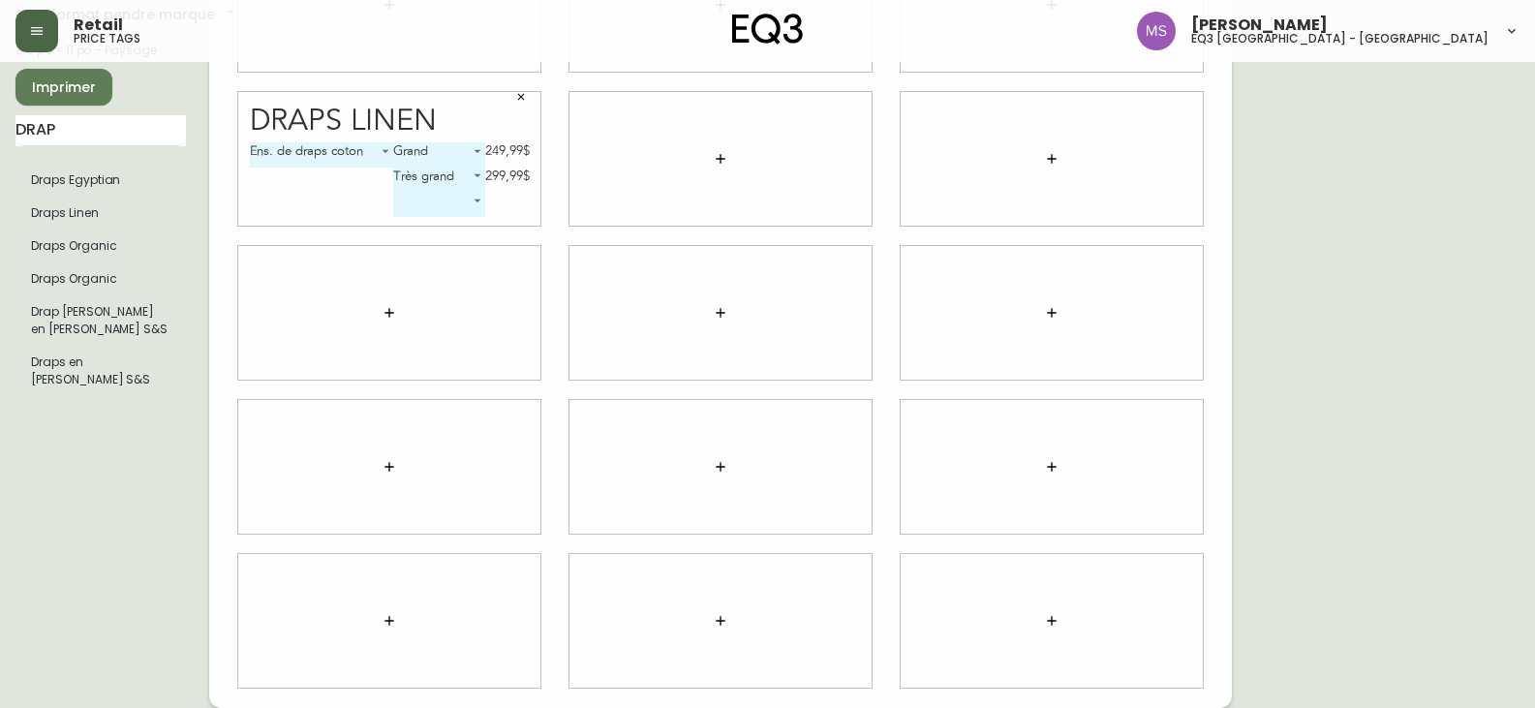
click at [519, 101] on icon "button" at bounding box center [521, 97] width 12 height 12
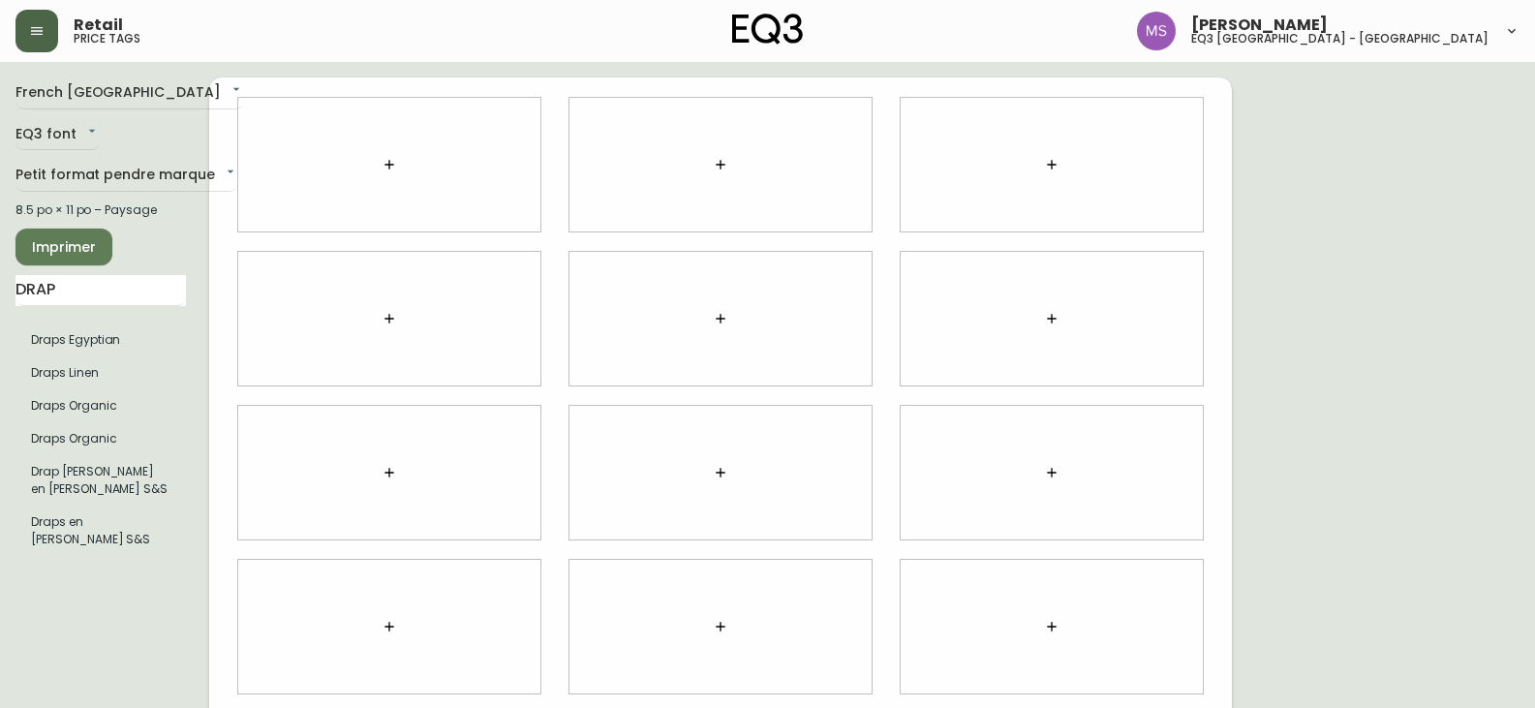
click at [392, 165] on icon "button" at bounding box center [388, 164] width 9 height 9
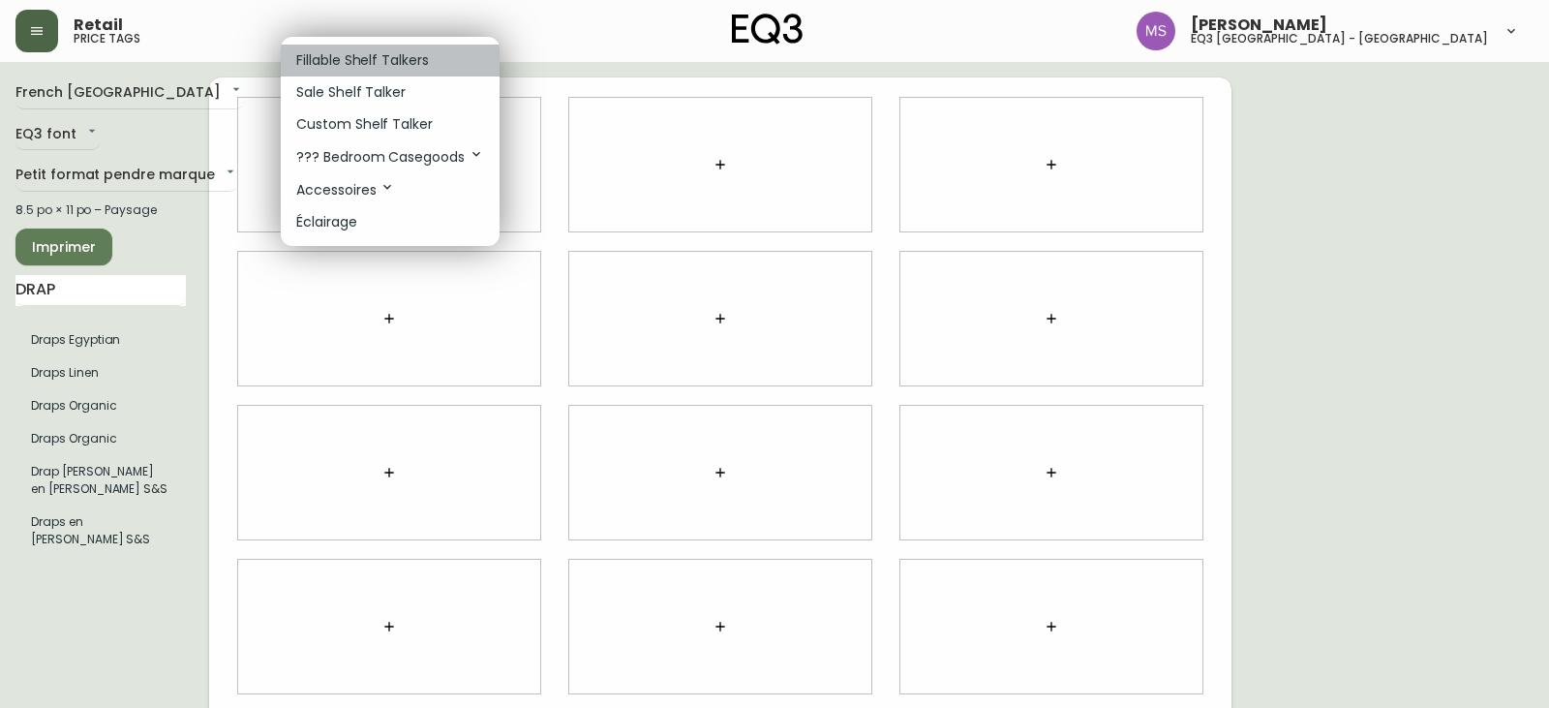
click at [383, 58] on p "Fillable Shelf Talkers" at bounding box center [362, 60] width 133 height 20
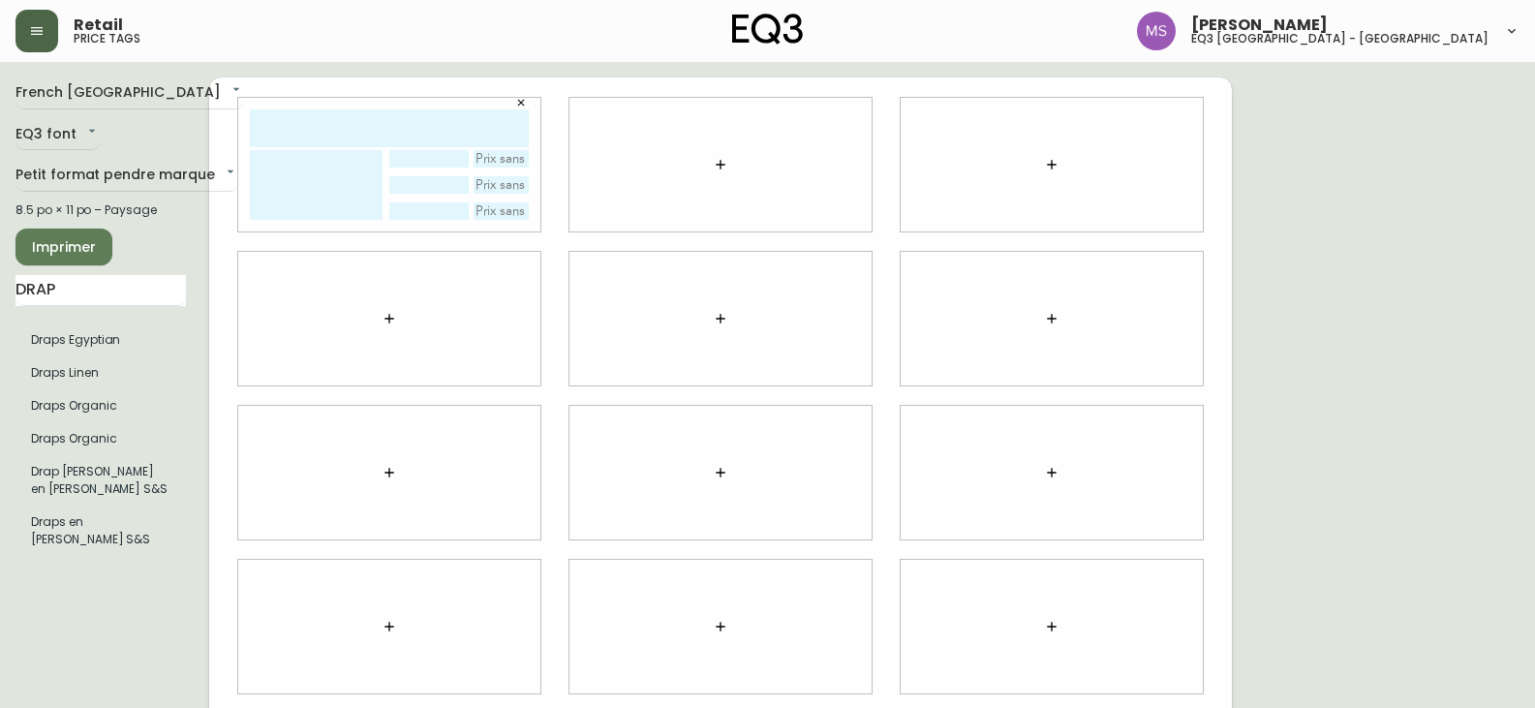
click at [359, 118] on input "text" at bounding box center [389, 128] width 279 height 38
type input "ENSEMBLE S&S"
click at [302, 173] on textarea at bounding box center [316, 185] width 133 height 70
type textarea "d"
click at [267, 194] on textarea "Drap contour & taie d<oreiller" at bounding box center [316, 185] width 133 height 70
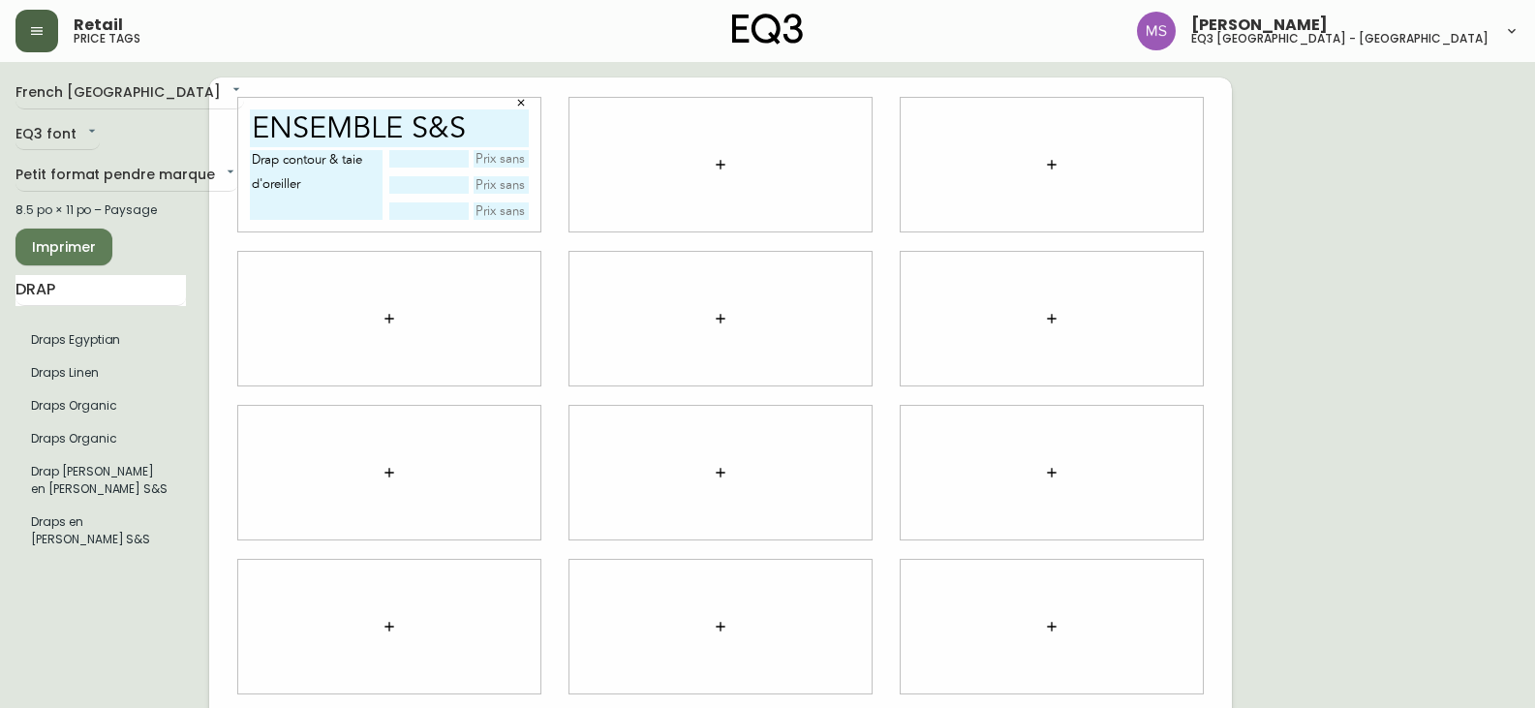
click at [331, 186] on textarea "Drap contour & taie d'oreiller" at bounding box center [316, 185] width 133 height 70
type textarea "Drap contour & taie d'oreiller"
click at [456, 160] on input "text" at bounding box center [428, 158] width 78 height 17
click at [486, 165] on input "text" at bounding box center [502, 158] width 56 height 17
type input "230$"
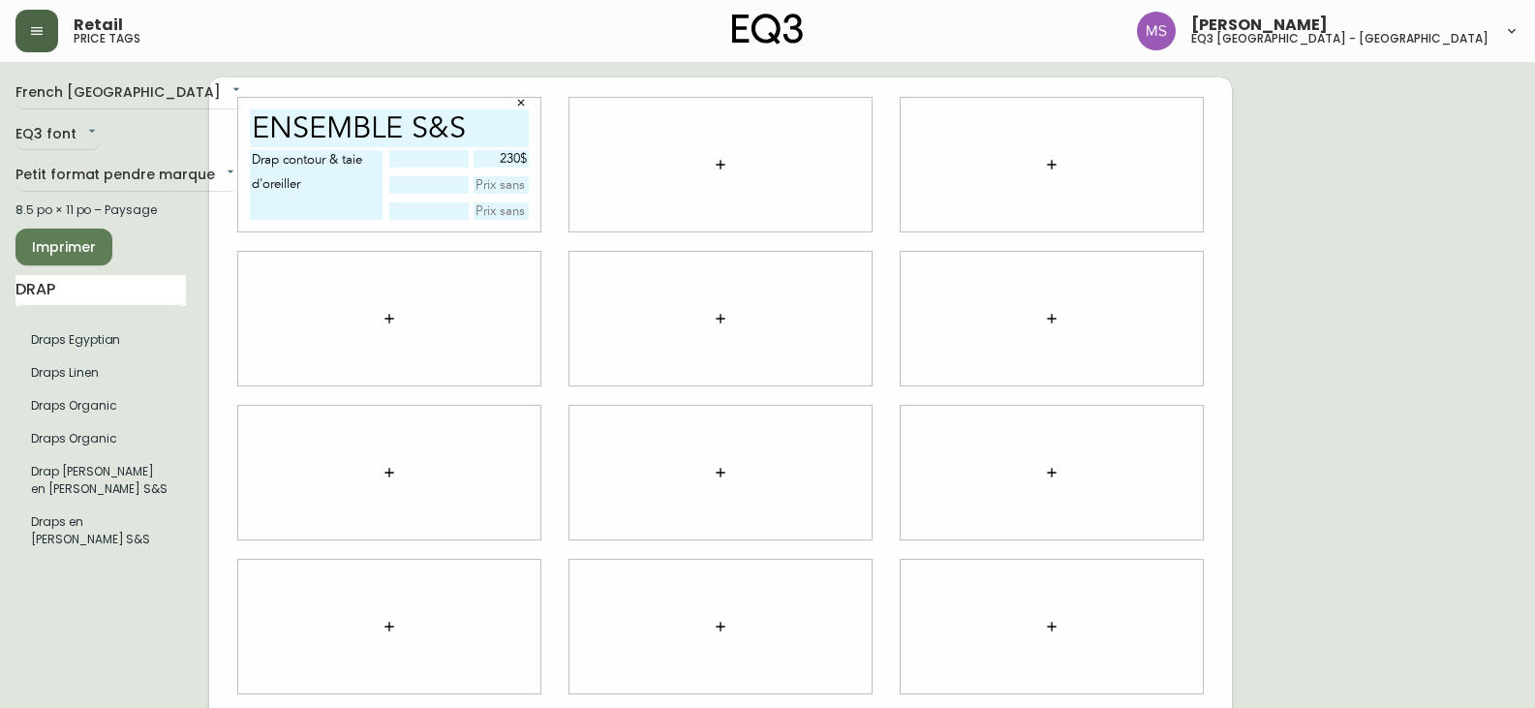
click at [423, 159] on input "text" at bounding box center [428, 158] width 78 height 17
type input "Grand"
click at [323, 301] on div at bounding box center [389, 319] width 302 height 134
click at [389, 310] on button "button" at bounding box center [389, 318] width 39 height 39
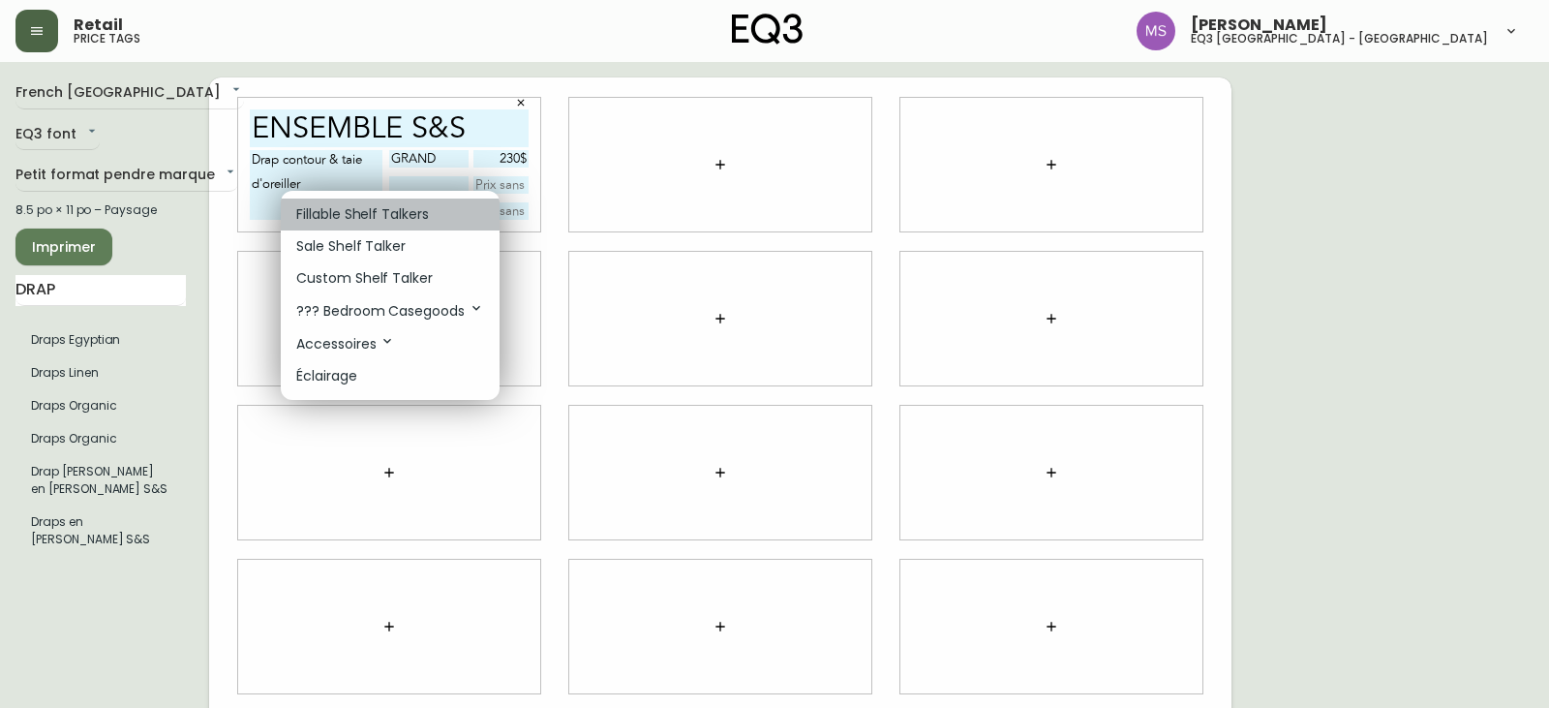
click at [367, 217] on p "Fillable Shelf Talkers" at bounding box center [362, 214] width 133 height 20
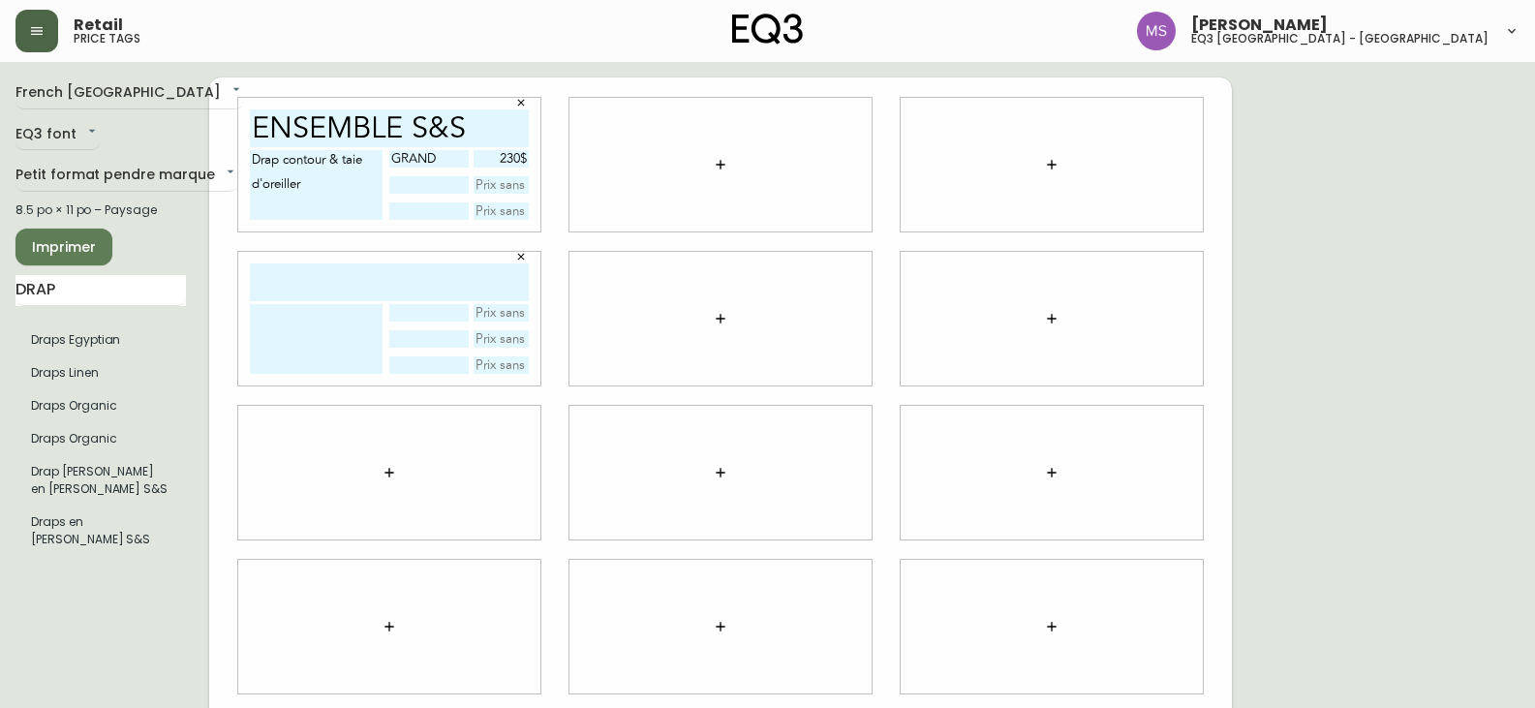
click at [391, 272] on input "text" at bounding box center [389, 282] width 279 height 38
type input "drap plat s&s"
drag, startPoint x: 323, startPoint y: 191, endPoint x: 249, endPoint y: 169, distance: 77.6
click at [249, 169] on div "ENSEMBLE S&S Drap contour & taie d'oreiller Grand 230$" at bounding box center [389, 165] width 302 height 134
type textarea "100% [PERSON_NAME]"
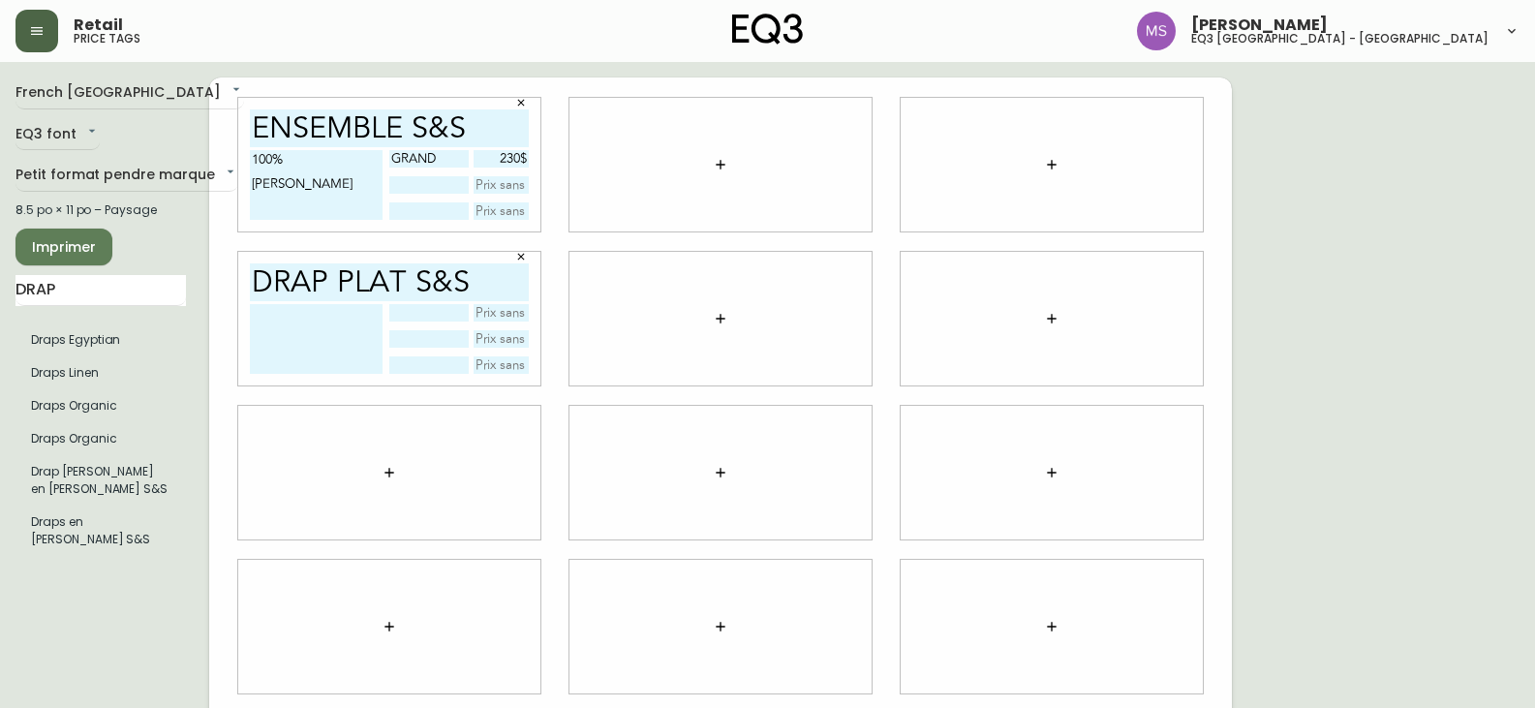
click at [298, 322] on textarea at bounding box center [316, 339] width 133 height 70
type textarea "100% [PERSON_NAME]"
click at [434, 310] on input "text" at bounding box center [428, 312] width 78 height 17
type input "grand"
click at [493, 307] on input "text" at bounding box center [502, 312] width 56 height 17
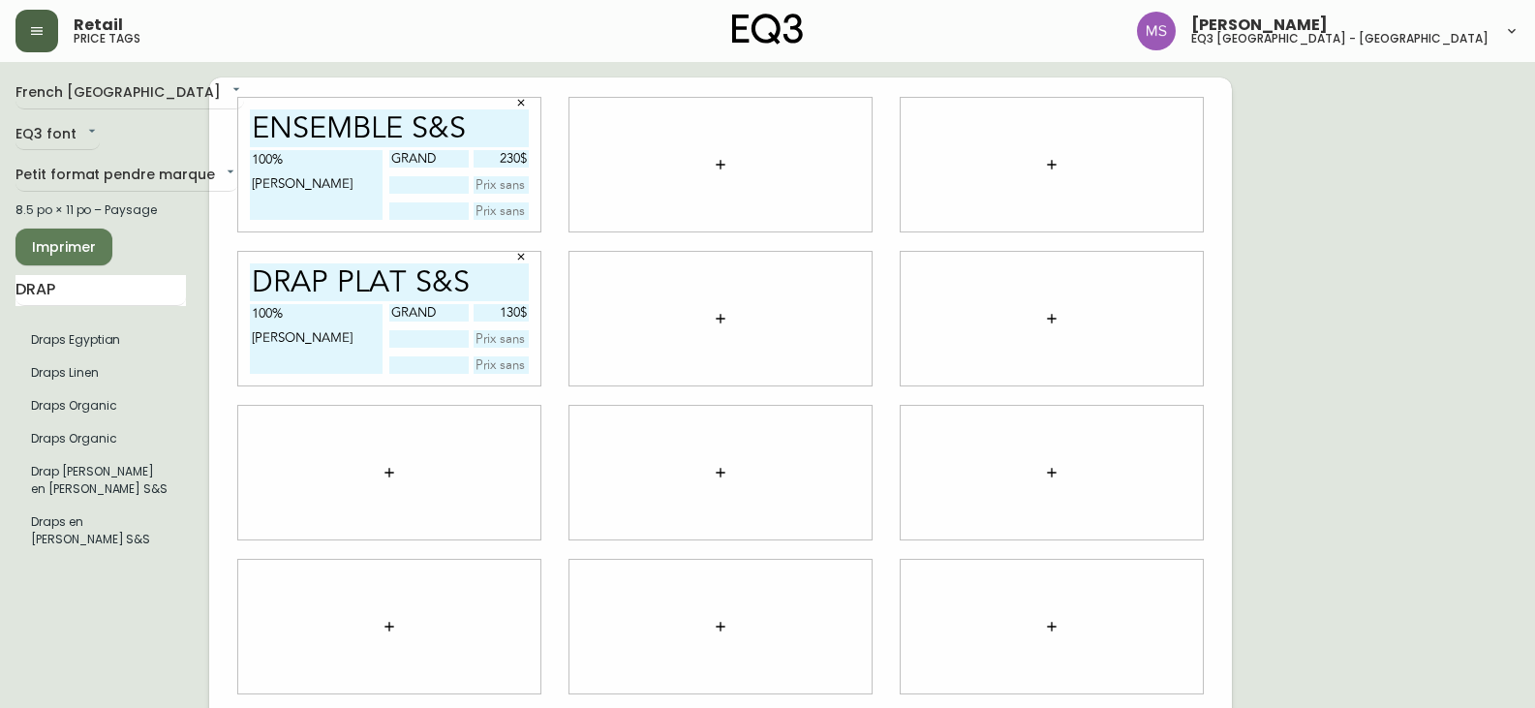
type input "130$"
click at [282, 346] on textarea "100% [PERSON_NAME]" at bounding box center [316, 339] width 133 height 70
click at [73, 245] on span "Imprimer" at bounding box center [64, 247] width 66 height 24
click at [333, 158] on textarea "100% [PERSON_NAME]" at bounding box center [316, 185] width 133 height 70
type textarea "100% coton [GEOGRAPHIC_DATA]"
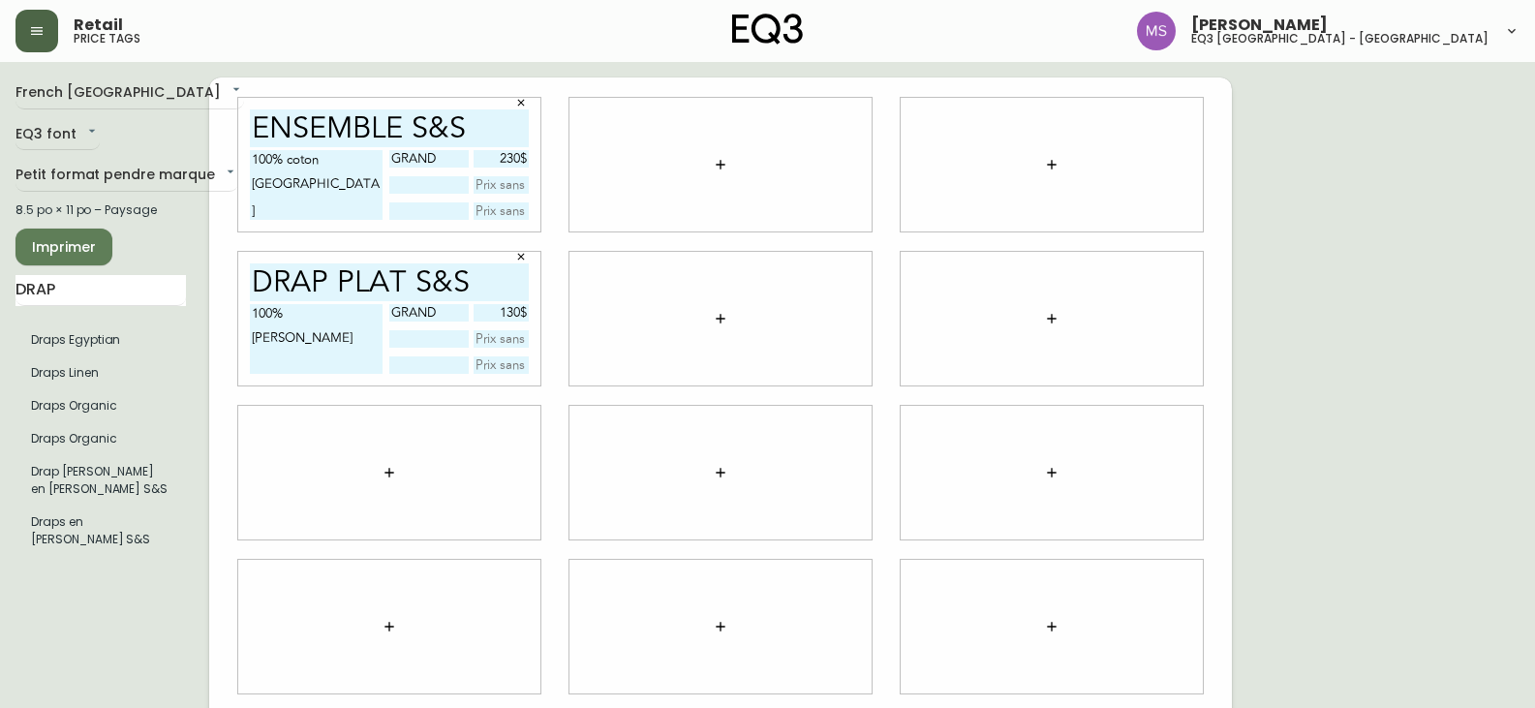
click at [519, 104] on icon "button" at bounding box center [521, 103] width 12 height 12
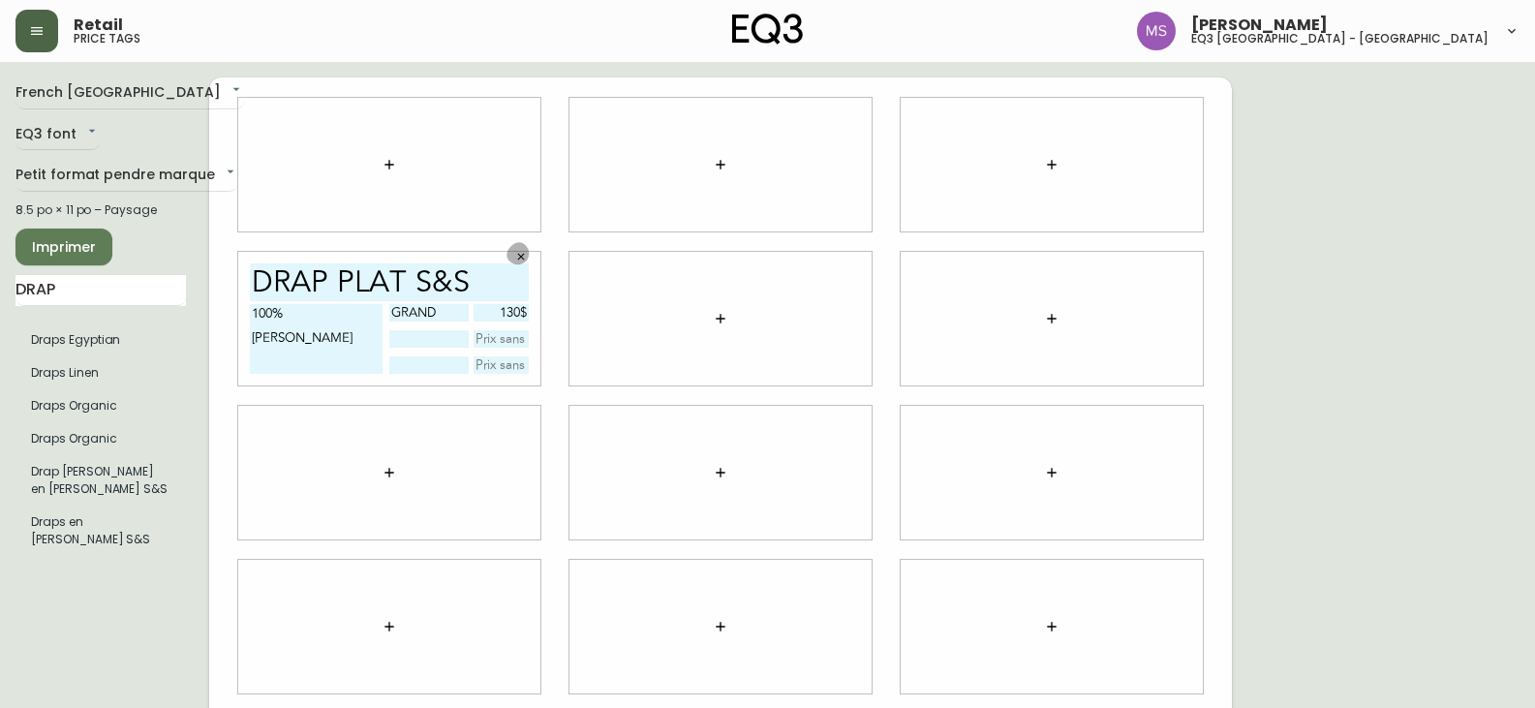
click at [518, 258] on icon "button" at bounding box center [521, 257] width 12 height 12
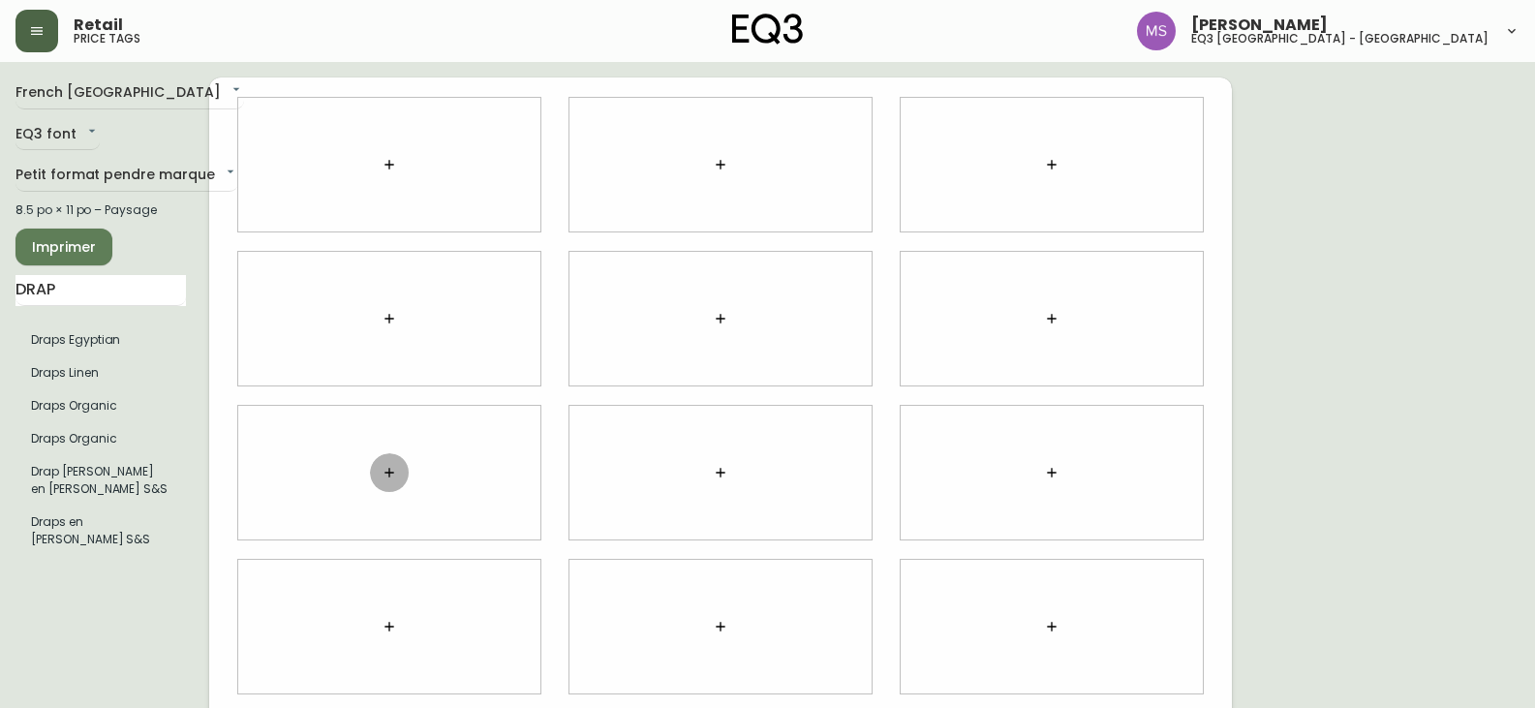
click at [386, 475] on icon "button" at bounding box center [389, 472] width 15 height 15
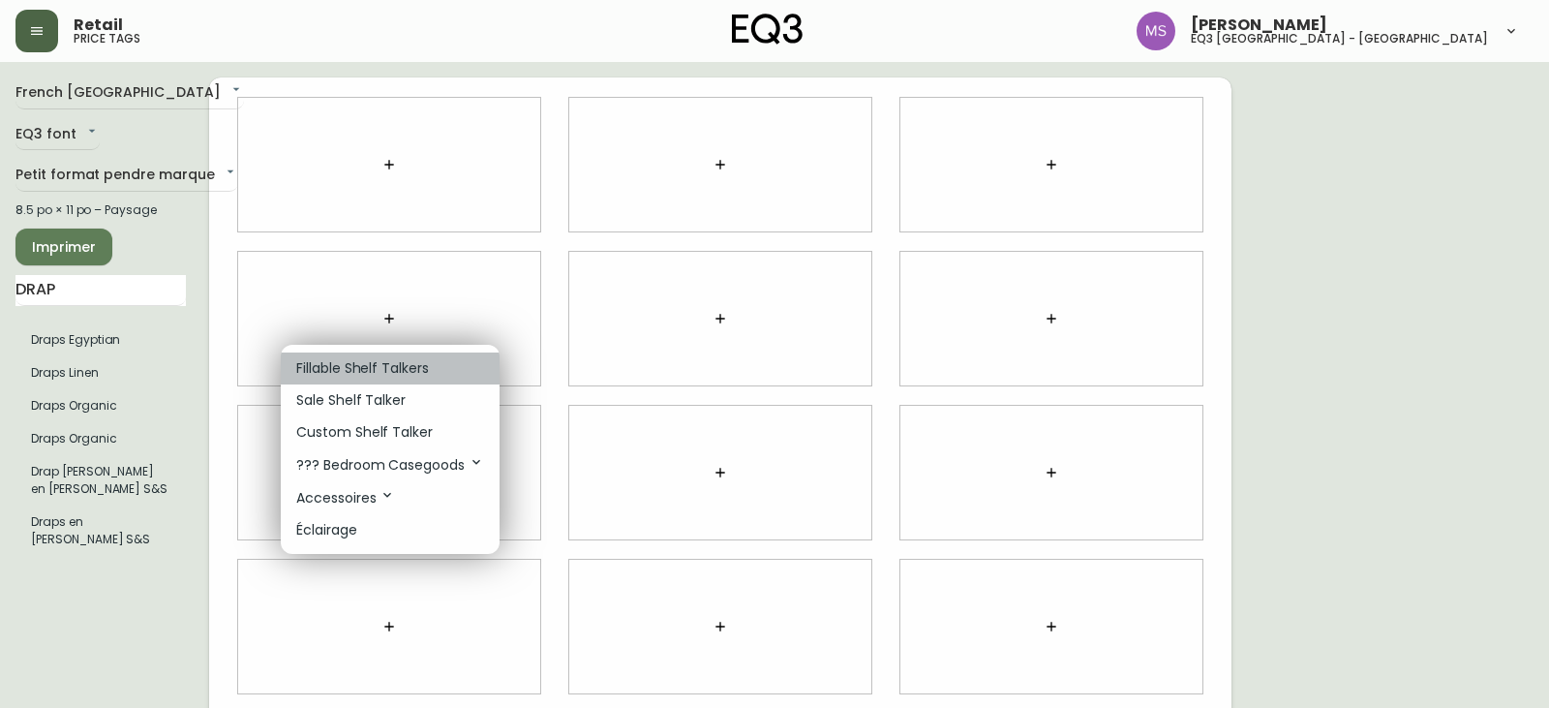
click at [391, 365] on p "Fillable Shelf Talkers" at bounding box center [362, 368] width 133 height 20
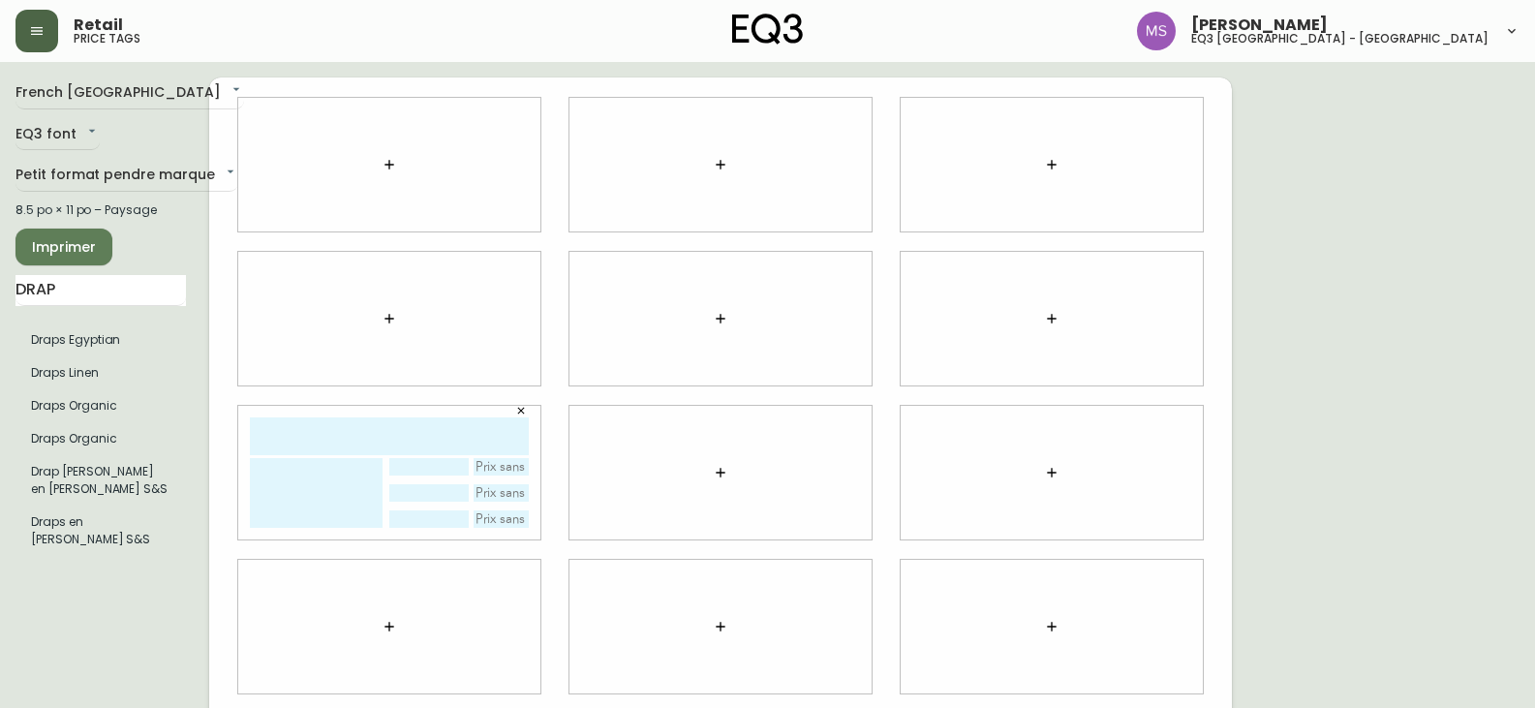
click at [294, 445] on input "text" at bounding box center [389, 436] width 279 height 38
type input "ENSEMBLE S&S"
click at [321, 481] on textarea at bounding box center [316, 493] width 133 height 70
click at [293, 471] on textarea "100% coton egyptien" at bounding box center [316, 493] width 133 height 70
click at [336, 475] on textarea "100% Coton egyptien" at bounding box center [316, 493] width 133 height 70
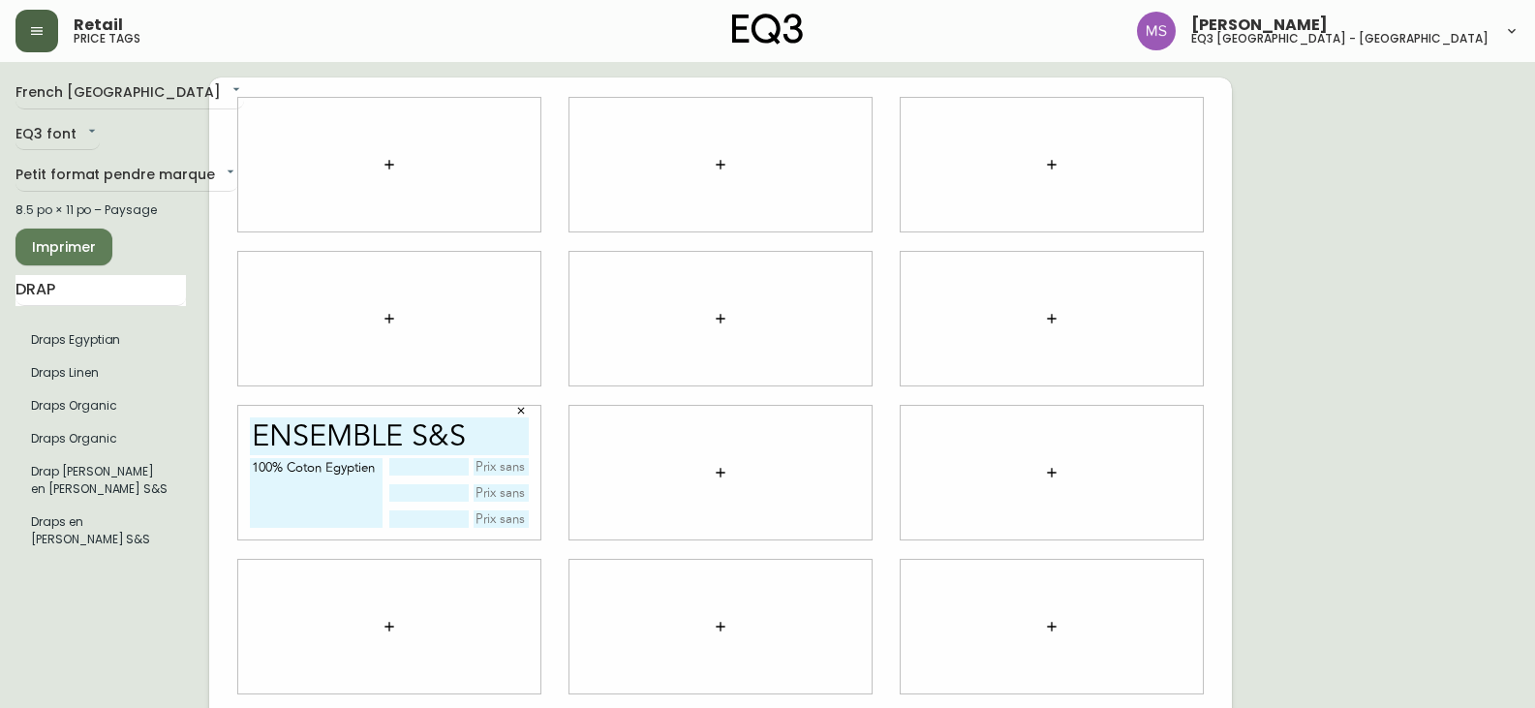
type textarea "100% Coton Egyptien"
click at [498, 463] on input "text" at bounding box center [502, 466] width 56 height 17
type input "180$"
click at [426, 471] on input "text" at bounding box center [428, 466] width 78 height 17
type input "Grand"
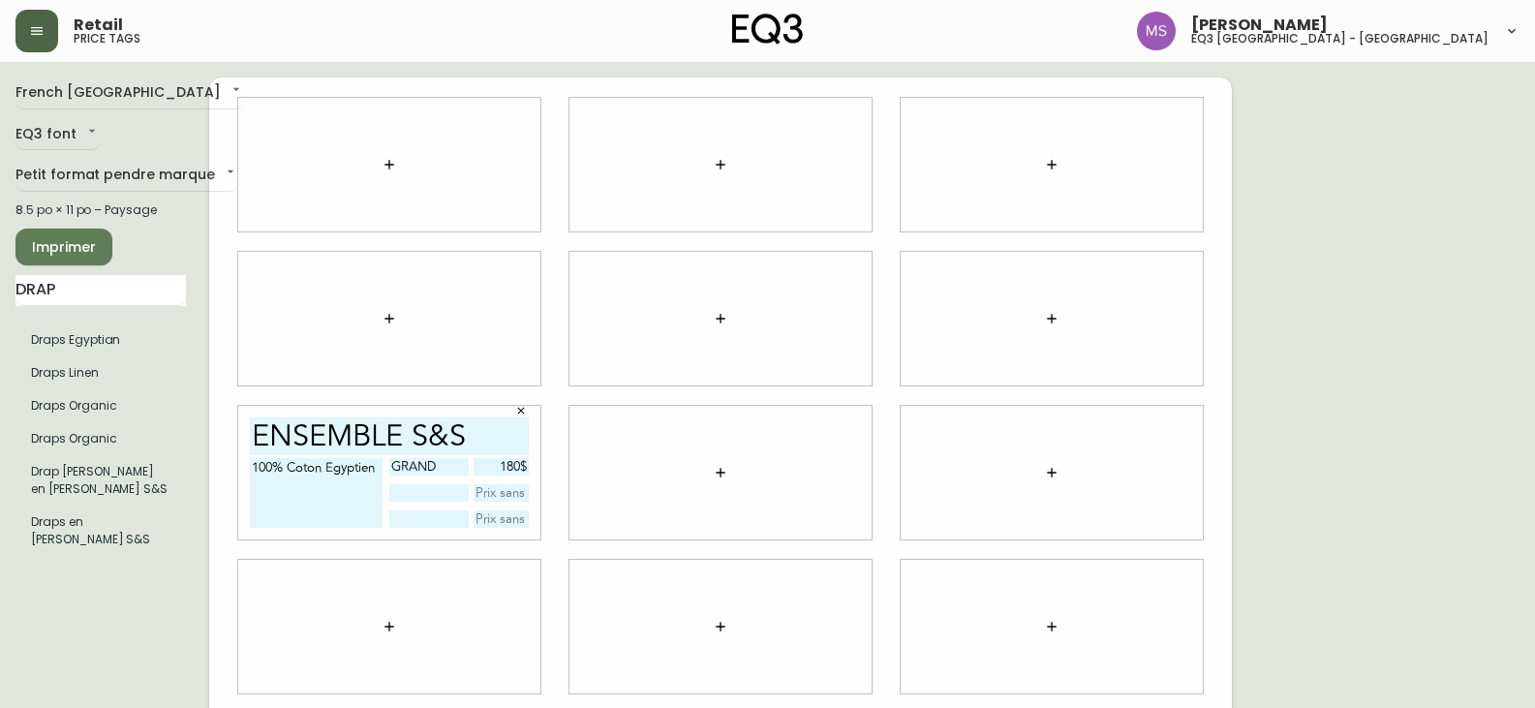
click at [61, 247] on span "Imprimer" at bounding box center [64, 247] width 66 height 24
click at [528, 413] on button "button" at bounding box center [520, 410] width 29 height 29
